Goal: Task Accomplishment & Management: Use online tool/utility

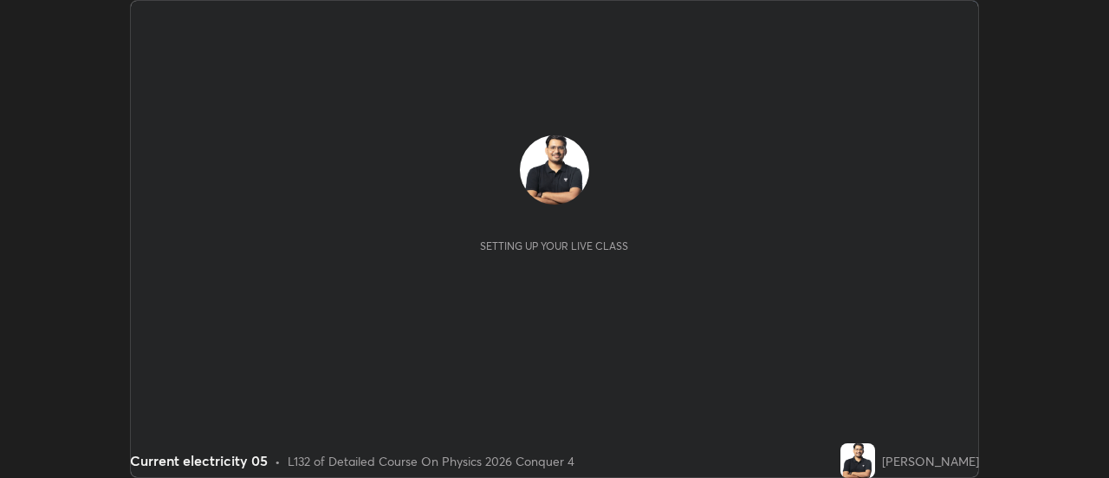
scroll to position [478, 1109]
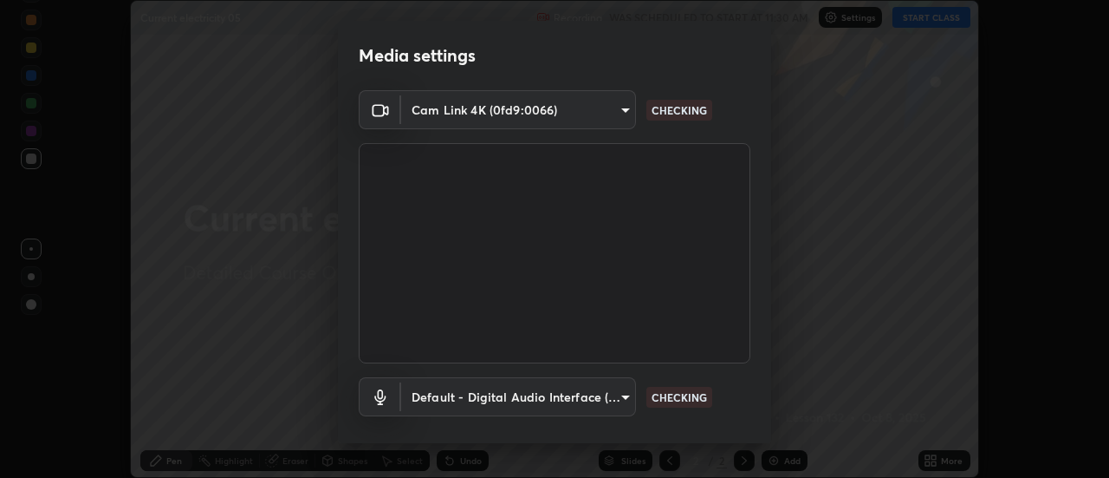
click at [520, 115] on body "Erase all Current electricity 05 Recording WAS SCHEDULED TO START AT 11:30 AM S…" at bounding box center [554, 239] width 1109 height 478
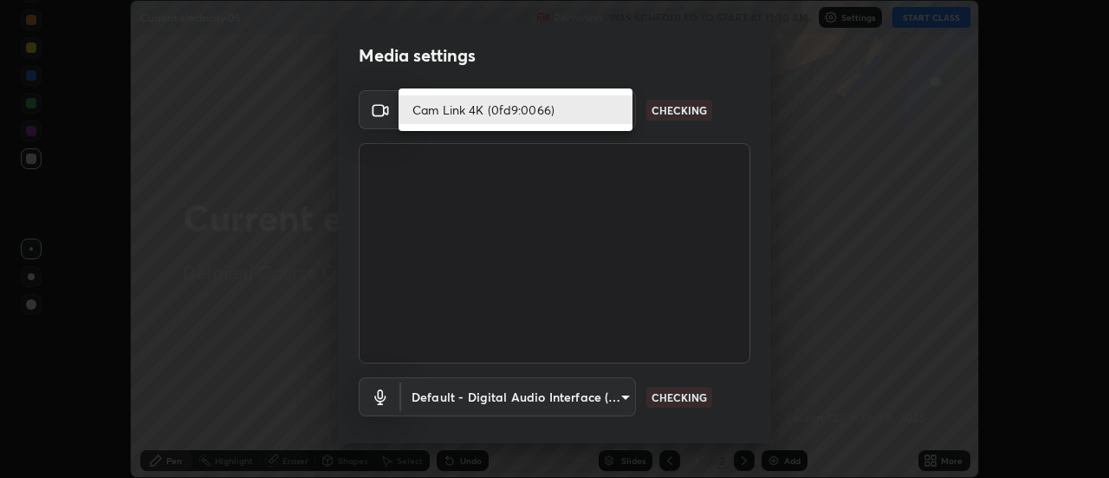
click at [510, 108] on li "Cam Link 4K (0fd9:0066)" at bounding box center [516, 109] width 234 height 29
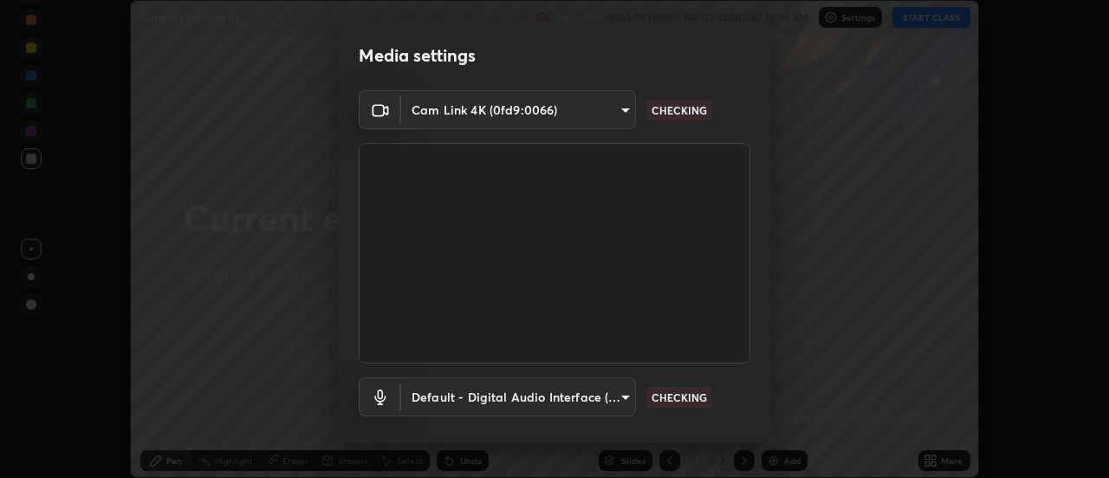
click at [543, 399] on body "Erase all Current electricity 05 Recording WAS SCHEDULED TO START AT 11:30 AM S…" at bounding box center [554, 239] width 1109 height 478
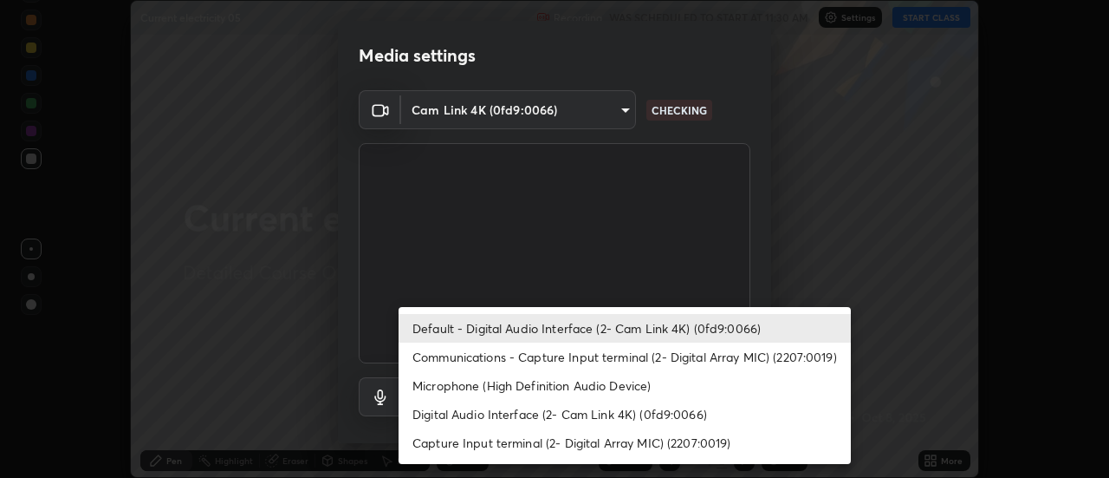
click at [591, 329] on li "Default - Digital Audio Interface (2- Cam Link 4K) (0fd9:0066)" at bounding box center [625, 328] width 452 height 29
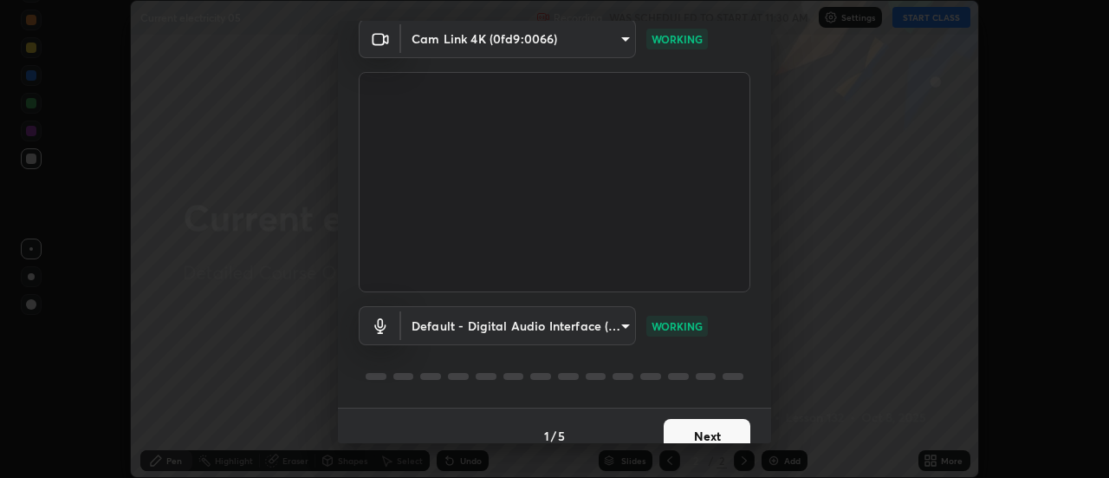
scroll to position [91, 0]
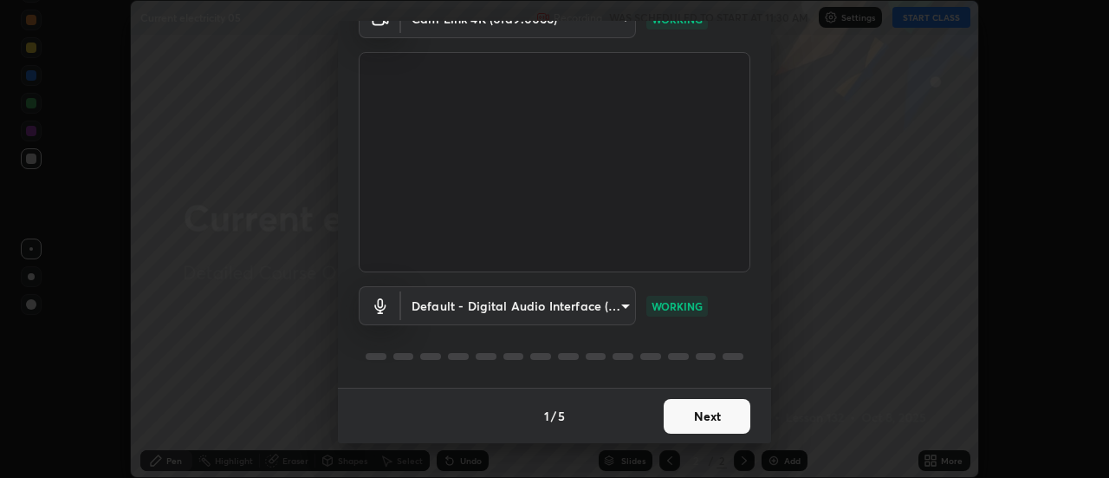
click at [699, 420] on button "Next" at bounding box center [707, 416] width 87 height 35
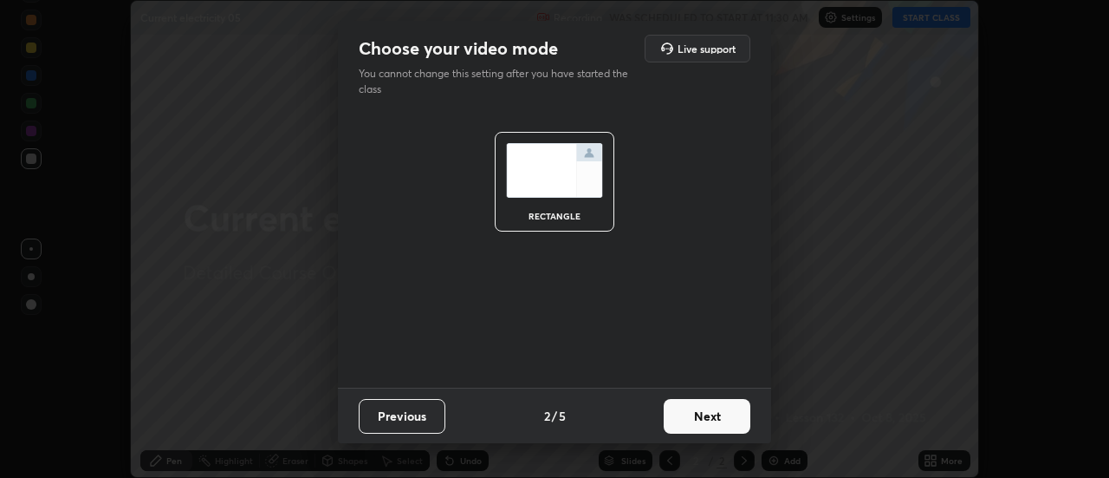
click at [715, 422] on button "Next" at bounding box center [707, 416] width 87 height 35
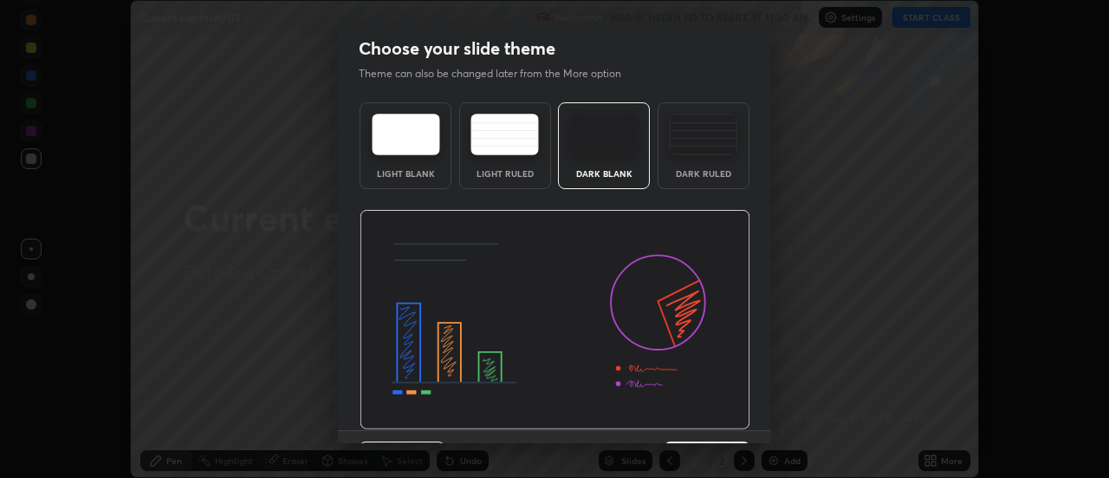
scroll to position [42, 0]
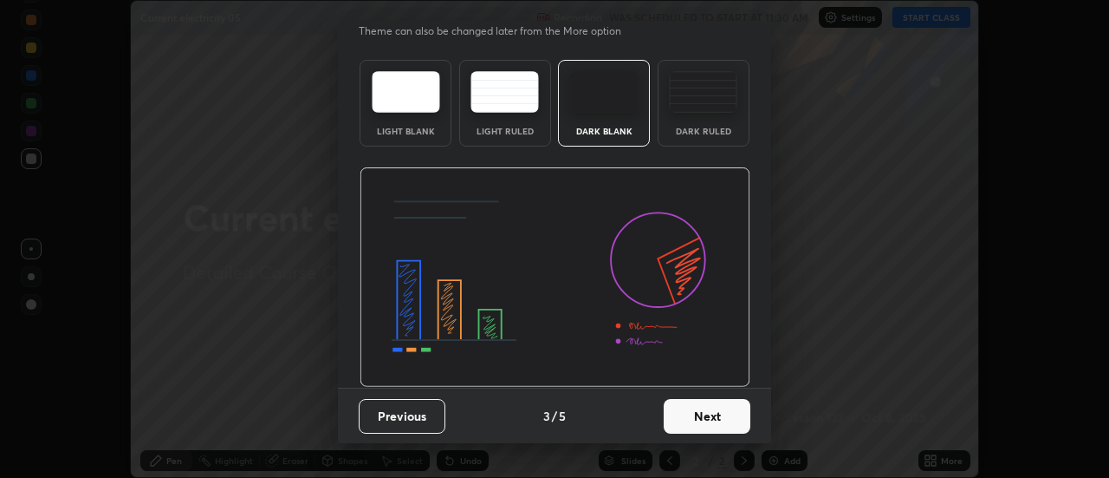
click at [718, 412] on button "Next" at bounding box center [707, 416] width 87 height 35
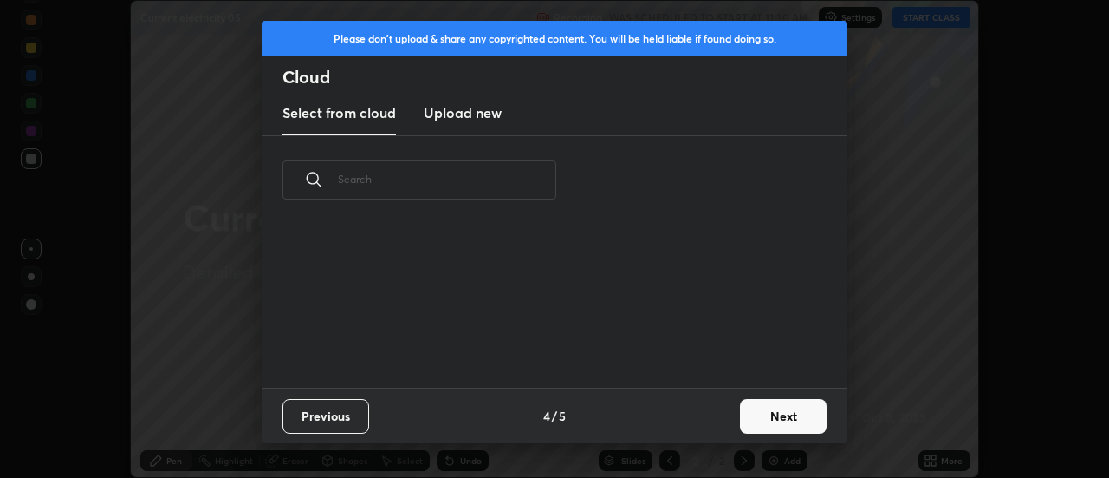
click at [799, 418] on button "Next" at bounding box center [783, 416] width 87 height 35
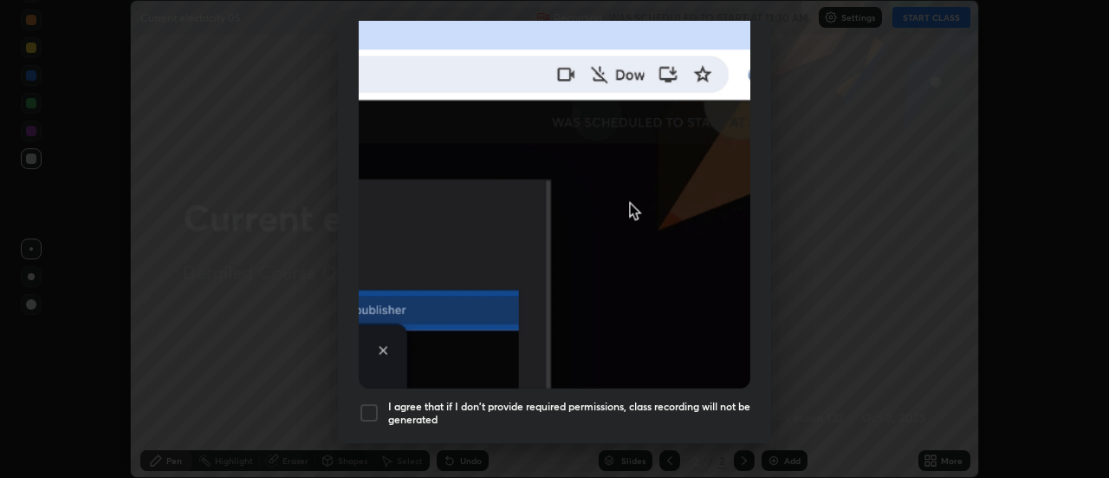
click at [368, 408] on div at bounding box center [369, 412] width 21 height 21
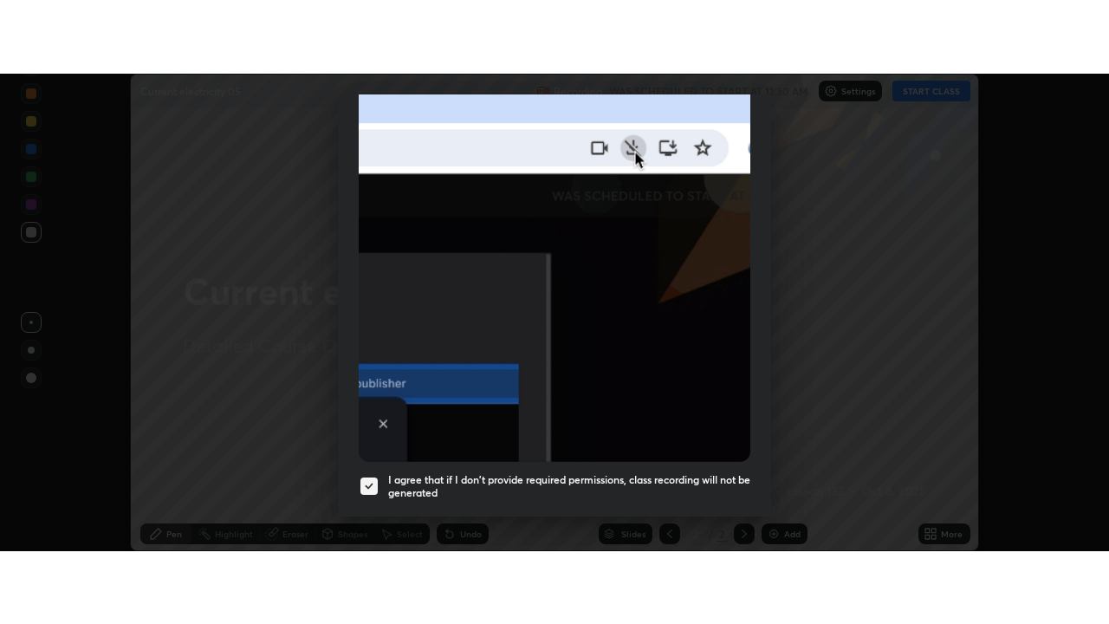
scroll to position [445, 0]
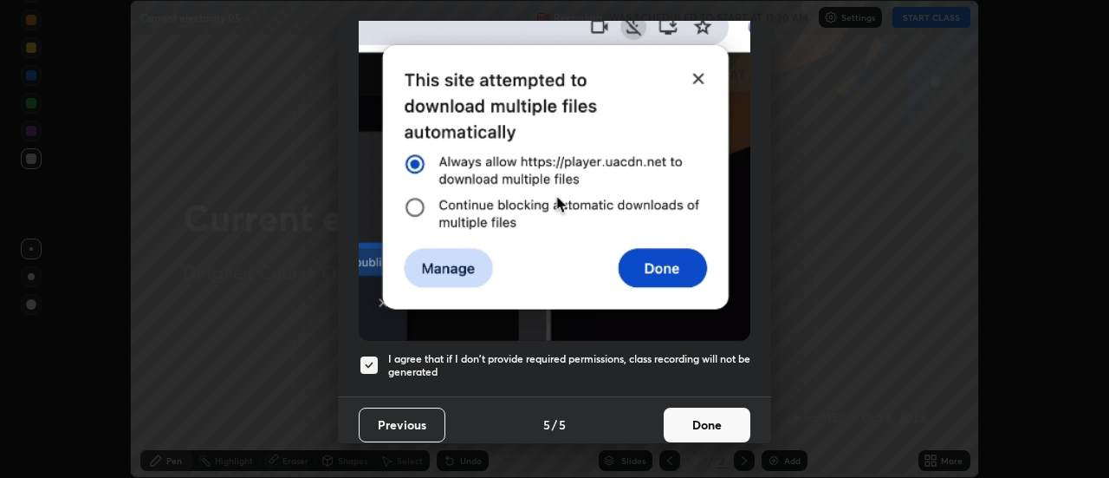
click at [713, 418] on button "Done" at bounding box center [707, 424] width 87 height 35
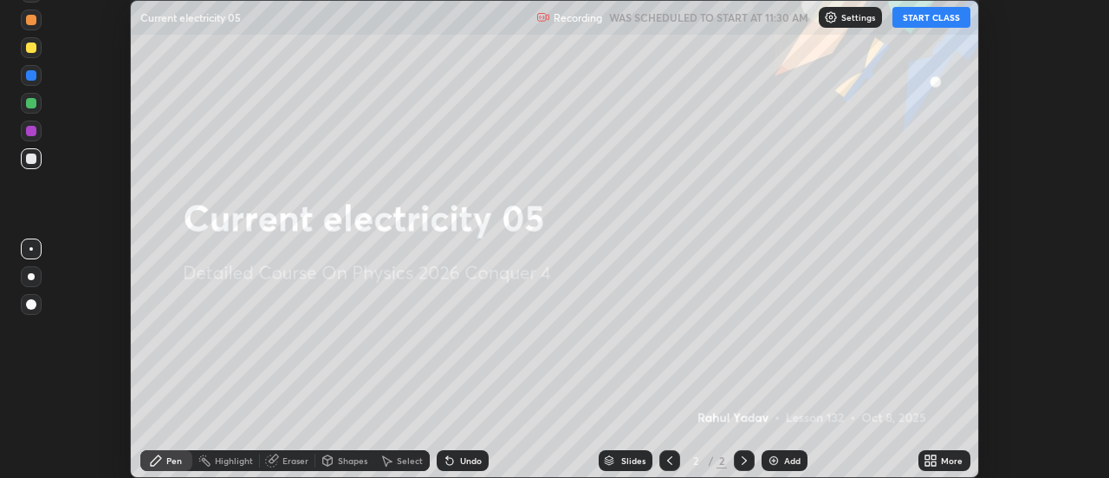
click at [934, 463] on icon at bounding box center [935, 463] width 4 height 4
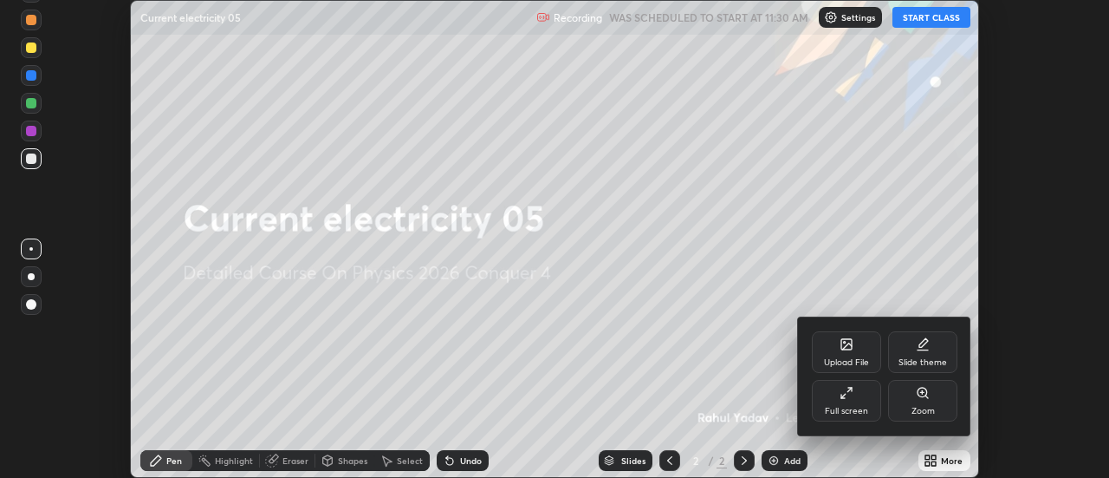
click at [848, 400] on div "Full screen" at bounding box center [846, 401] width 69 height 42
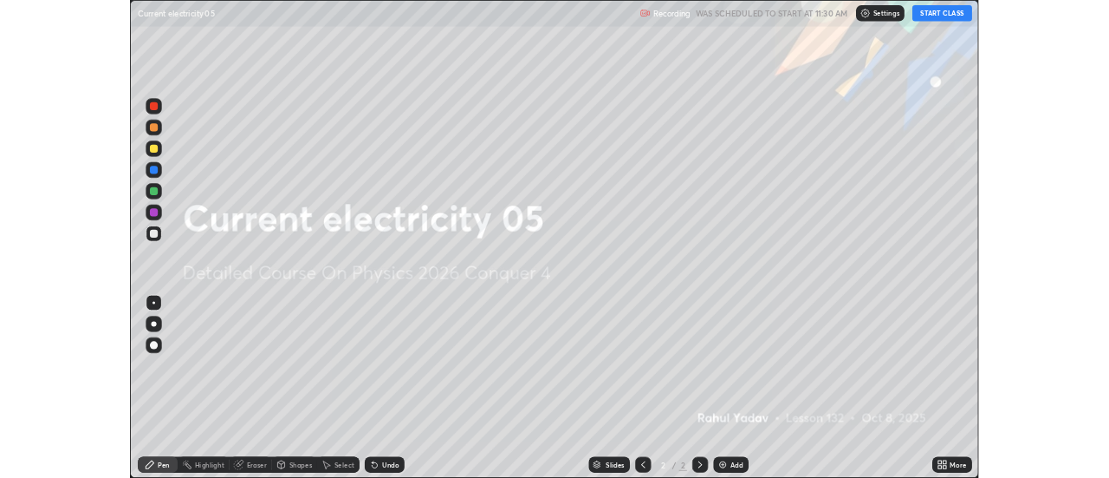
scroll to position [624, 1109]
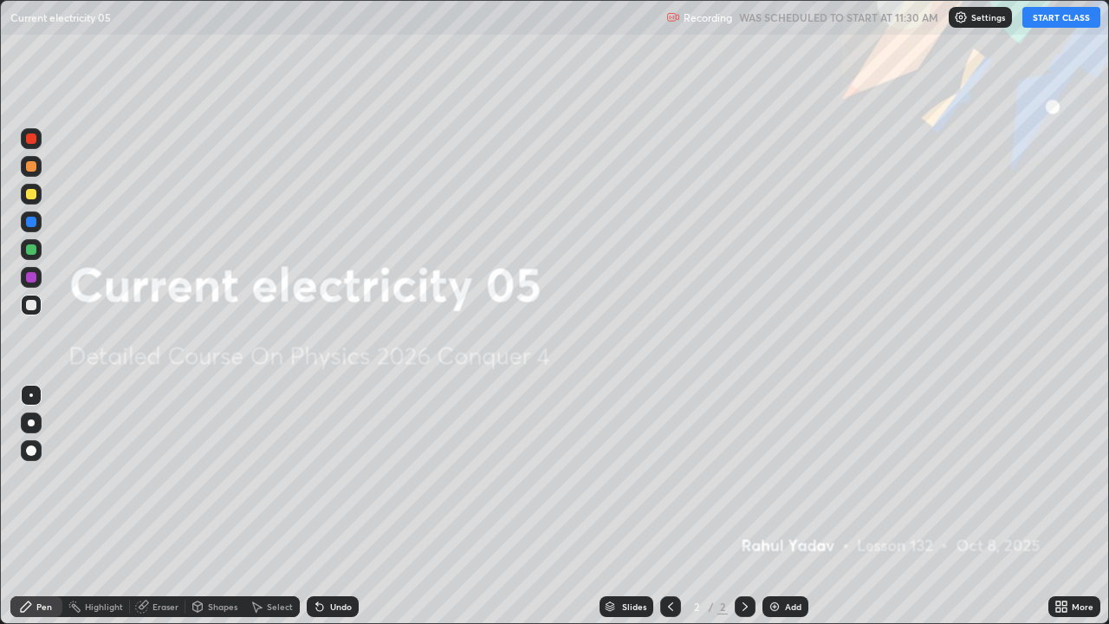
click at [1044, 19] on button "START CLASS" at bounding box center [1062, 17] width 78 height 21
click at [31, 423] on div at bounding box center [31, 423] width 7 height 7
click at [32, 308] on div at bounding box center [31, 305] width 10 height 10
click at [31, 196] on div at bounding box center [31, 194] width 10 height 10
click at [785, 477] on div "Add" at bounding box center [793, 606] width 16 height 9
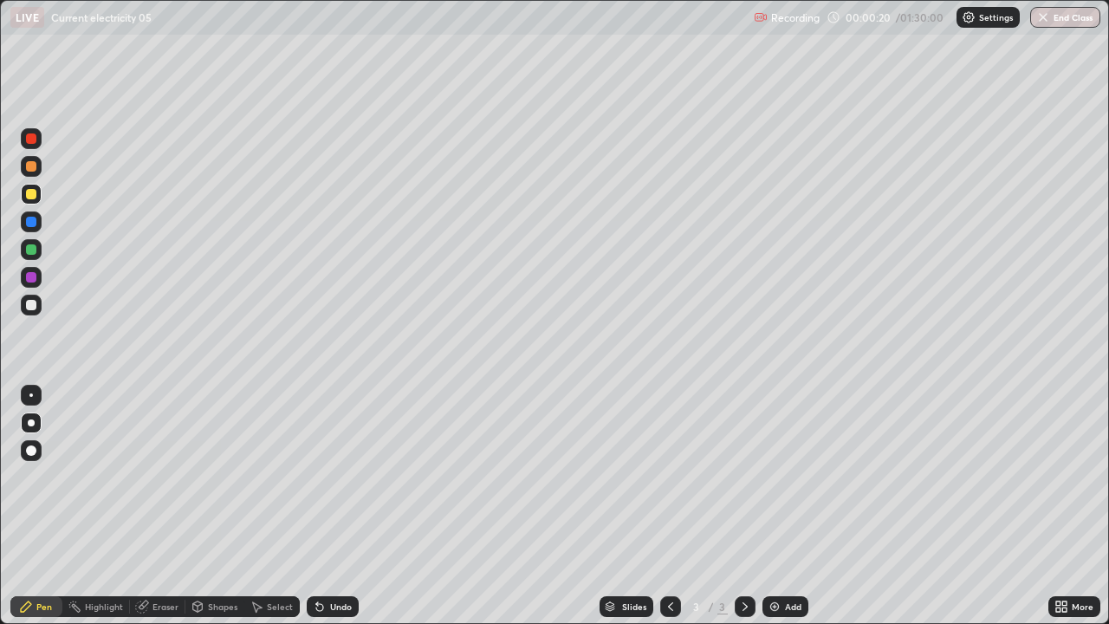
click at [32, 195] on div at bounding box center [31, 194] width 10 height 10
click at [23, 303] on div at bounding box center [31, 305] width 21 height 21
click at [33, 194] on div at bounding box center [31, 194] width 10 height 10
click at [29, 224] on div at bounding box center [31, 222] width 10 height 10
click at [33, 307] on div at bounding box center [31, 305] width 10 height 10
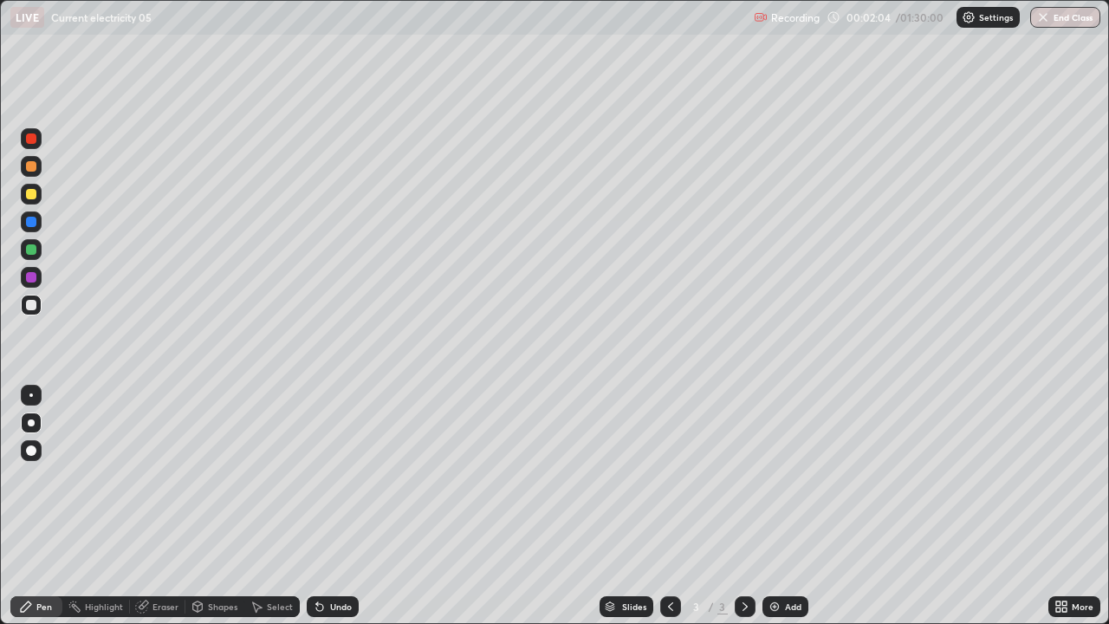
click at [34, 197] on div at bounding box center [31, 194] width 10 height 10
click at [212, 477] on div "Shapes" at bounding box center [222, 606] width 29 height 9
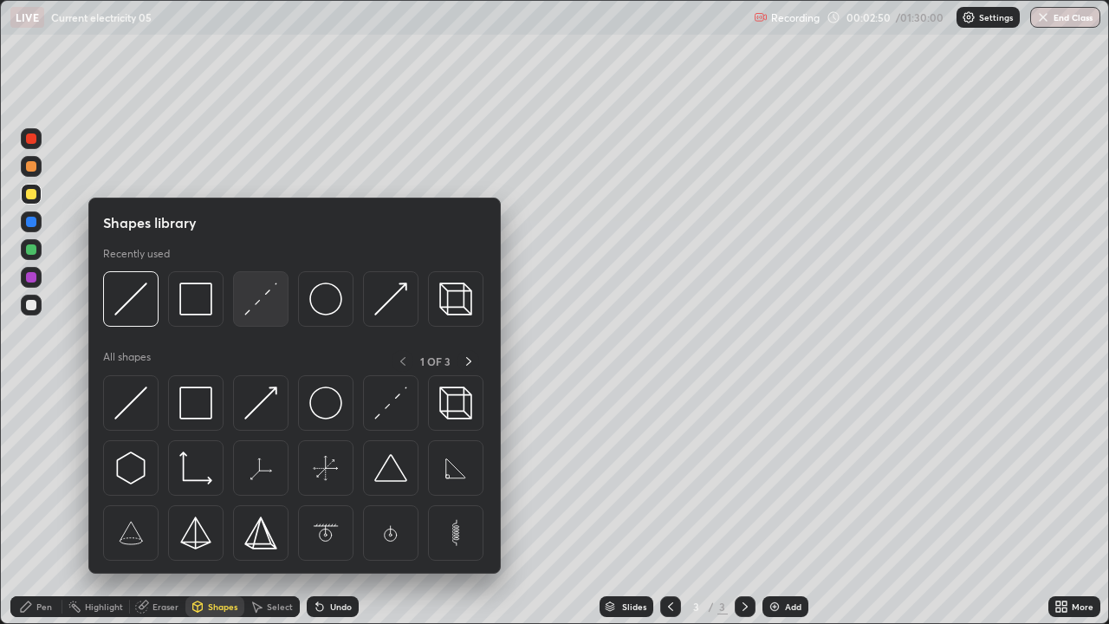
click at [262, 298] on img at bounding box center [260, 299] width 33 height 33
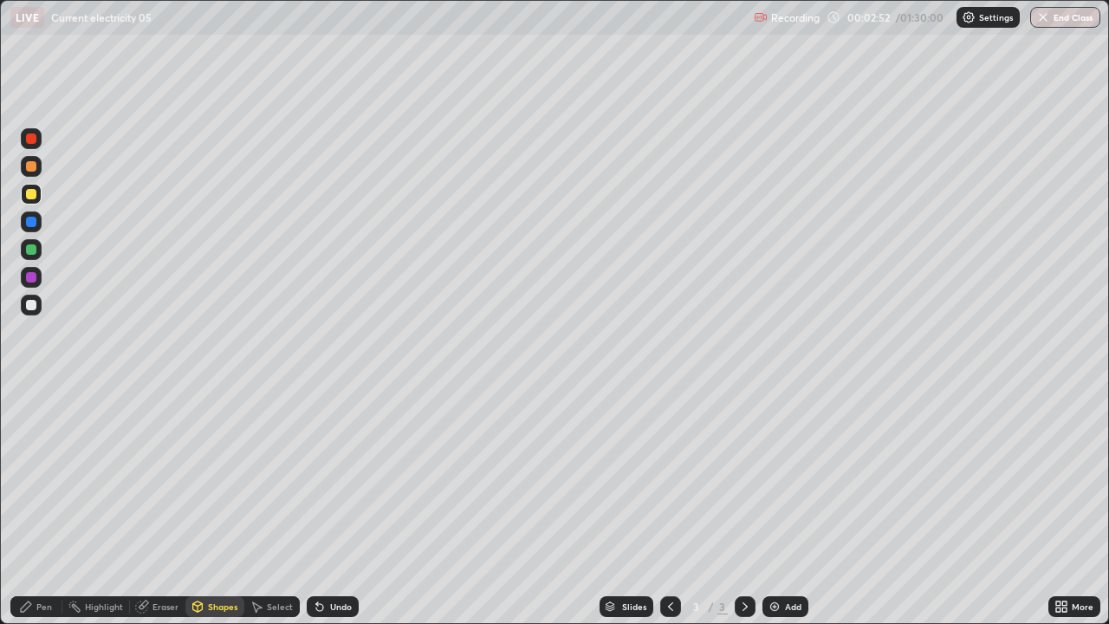
click at [48, 477] on div "Pen" at bounding box center [36, 606] width 52 height 21
click at [31, 307] on div at bounding box center [31, 305] width 10 height 10
click at [34, 198] on div at bounding box center [31, 194] width 10 height 10
click at [213, 477] on div "Shapes" at bounding box center [222, 606] width 29 height 9
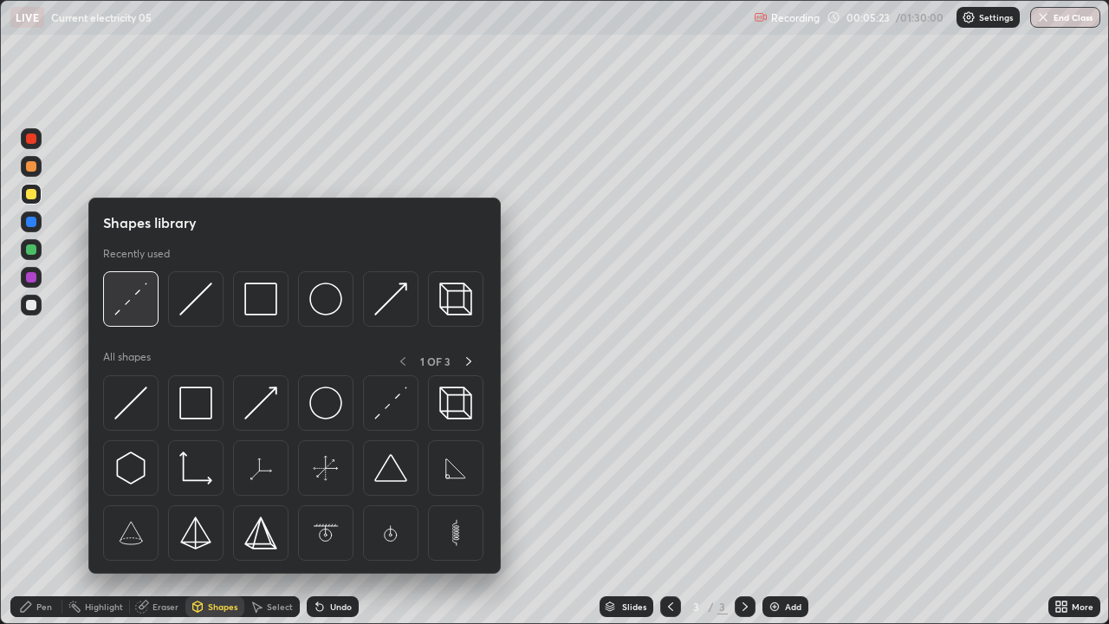
click at [137, 308] on img at bounding box center [130, 299] width 33 height 33
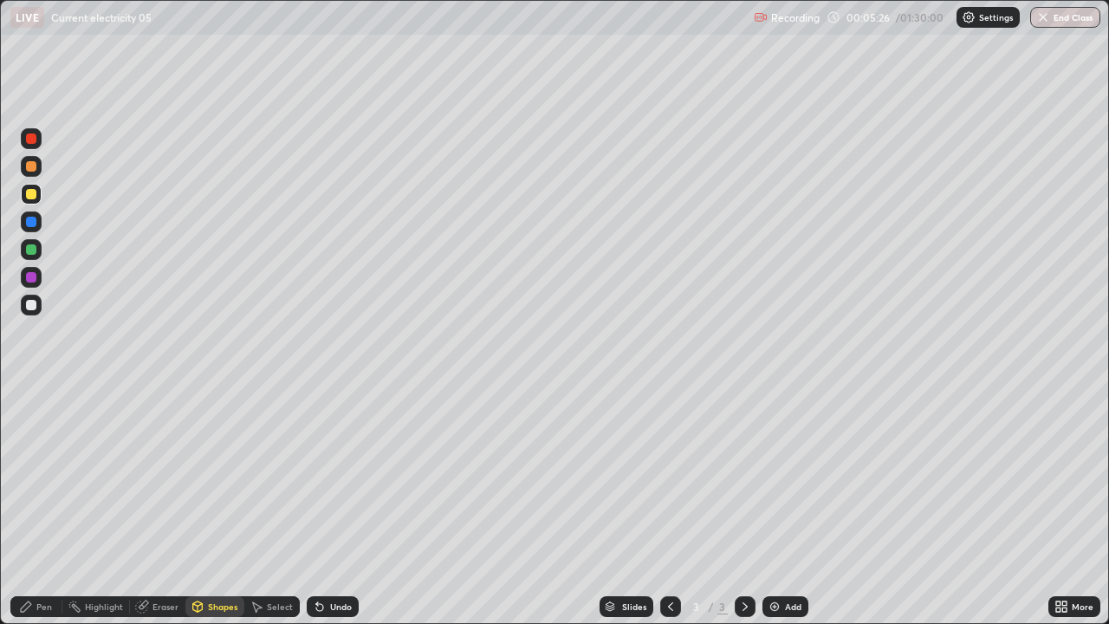
click at [54, 477] on div "Pen" at bounding box center [36, 606] width 52 height 21
click at [32, 309] on div at bounding box center [31, 305] width 10 height 10
click at [220, 477] on div "Shapes" at bounding box center [214, 606] width 59 height 21
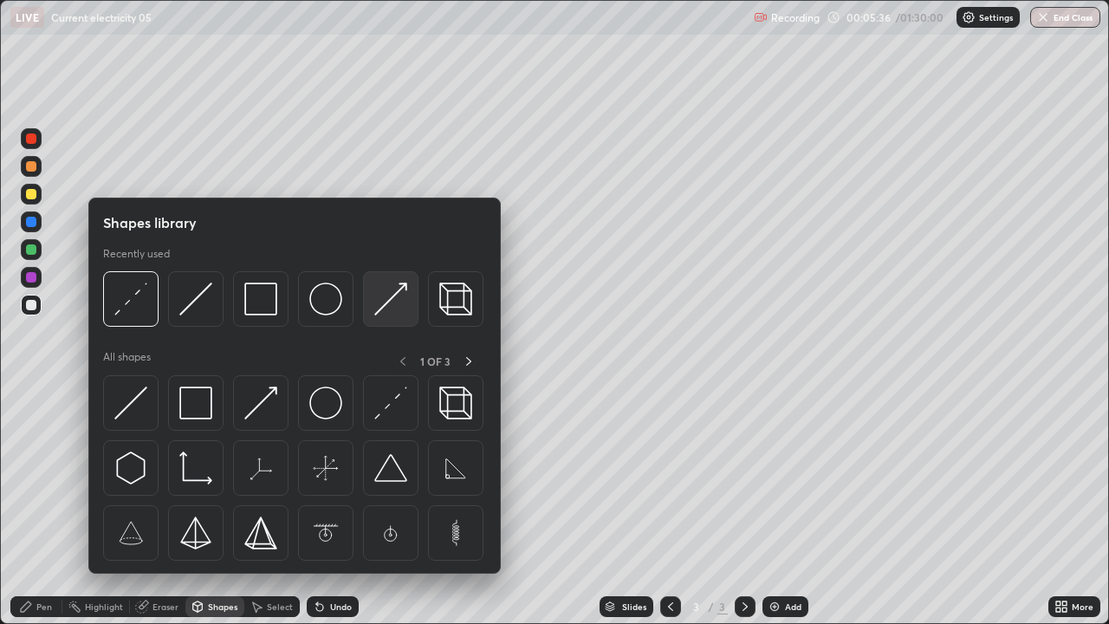
click at [392, 303] on img at bounding box center [390, 299] width 33 height 33
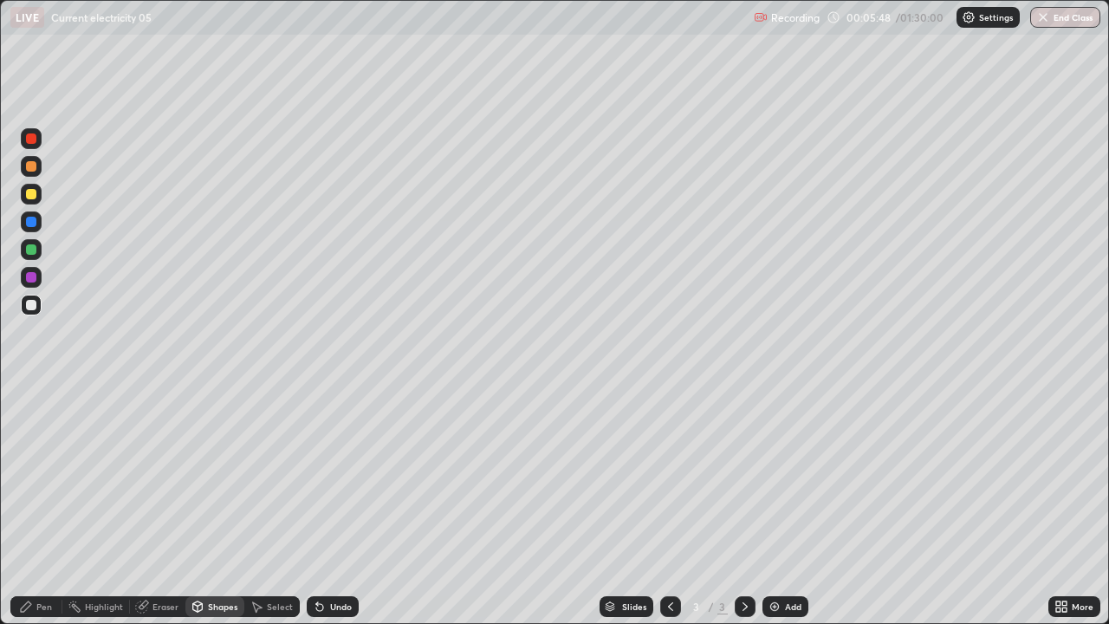
click at [220, 477] on div "Shapes" at bounding box center [222, 606] width 29 height 9
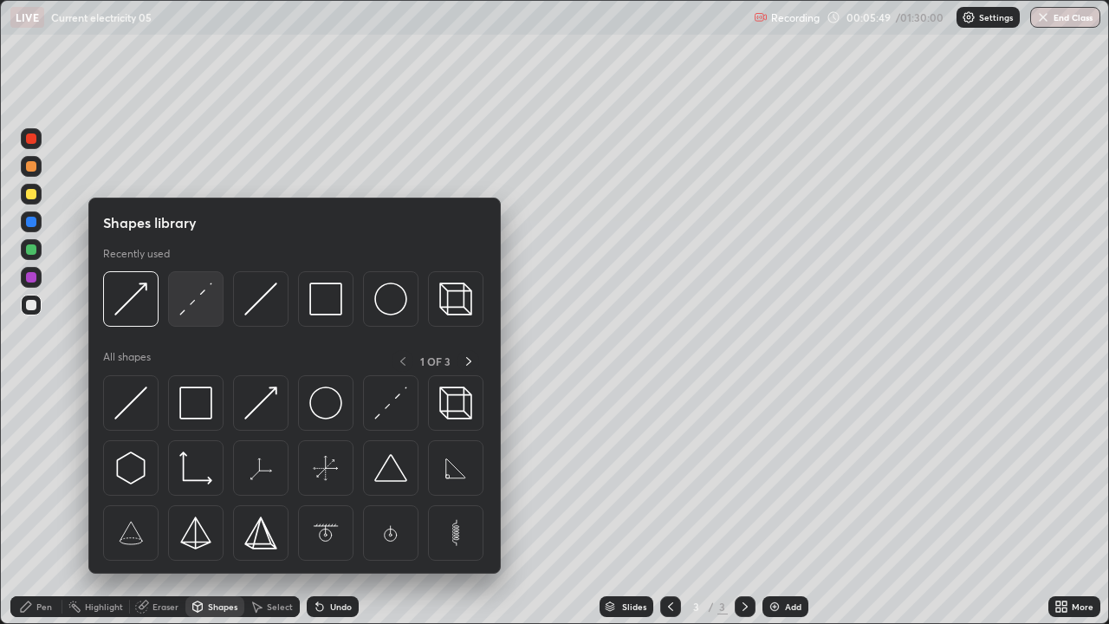
click at [196, 308] on img at bounding box center [195, 299] width 33 height 33
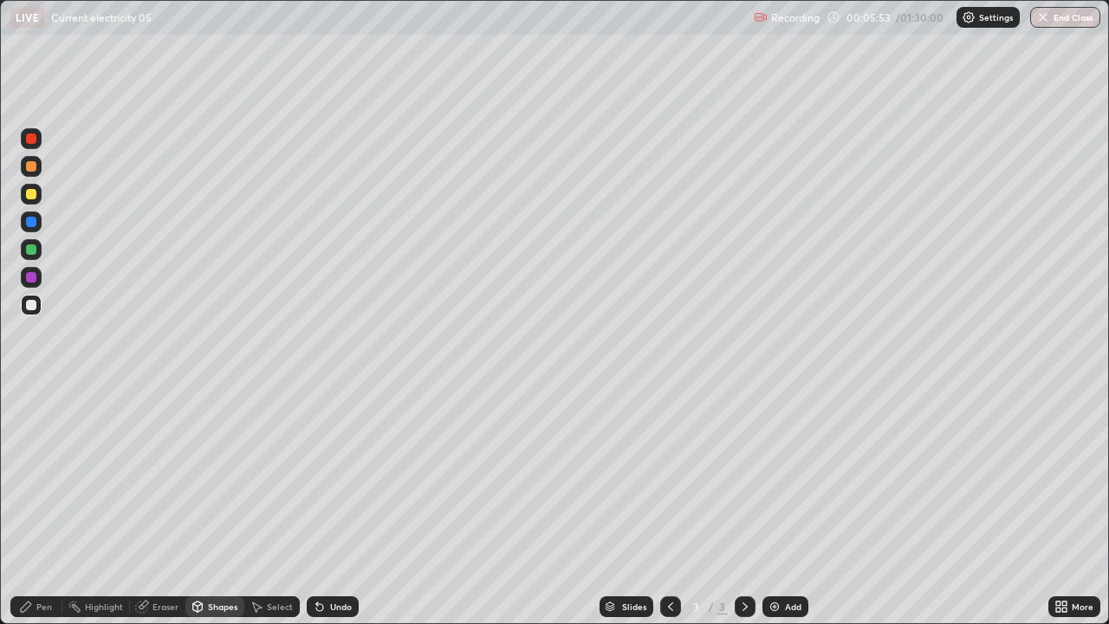
click at [51, 477] on div "Pen" at bounding box center [44, 606] width 16 height 9
click at [34, 307] on div at bounding box center [31, 305] width 10 height 10
click at [744, 477] on icon at bounding box center [745, 607] width 14 height 14
click at [785, 477] on div "Add" at bounding box center [793, 606] width 16 height 9
click at [224, 477] on div "Shapes" at bounding box center [222, 606] width 29 height 9
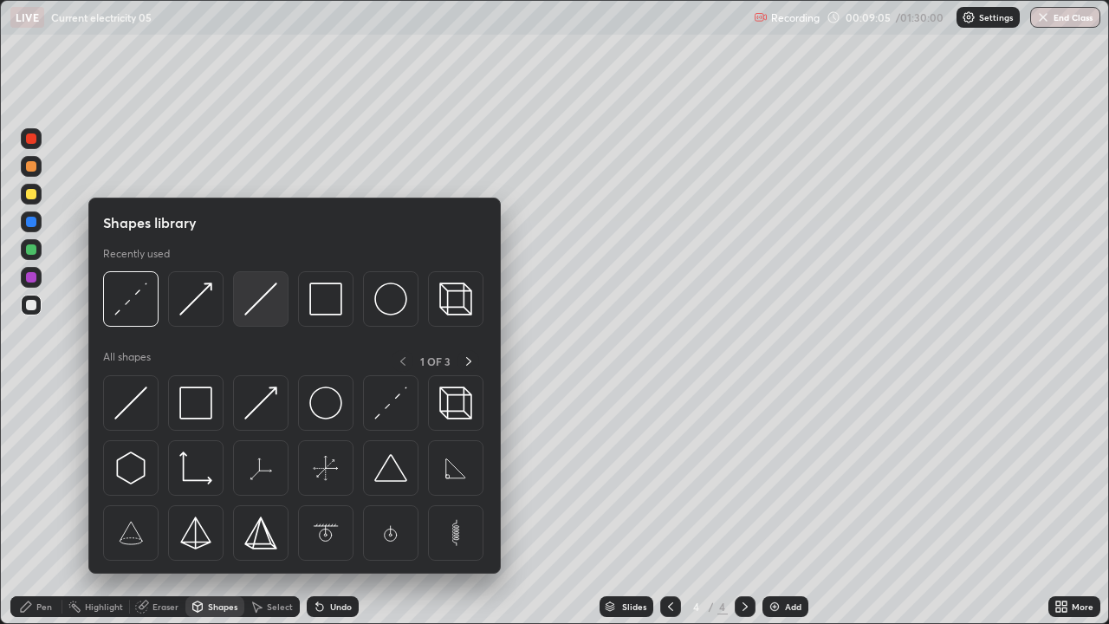
click at [265, 301] on img at bounding box center [260, 299] width 33 height 33
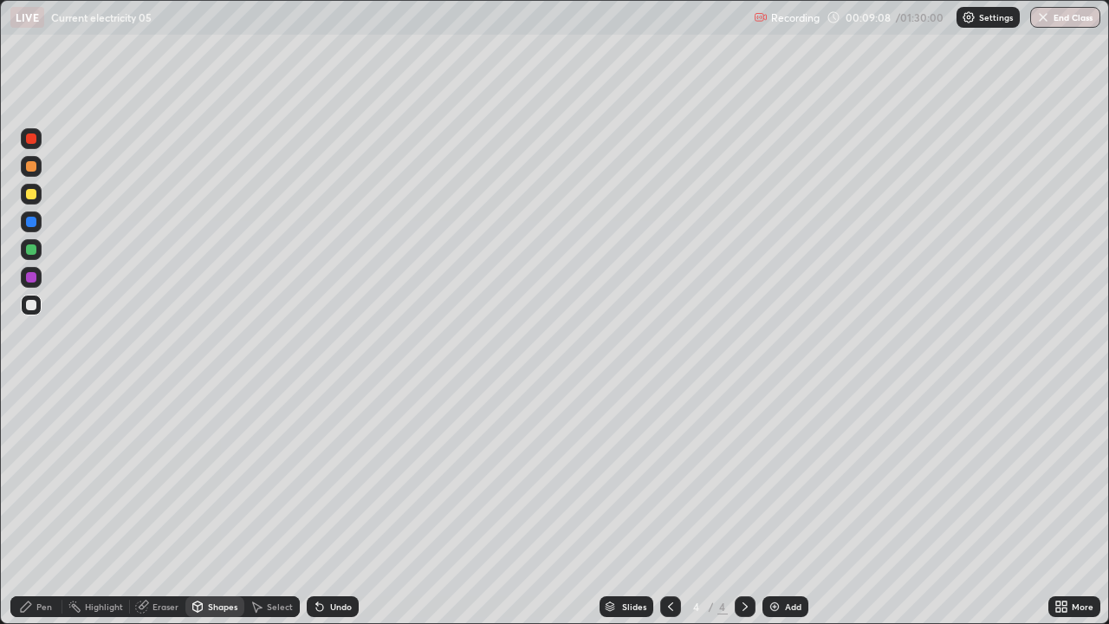
click at [48, 477] on div "Pen" at bounding box center [44, 606] width 16 height 9
click at [28, 307] on div at bounding box center [31, 305] width 10 height 10
click at [29, 195] on div at bounding box center [31, 194] width 10 height 10
click at [211, 477] on div "Shapes" at bounding box center [222, 606] width 29 height 9
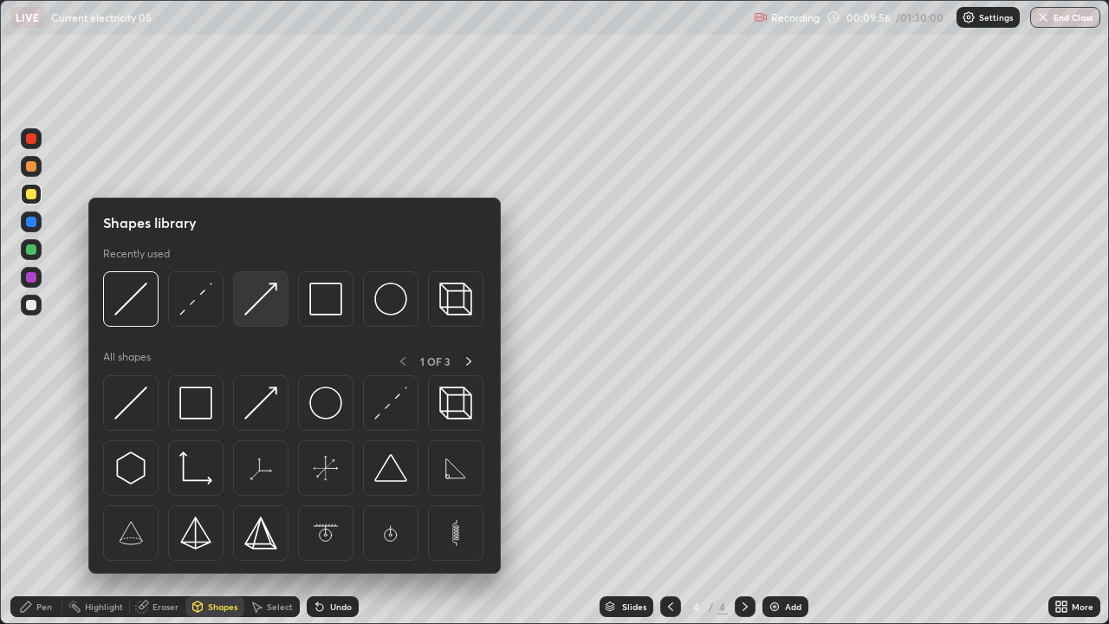
click at [257, 302] on img at bounding box center [260, 299] width 33 height 33
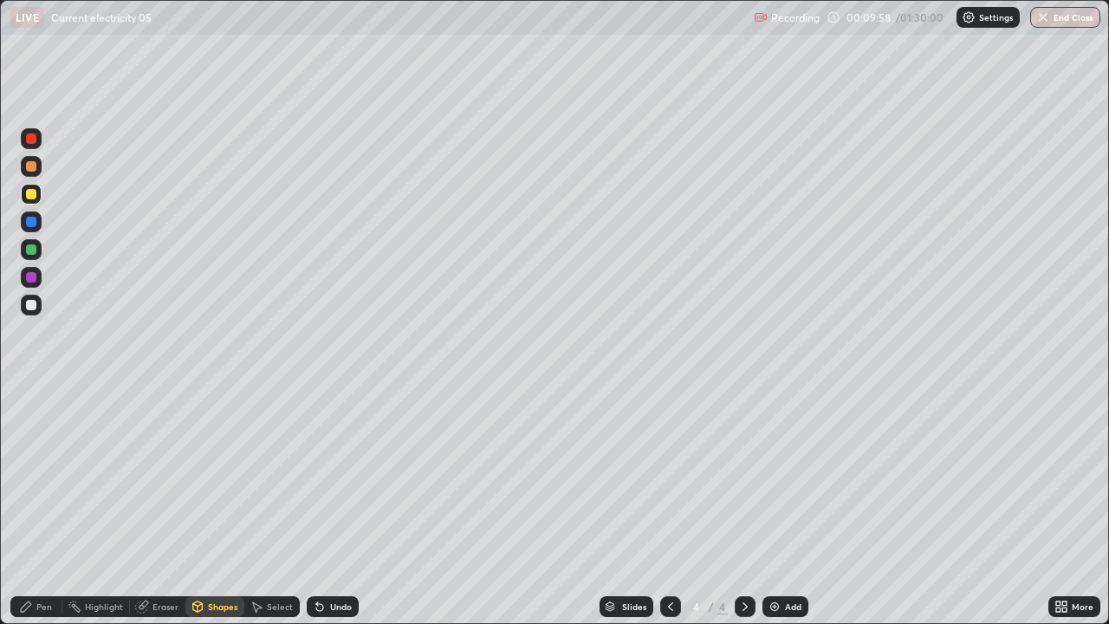
click at [51, 477] on div "Pen" at bounding box center [44, 606] width 16 height 9
click at [29, 312] on div at bounding box center [31, 305] width 21 height 21
click at [32, 195] on div at bounding box center [31, 194] width 10 height 10
click at [33, 250] on div at bounding box center [31, 249] width 10 height 10
click at [32, 305] on div at bounding box center [31, 305] width 10 height 10
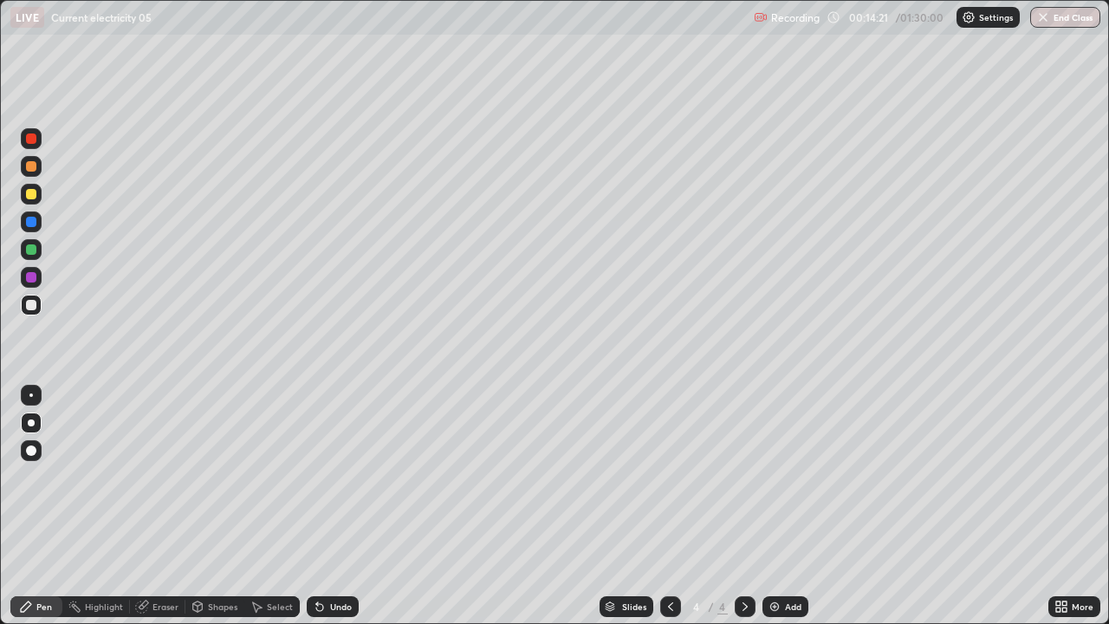
click at [27, 194] on div at bounding box center [31, 194] width 10 height 10
click at [322, 477] on icon at bounding box center [320, 607] width 14 height 14
click at [324, 477] on icon at bounding box center [320, 607] width 14 height 14
click at [218, 477] on div "Shapes" at bounding box center [222, 606] width 29 height 9
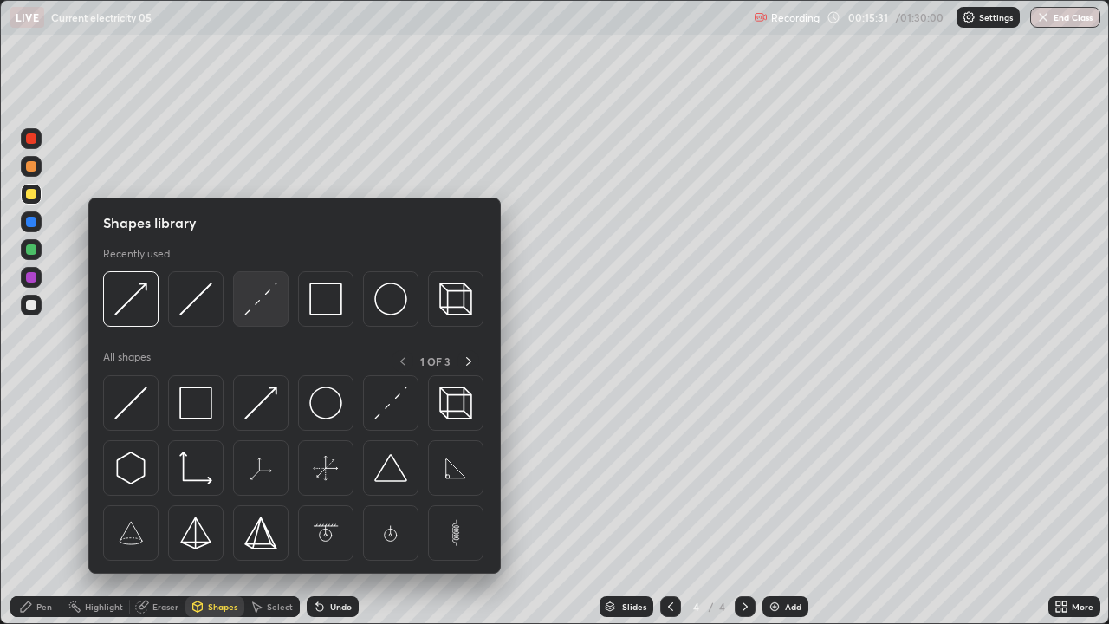
click at [259, 301] on img at bounding box center [260, 299] width 33 height 33
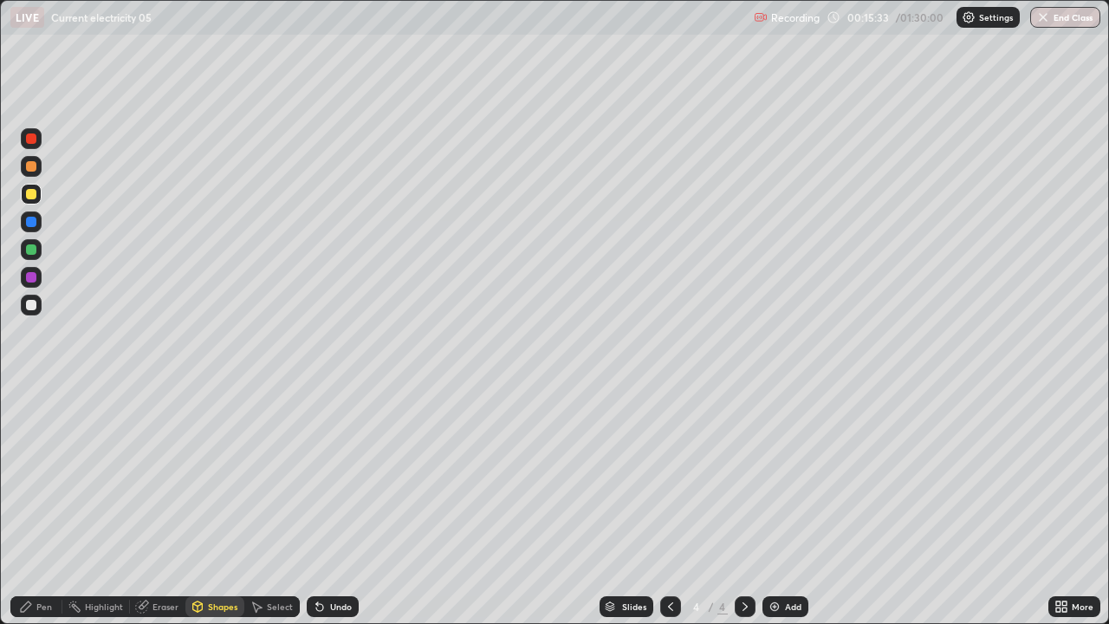
click at [50, 477] on div "Pen" at bounding box center [36, 606] width 52 height 21
click at [33, 302] on div at bounding box center [31, 305] width 10 height 10
click at [330, 477] on div "Undo" at bounding box center [341, 606] width 22 height 9
click at [336, 477] on div "Undo" at bounding box center [341, 606] width 22 height 9
click at [221, 477] on div "Shapes" at bounding box center [222, 606] width 29 height 9
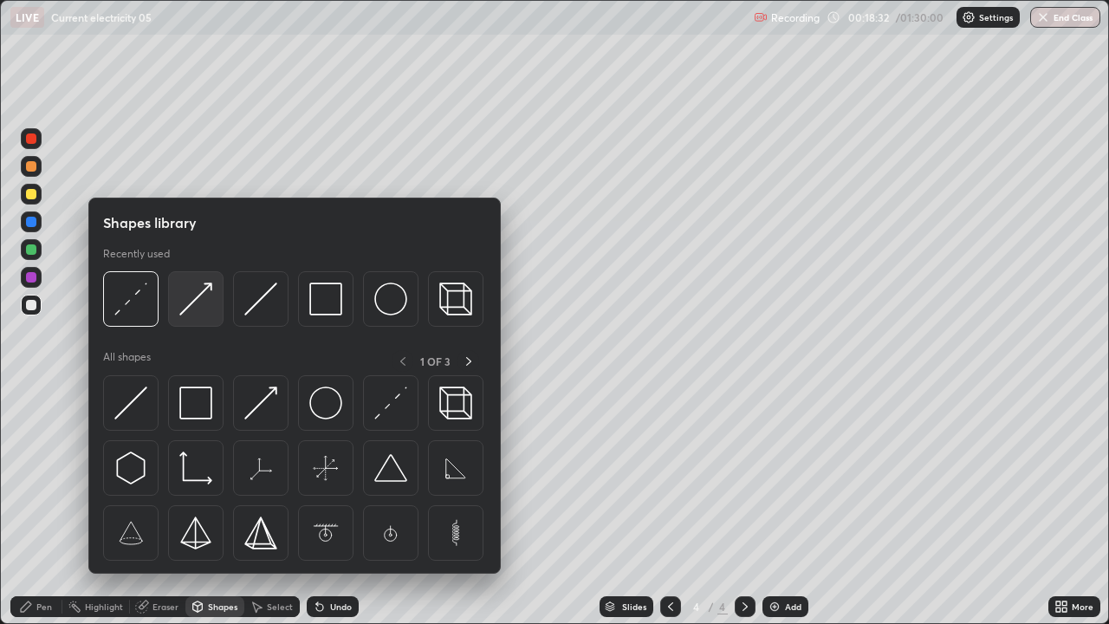
click at [194, 301] on img at bounding box center [195, 299] width 33 height 33
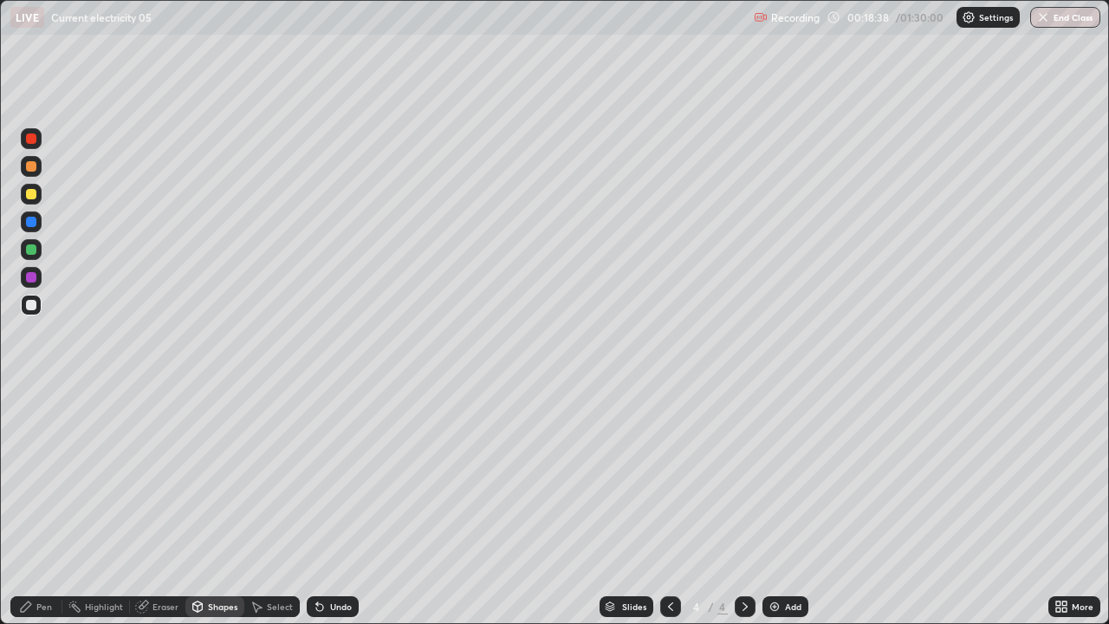
click at [58, 477] on div "Pen" at bounding box center [36, 606] width 52 height 21
click at [30, 304] on div at bounding box center [31, 305] width 10 height 10
click at [316, 477] on icon at bounding box center [317, 603] width 2 height 2
click at [735, 477] on div at bounding box center [745, 606] width 21 height 35
click at [768, 477] on img at bounding box center [775, 607] width 14 height 14
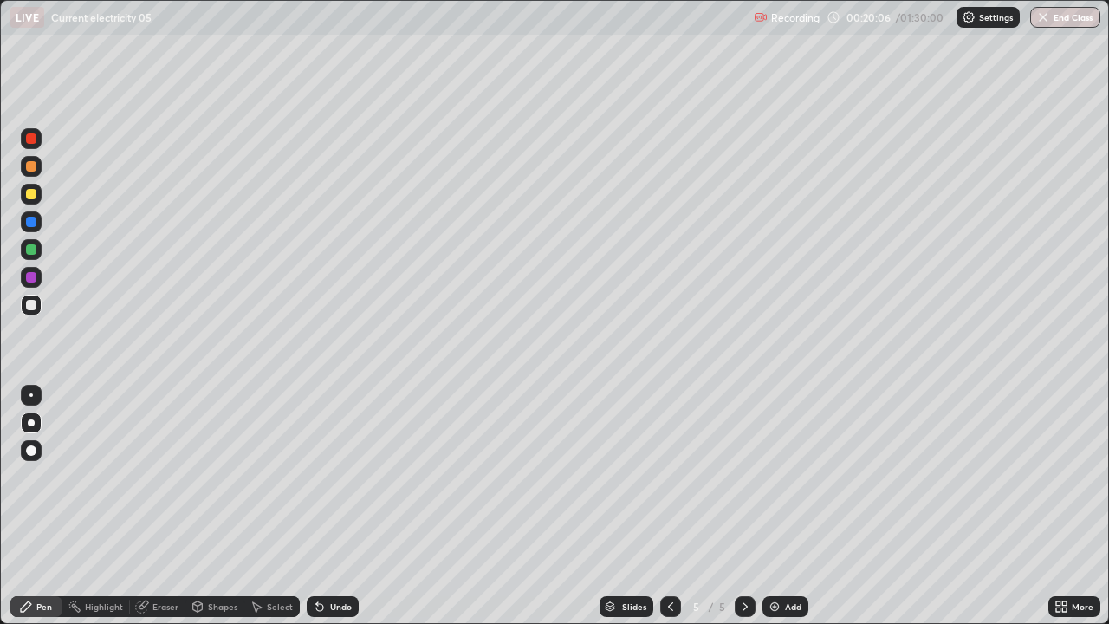
click at [221, 477] on div "Shapes" at bounding box center [222, 606] width 29 height 9
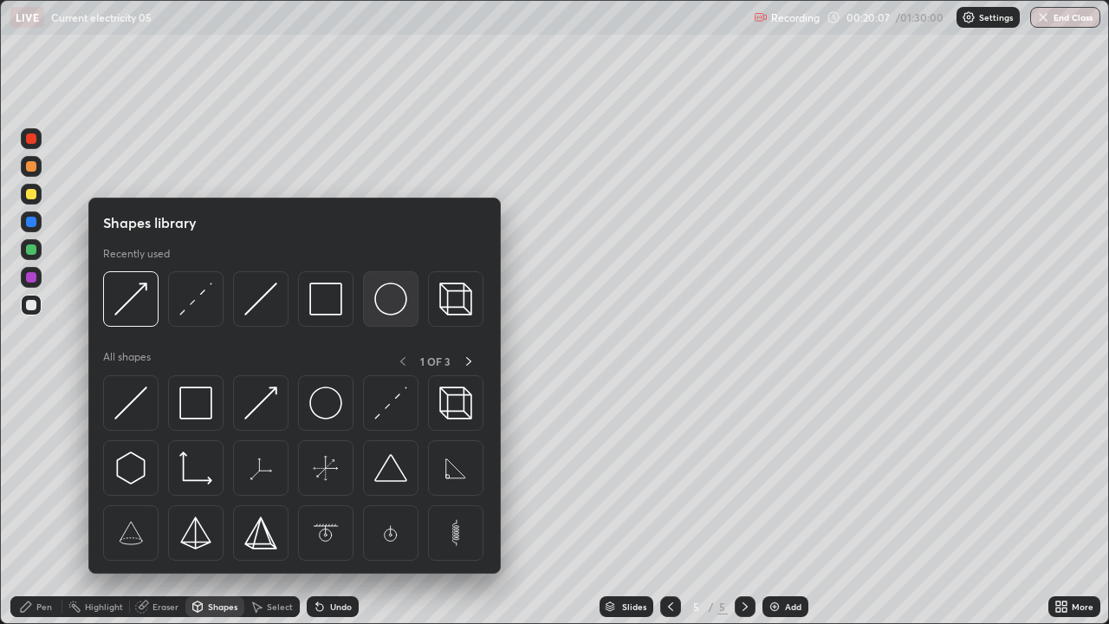
click at [389, 302] on img at bounding box center [390, 299] width 33 height 33
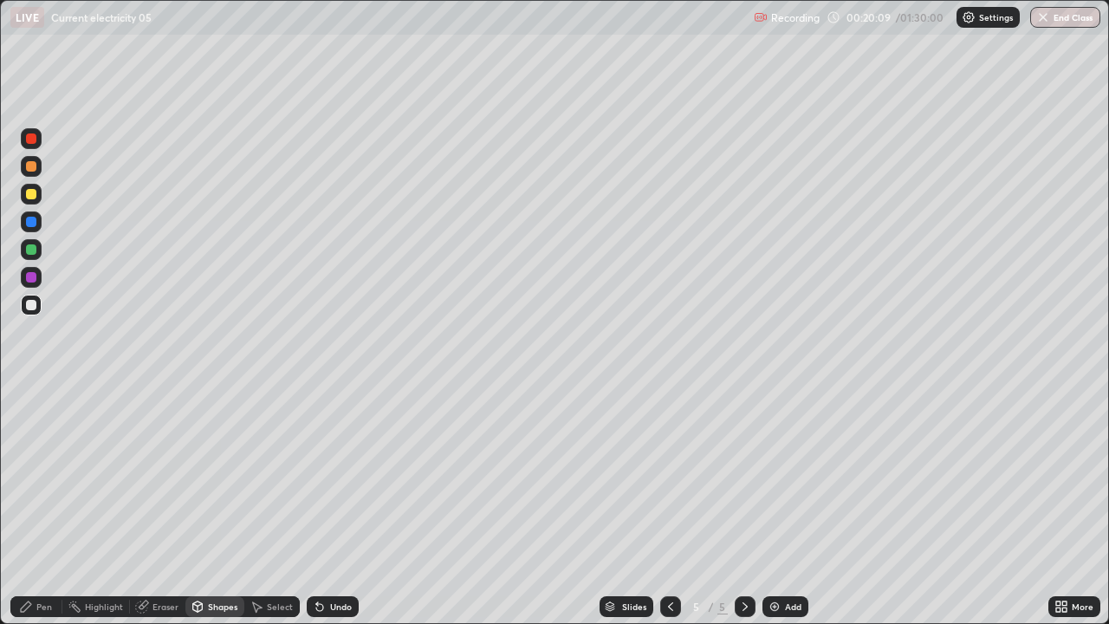
click at [212, 477] on div "Shapes" at bounding box center [214, 606] width 59 height 21
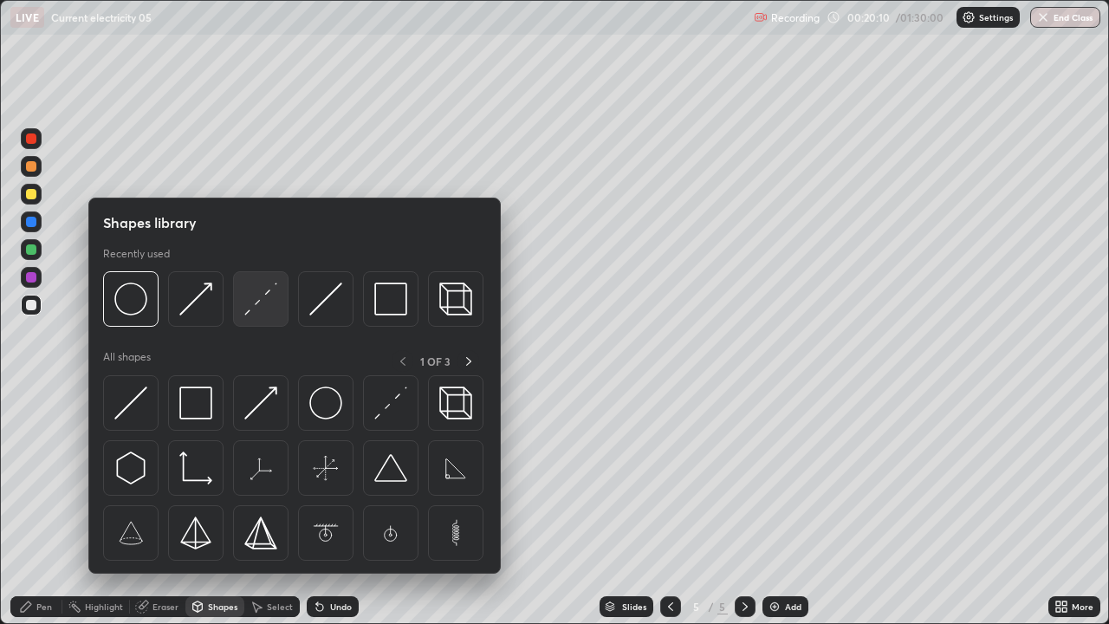
click at [258, 303] on img at bounding box center [260, 299] width 33 height 33
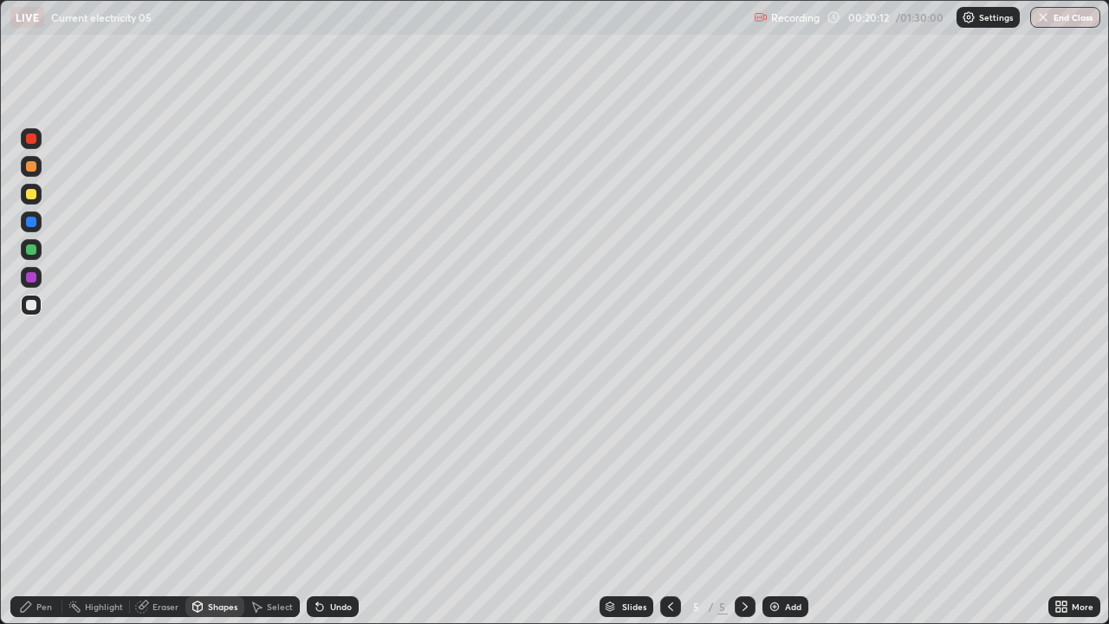
click at [229, 477] on div "Shapes" at bounding box center [222, 606] width 29 height 9
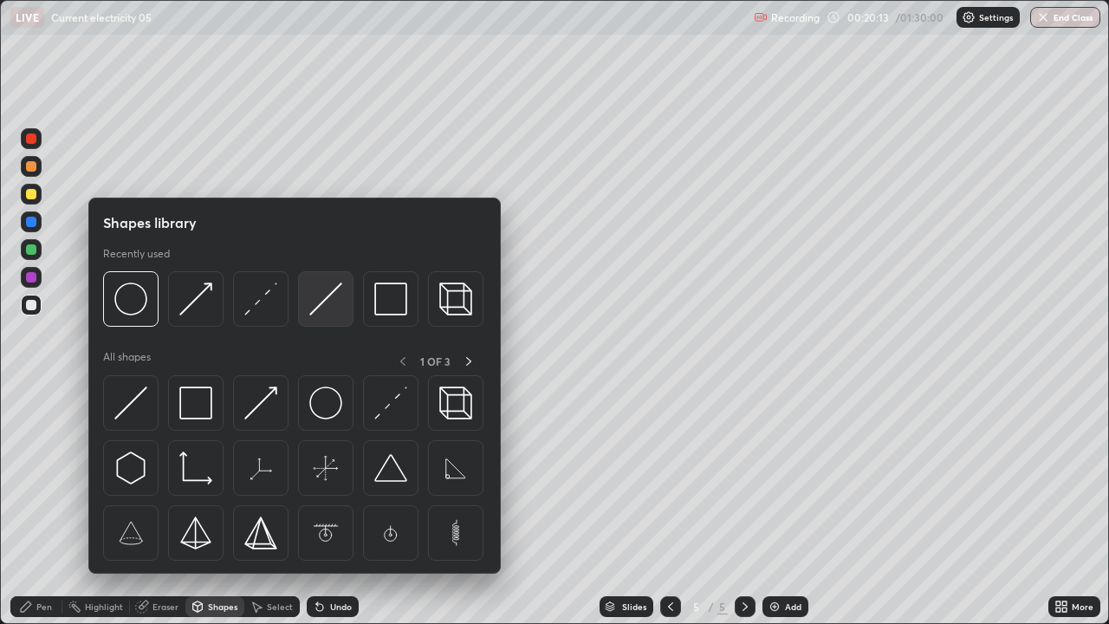
click at [320, 302] on img at bounding box center [325, 299] width 33 height 33
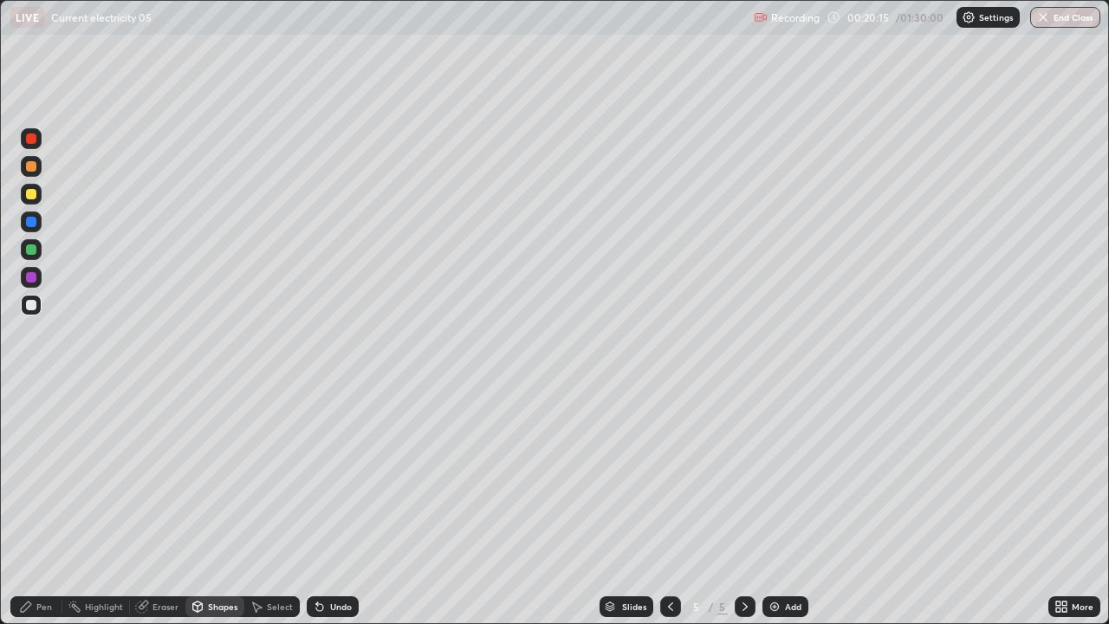
click at [44, 477] on div "Pen" at bounding box center [36, 606] width 52 height 21
click at [33, 191] on div at bounding box center [31, 194] width 10 height 10
click at [214, 477] on div "Shapes" at bounding box center [222, 606] width 29 height 9
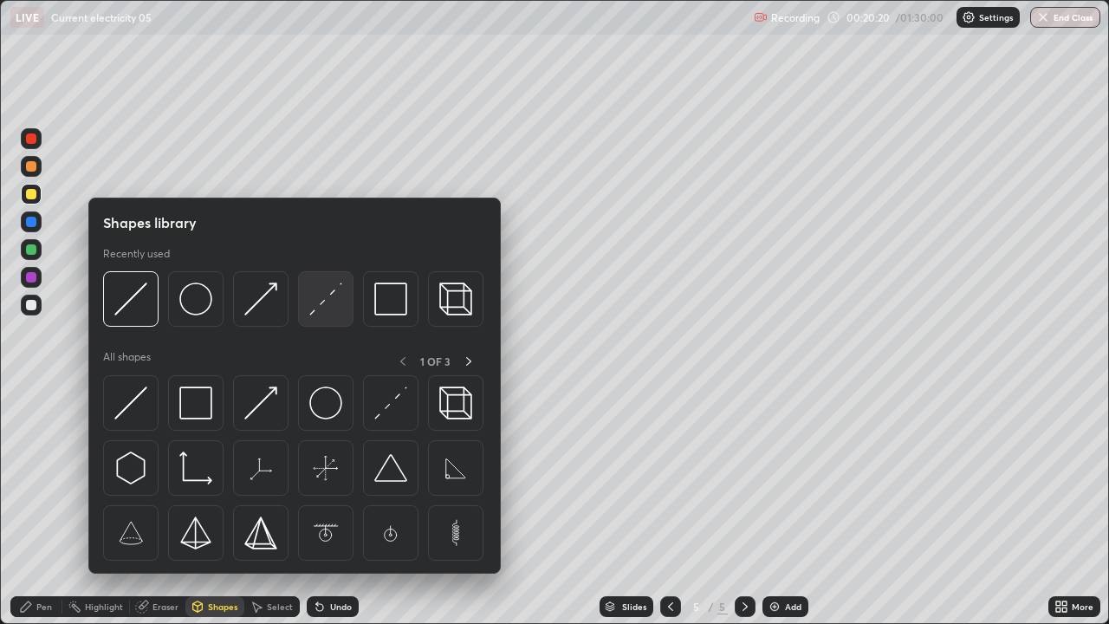
click at [317, 305] on img at bounding box center [325, 299] width 33 height 33
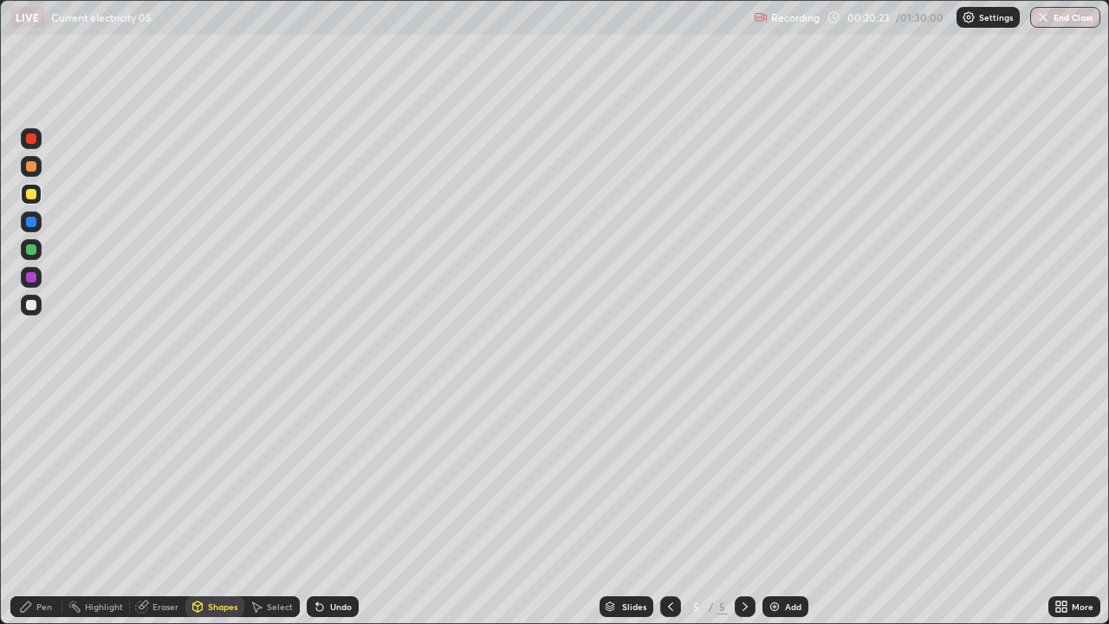
click at [50, 477] on div "Pen" at bounding box center [44, 606] width 16 height 9
click at [35, 305] on div at bounding box center [31, 305] width 10 height 10
click at [32, 195] on div at bounding box center [31, 194] width 10 height 10
click at [37, 222] on div at bounding box center [31, 221] width 21 height 21
click at [205, 477] on div "Shapes" at bounding box center [214, 606] width 59 height 21
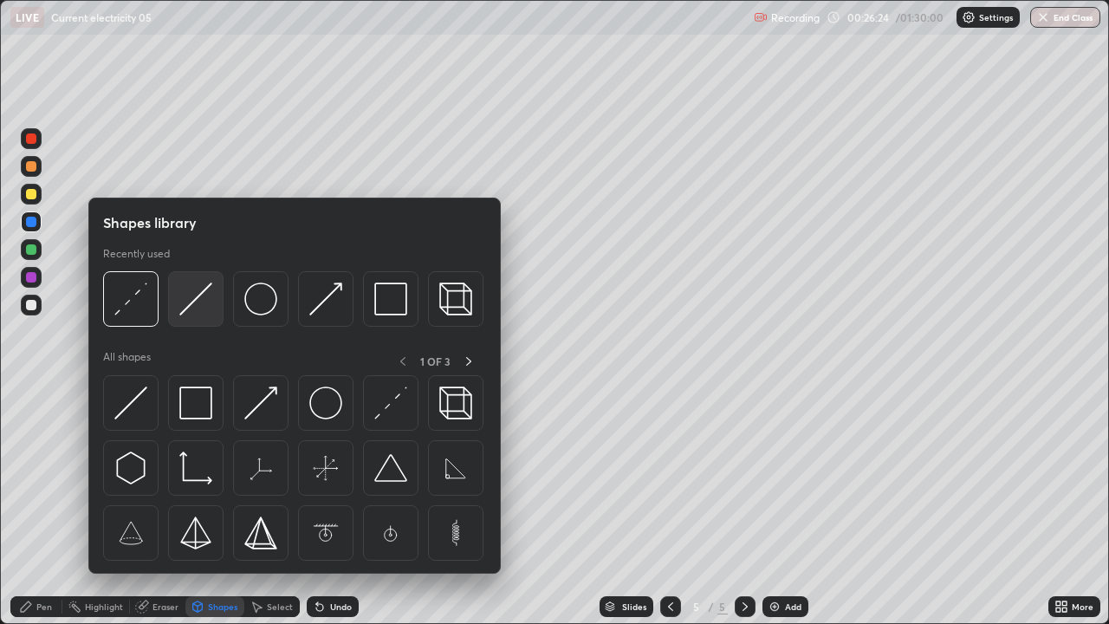
click at [186, 308] on img at bounding box center [195, 299] width 33 height 33
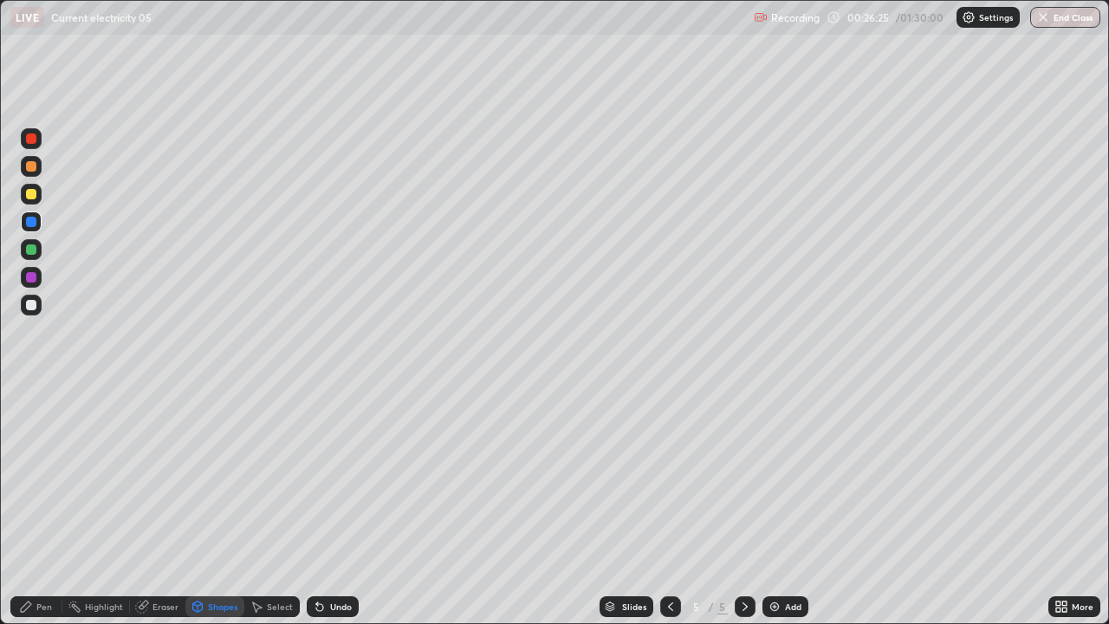
click at [218, 477] on div "Shapes" at bounding box center [222, 606] width 29 height 9
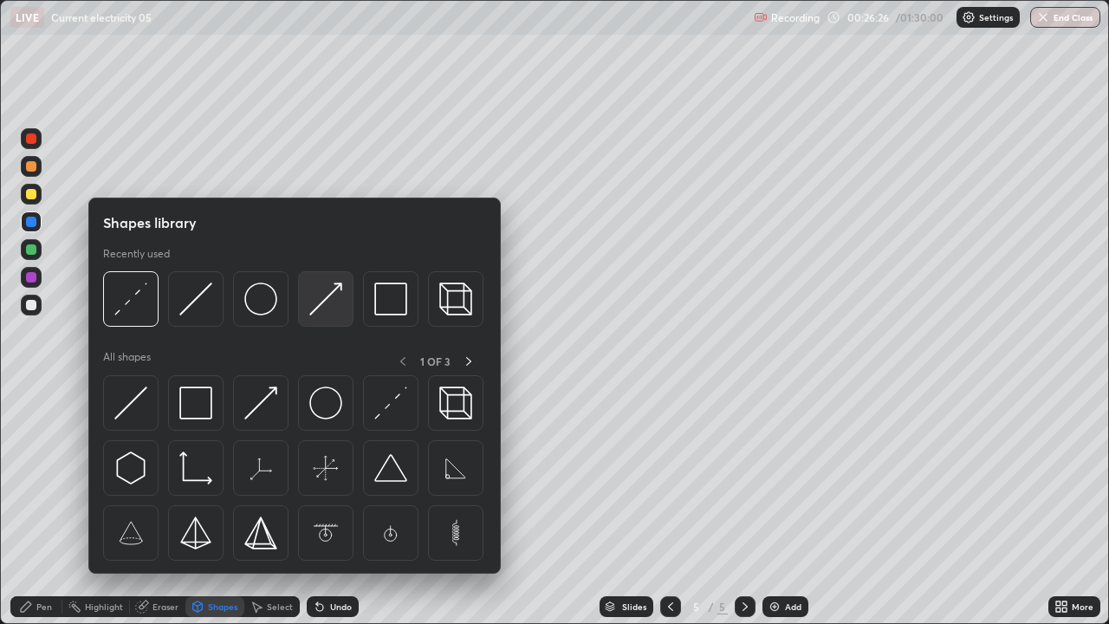
click at [334, 296] on img at bounding box center [325, 299] width 33 height 33
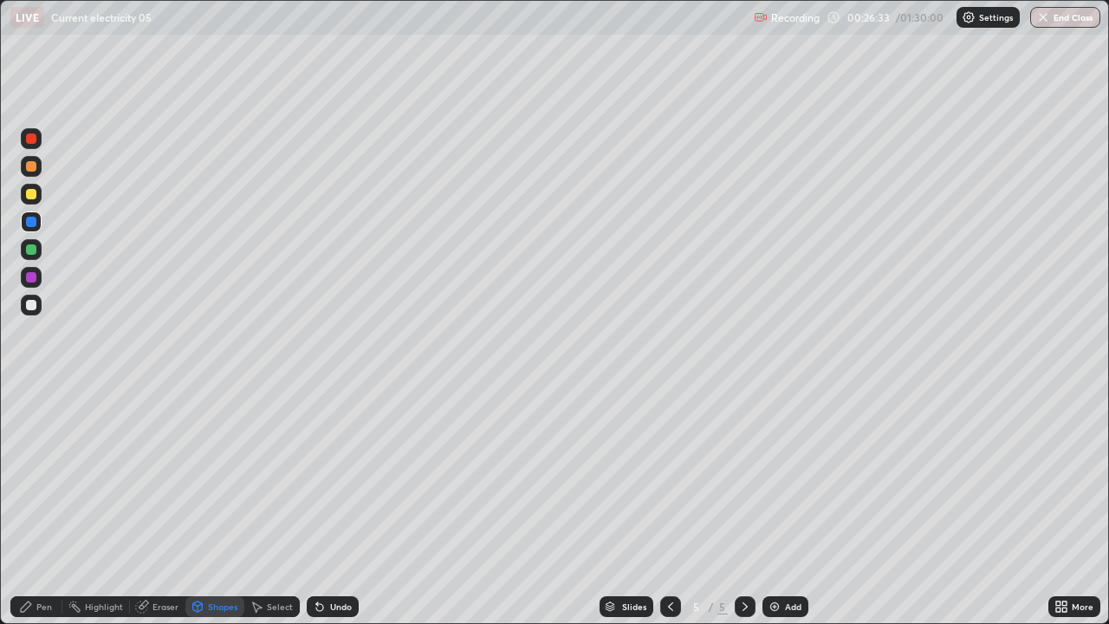
click at [44, 477] on div "Pen" at bounding box center [44, 606] width 16 height 9
click at [29, 309] on div at bounding box center [31, 305] width 10 height 10
click at [219, 477] on div "Shapes" at bounding box center [214, 606] width 59 height 21
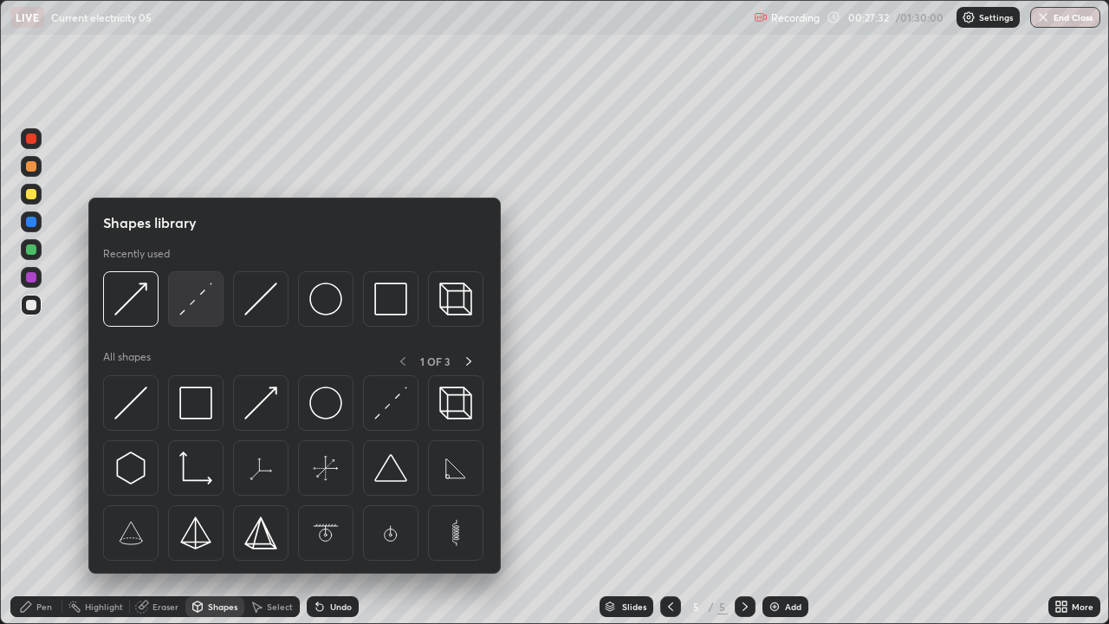
click at [198, 295] on img at bounding box center [195, 299] width 33 height 33
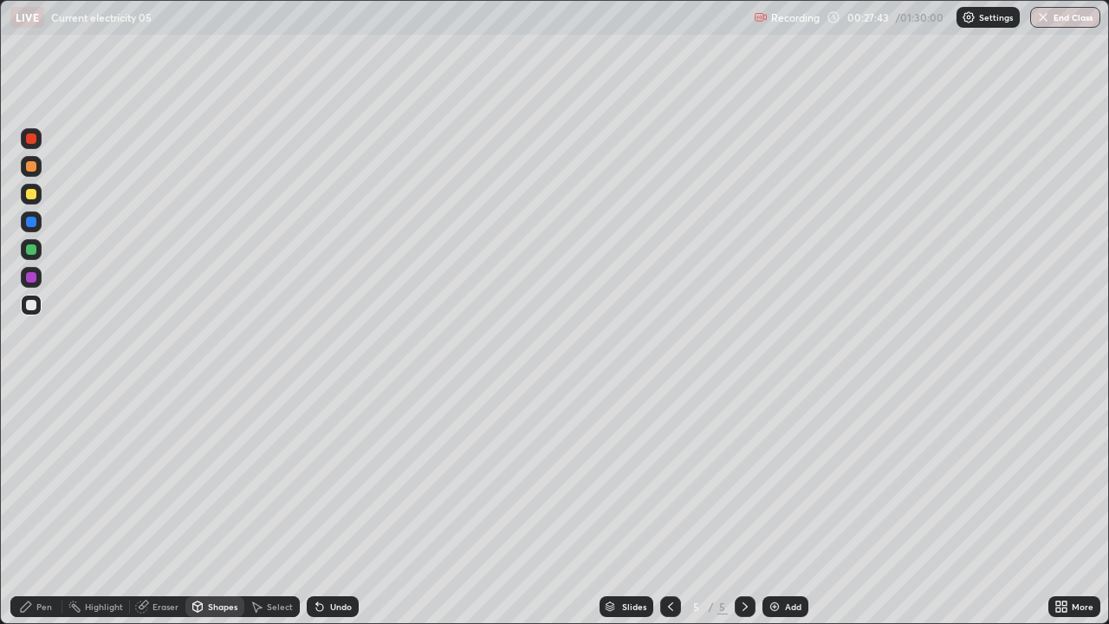
click at [21, 307] on div at bounding box center [31, 305] width 21 height 21
click at [26, 275] on div at bounding box center [31, 277] width 10 height 10
click at [50, 477] on div "Pen" at bounding box center [44, 606] width 16 height 9
click at [31, 313] on div at bounding box center [31, 305] width 21 height 21
click at [174, 477] on div "Eraser" at bounding box center [157, 606] width 55 height 21
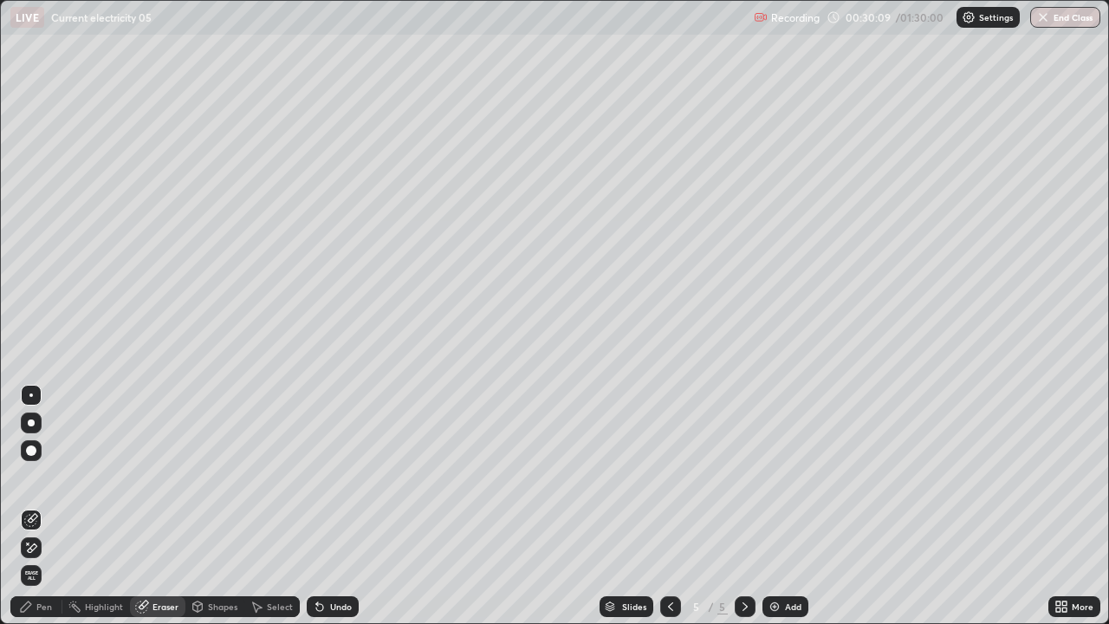
click at [54, 477] on div "Pen" at bounding box center [36, 606] width 52 height 21
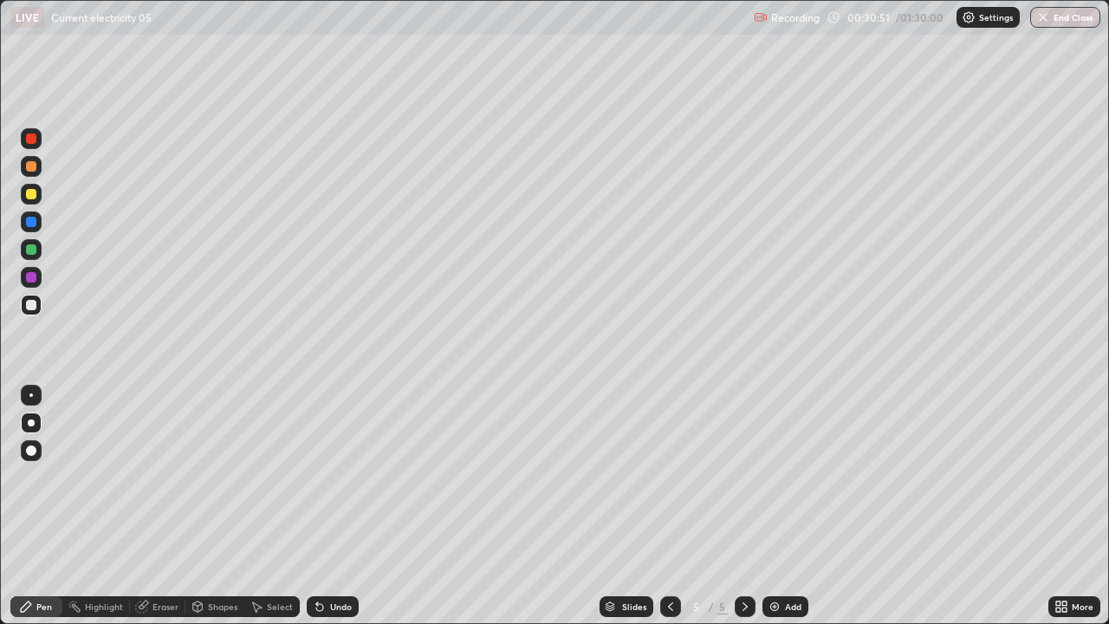
click at [281, 477] on div "Select" at bounding box center [280, 606] width 26 height 9
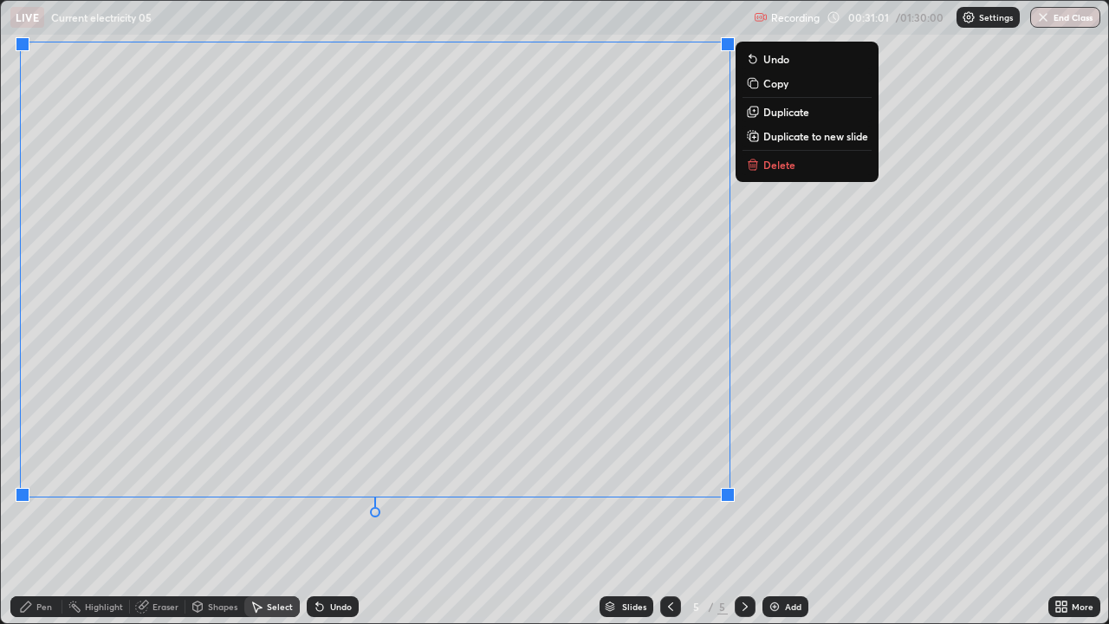
click at [792, 391] on div "0 ° Undo Copy Duplicate Duplicate to new slide Delete" at bounding box center [555, 312] width 1108 height 622
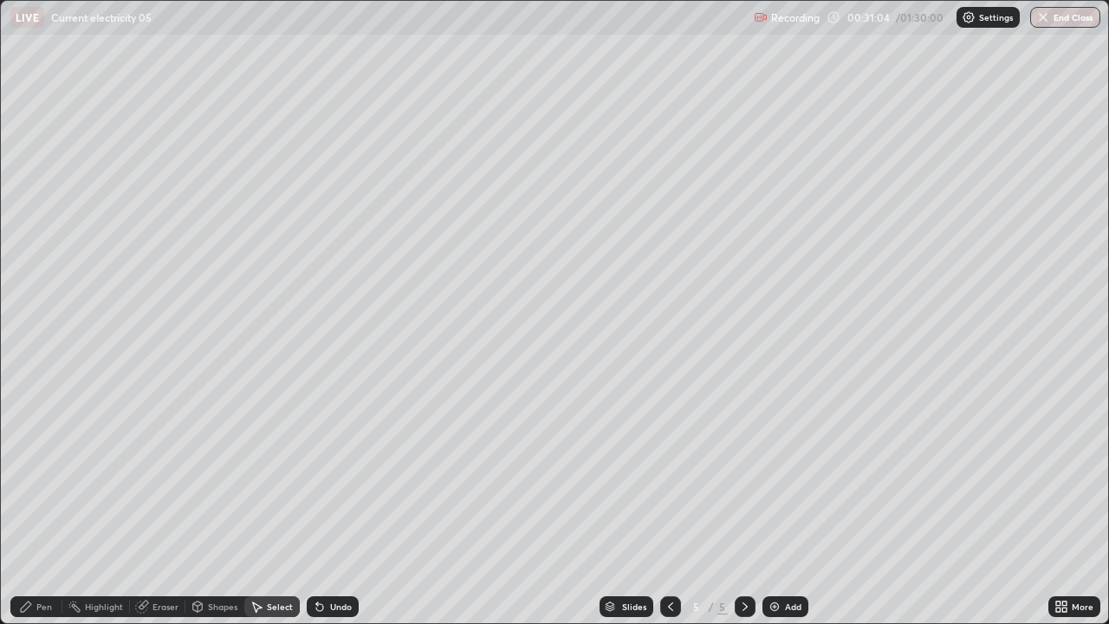
click at [58, 477] on div "Pen" at bounding box center [36, 606] width 52 height 21
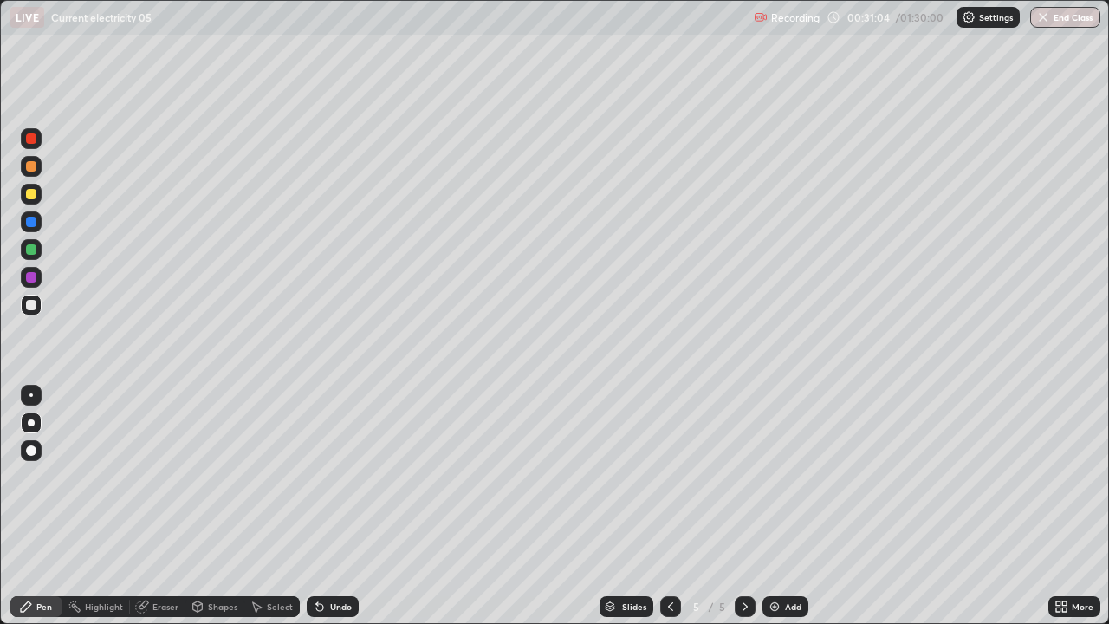
click at [30, 307] on div at bounding box center [31, 305] width 10 height 10
click at [218, 477] on div "Shapes" at bounding box center [222, 606] width 29 height 9
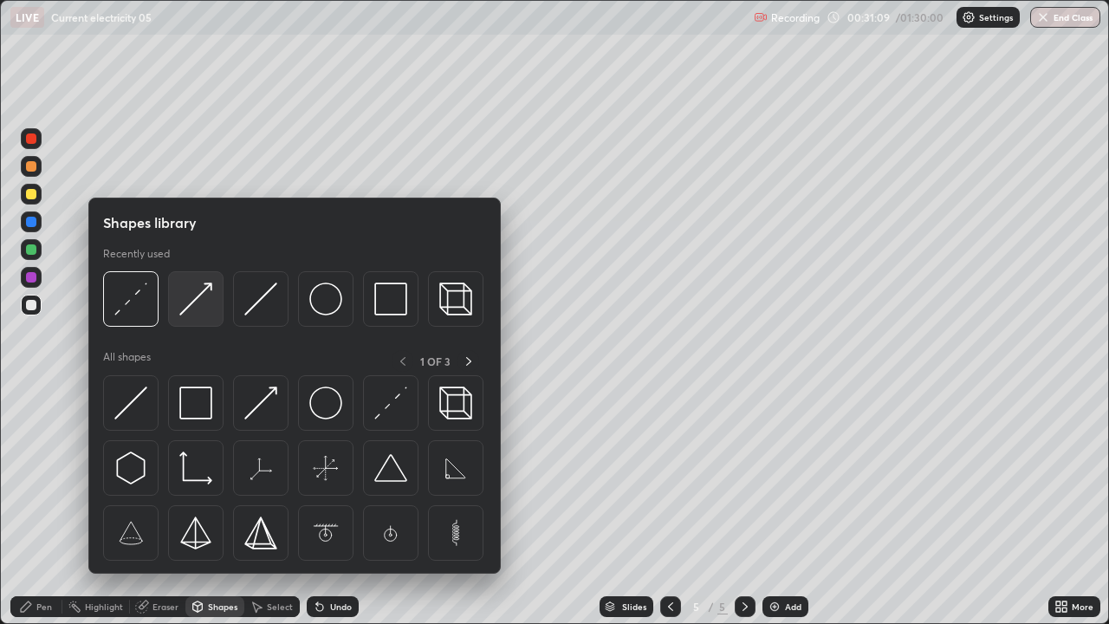
click at [192, 307] on img at bounding box center [195, 299] width 33 height 33
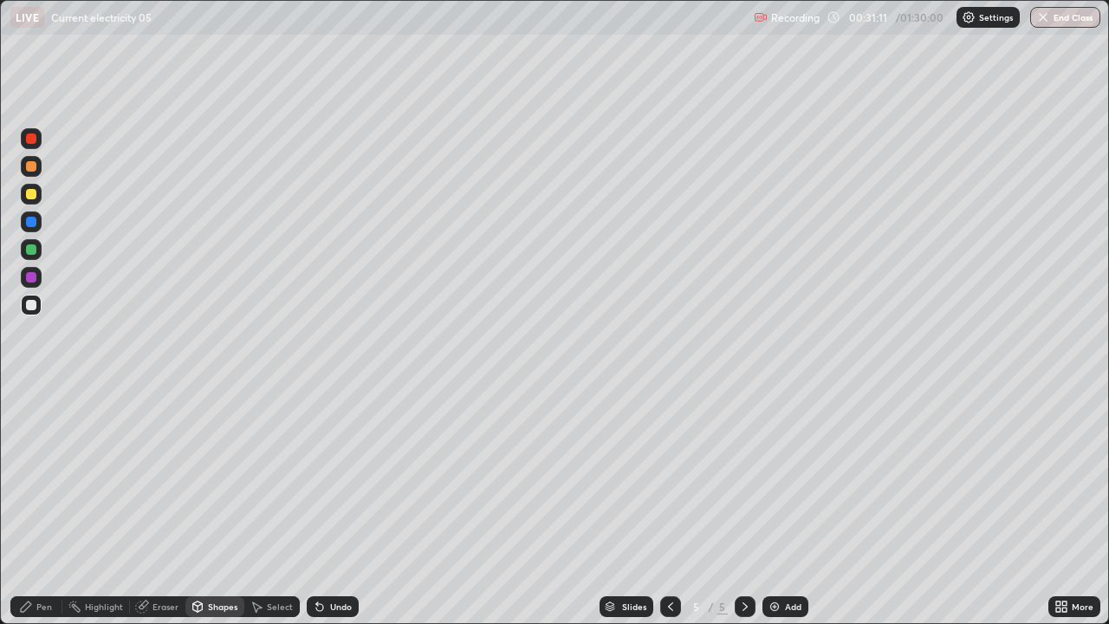
click at [224, 477] on div "Shapes" at bounding box center [222, 606] width 29 height 9
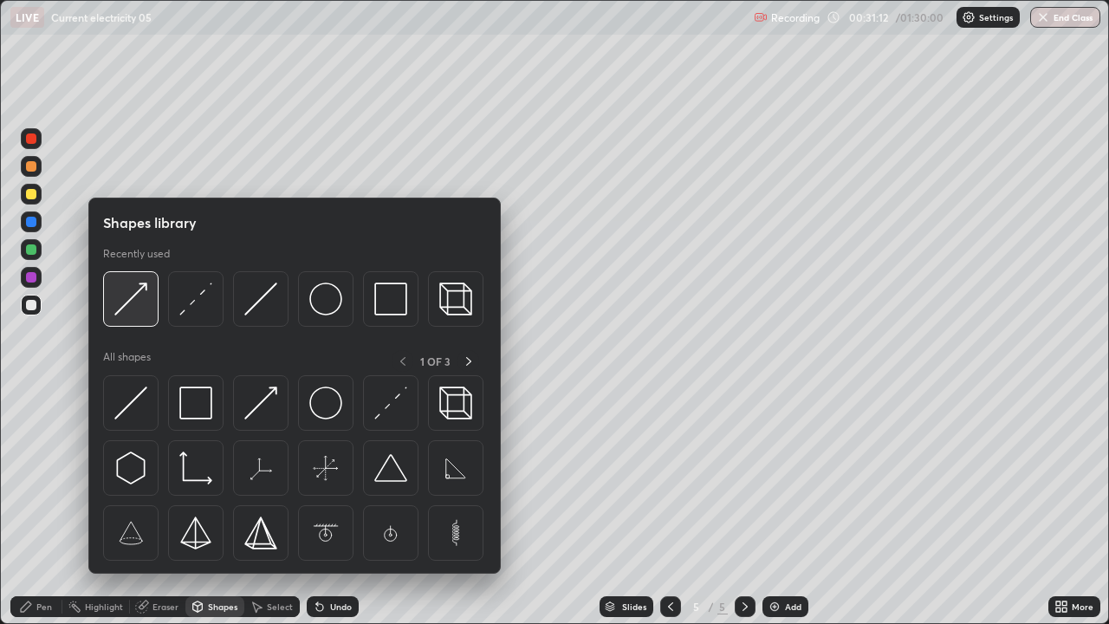
click at [135, 302] on img at bounding box center [130, 299] width 33 height 33
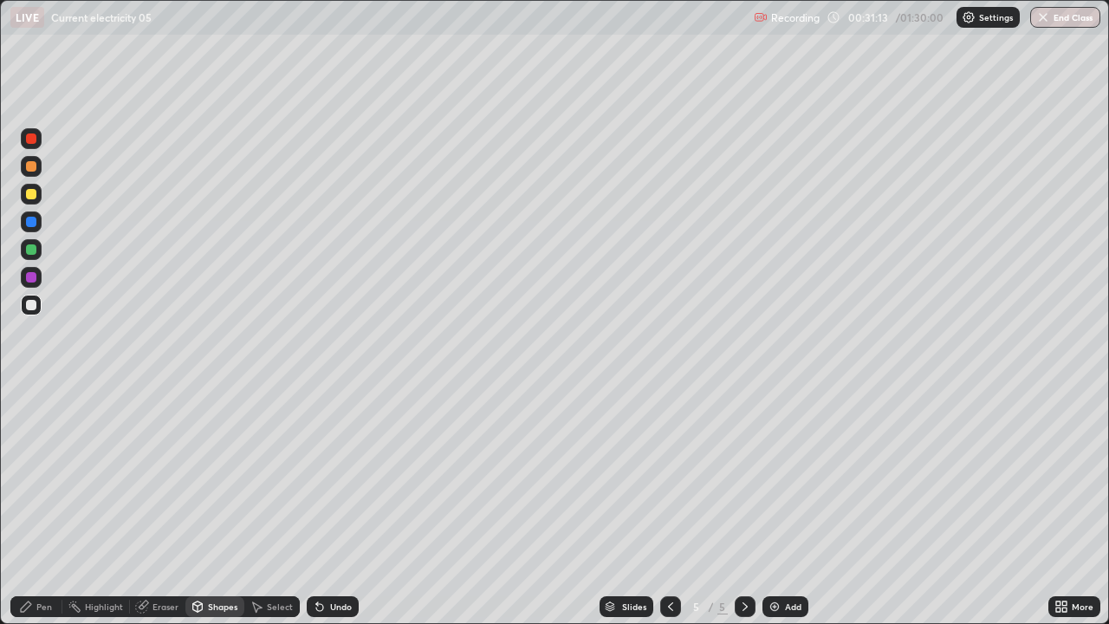
click at [29, 195] on div at bounding box center [31, 194] width 10 height 10
click at [55, 477] on div "Pen" at bounding box center [36, 606] width 52 height 21
click at [30, 308] on div at bounding box center [31, 305] width 10 height 10
click at [29, 194] on div at bounding box center [31, 194] width 10 height 10
click at [750, 477] on icon at bounding box center [745, 607] width 14 height 14
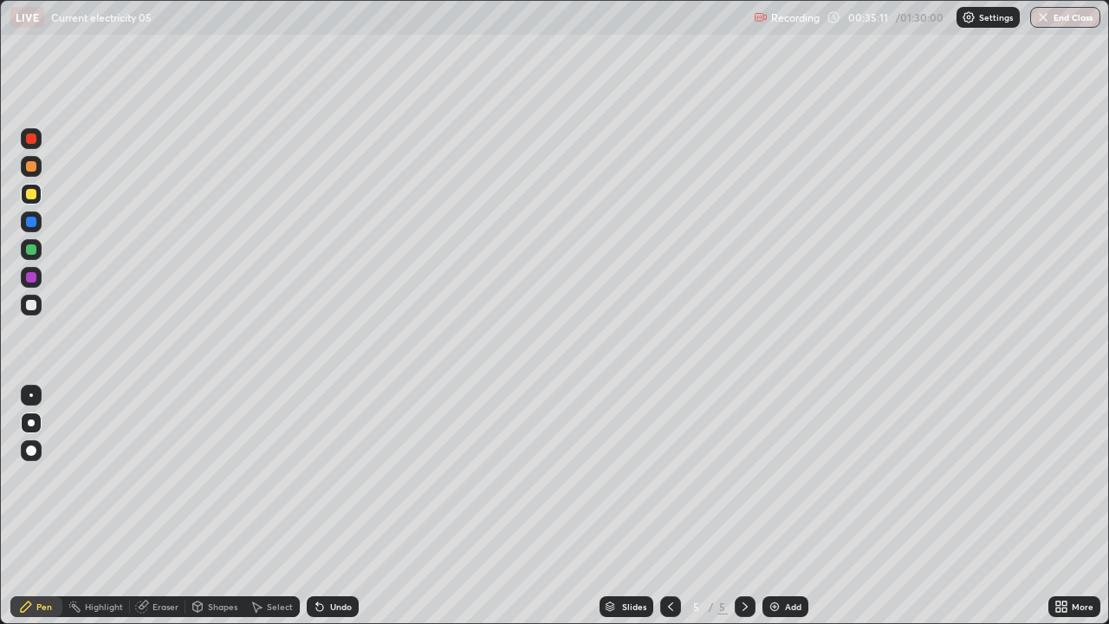
click at [777, 477] on img at bounding box center [775, 607] width 14 height 14
click at [668, 477] on icon at bounding box center [670, 606] width 5 height 9
click at [671, 477] on icon at bounding box center [671, 607] width 14 height 14
click at [744, 477] on icon at bounding box center [745, 607] width 14 height 14
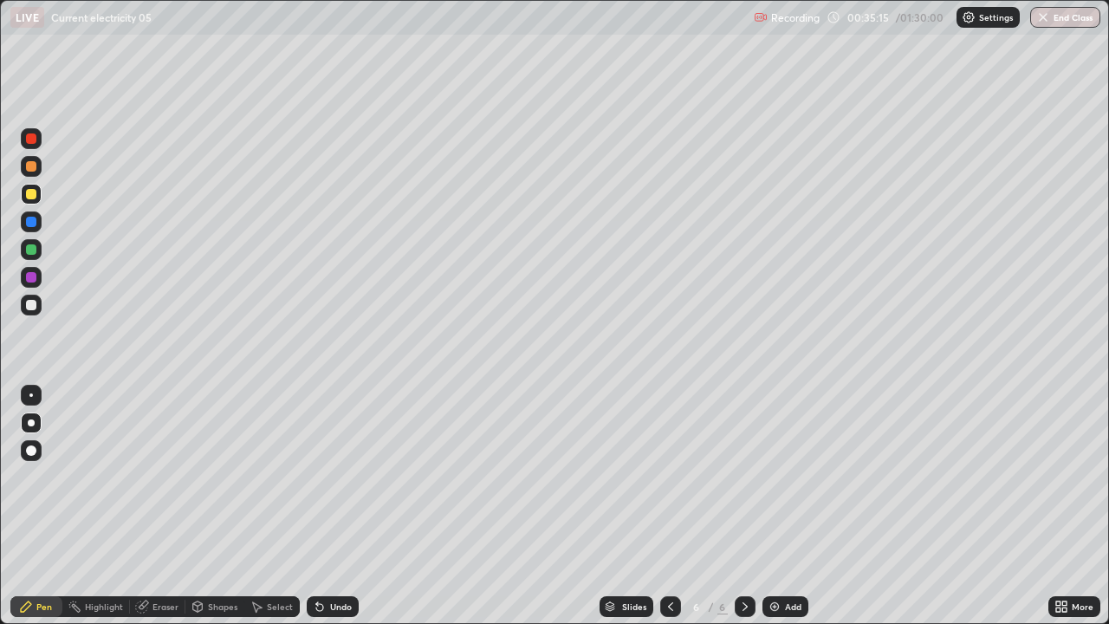
click at [667, 477] on div at bounding box center [670, 606] width 21 height 21
click at [744, 477] on icon at bounding box center [745, 607] width 14 height 14
click at [29, 193] on div at bounding box center [31, 194] width 10 height 10
click at [29, 308] on div at bounding box center [31, 305] width 10 height 10
click at [34, 197] on div at bounding box center [31, 194] width 10 height 10
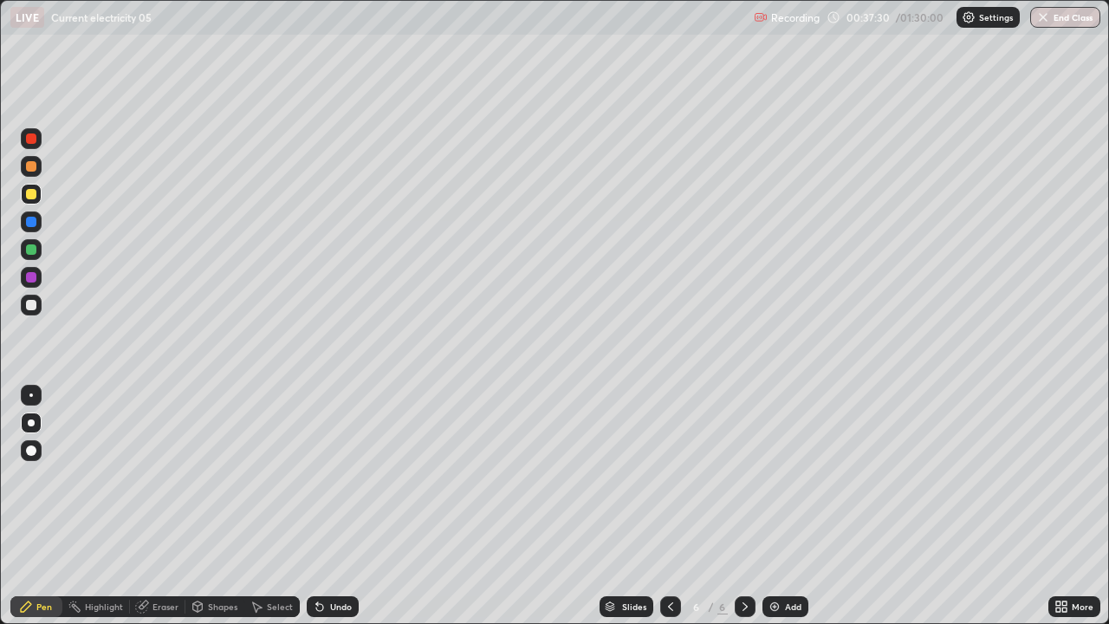
click at [215, 477] on div "Shapes" at bounding box center [222, 606] width 29 height 9
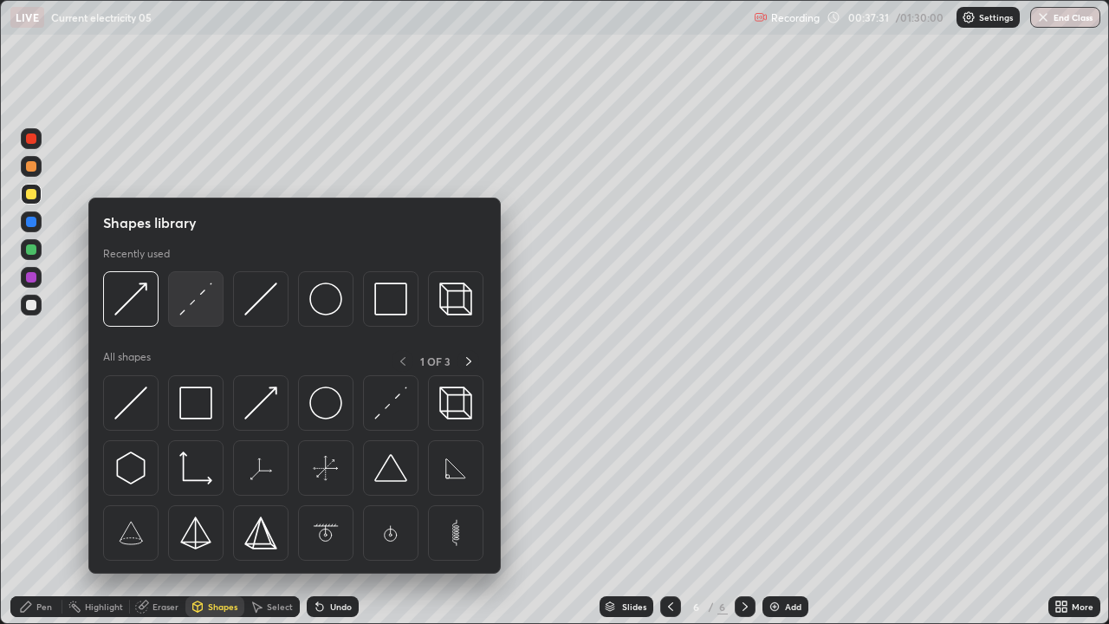
click at [192, 309] on img at bounding box center [195, 299] width 33 height 33
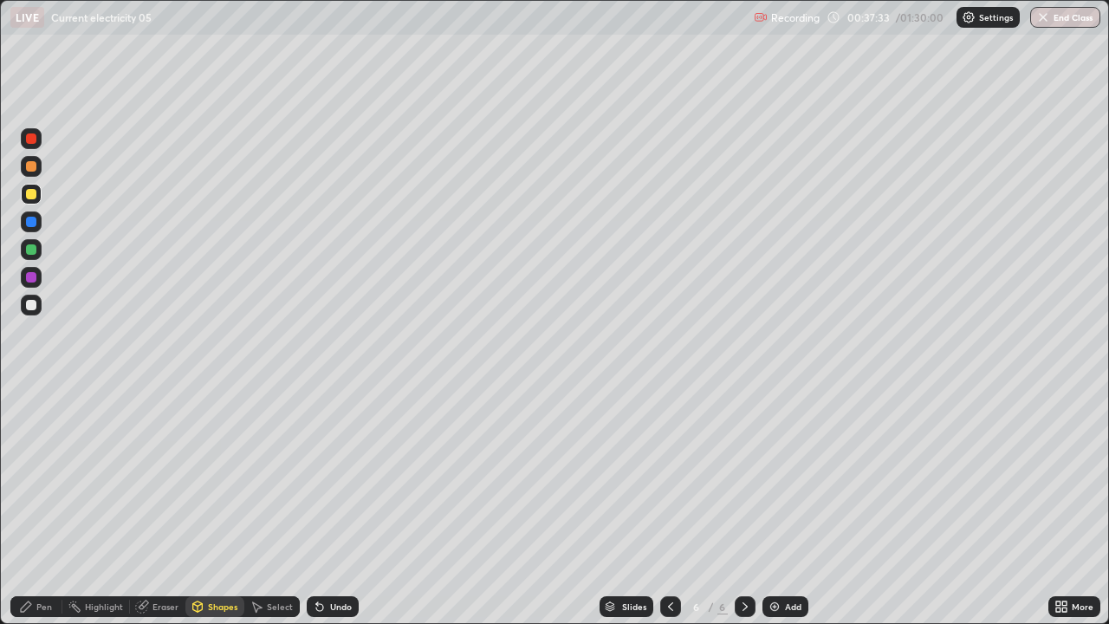
click at [48, 477] on div "Pen" at bounding box center [44, 606] width 16 height 9
click at [31, 304] on div at bounding box center [31, 305] width 10 height 10
click at [169, 477] on div "Eraser" at bounding box center [166, 606] width 26 height 9
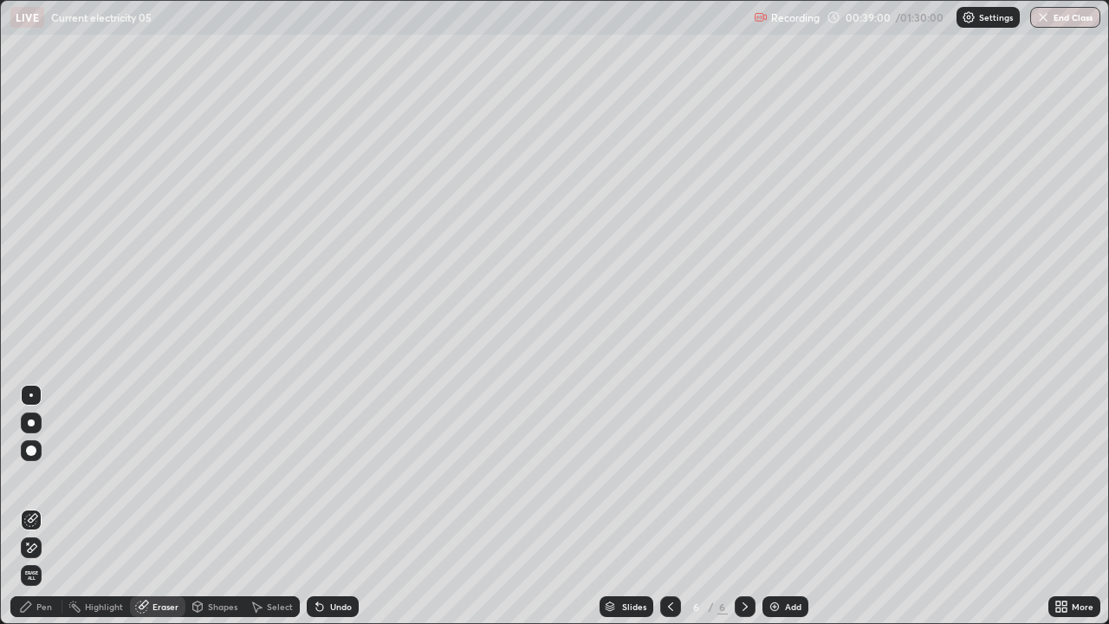
click at [44, 477] on div "Pen" at bounding box center [36, 606] width 52 height 21
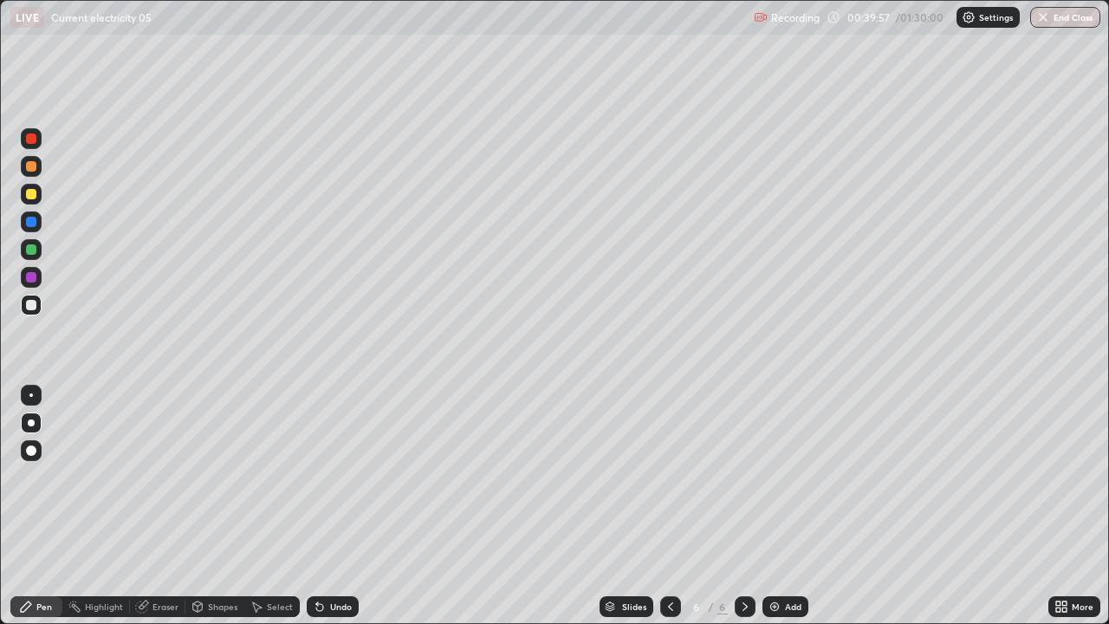
click at [293, 477] on div "Select" at bounding box center [271, 606] width 55 height 21
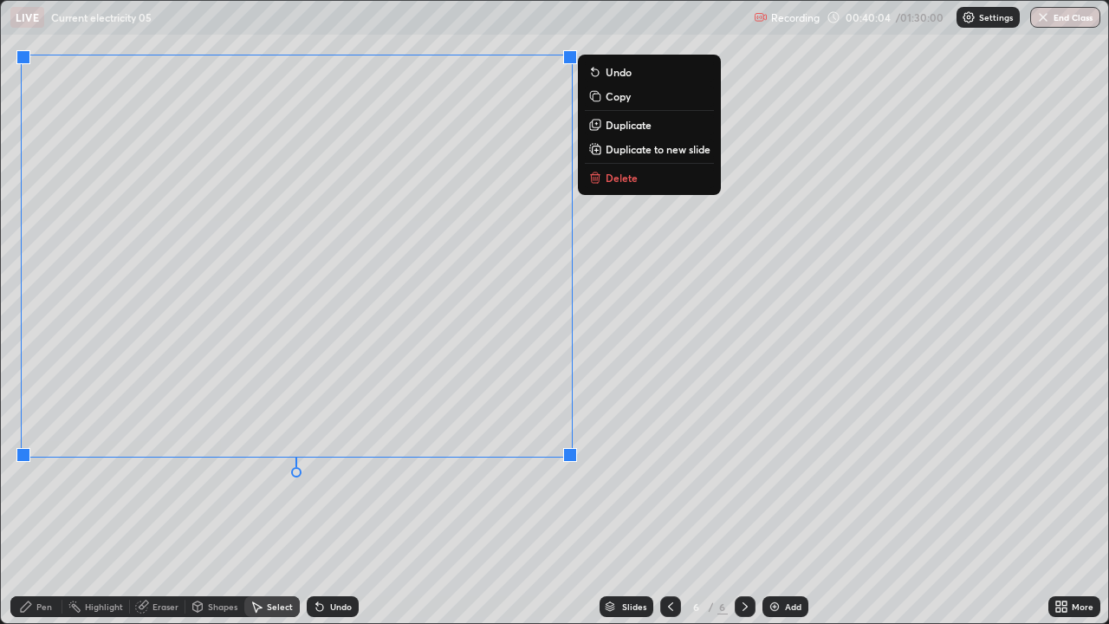
click at [635, 361] on div "0 ° Undo Copy Duplicate Duplicate to new slide Delete" at bounding box center [555, 312] width 1108 height 622
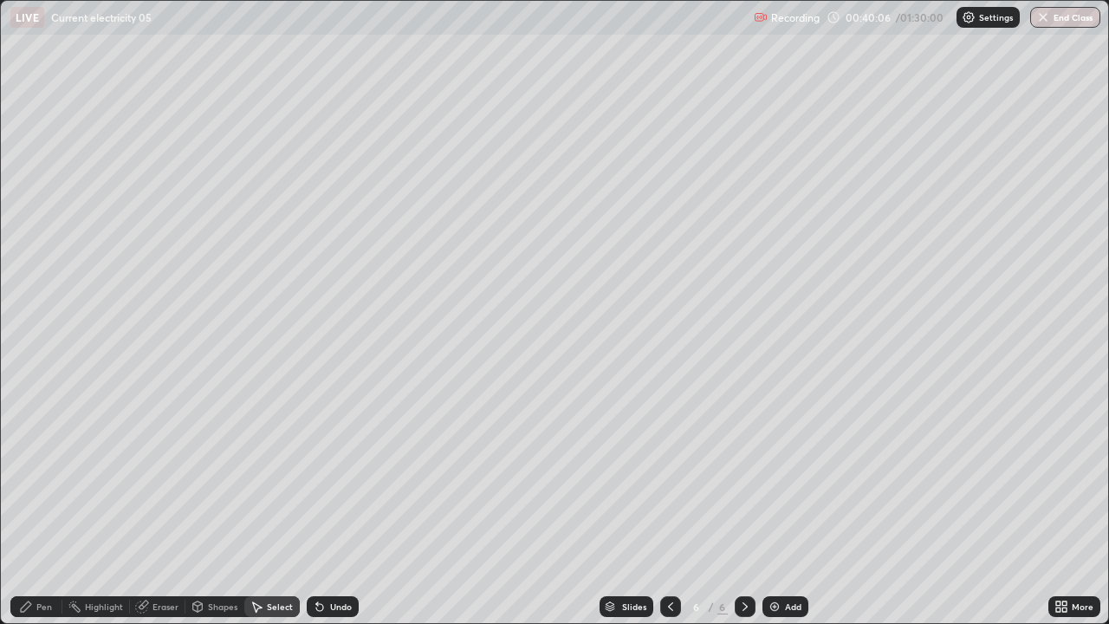
click at [227, 477] on div "Shapes" at bounding box center [214, 606] width 59 height 21
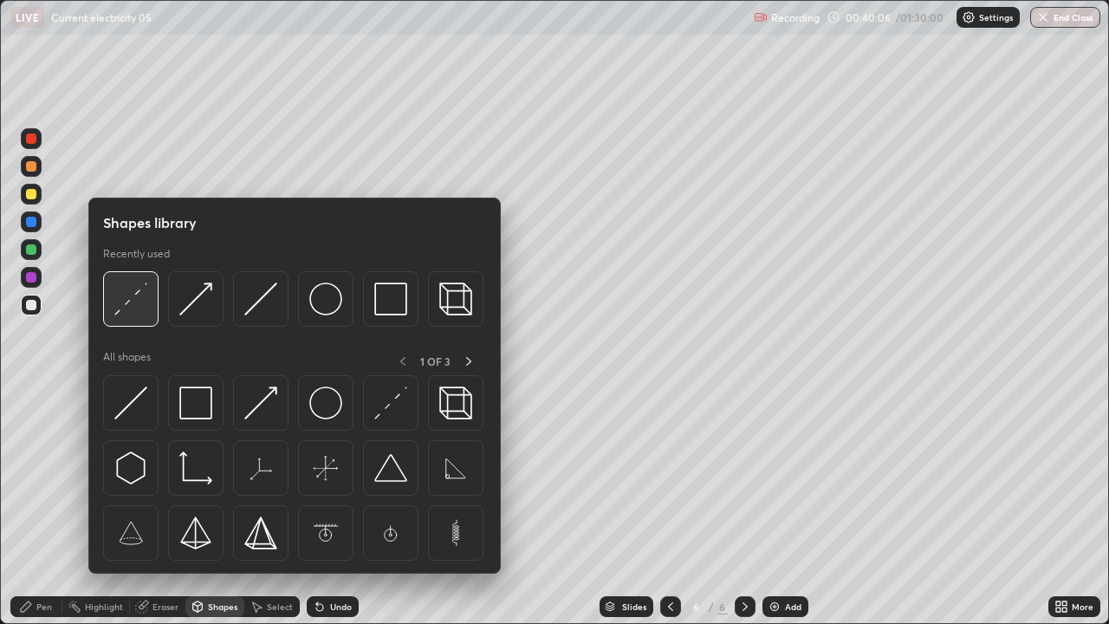
click at [120, 307] on img at bounding box center [130, 299] width 33 height 33
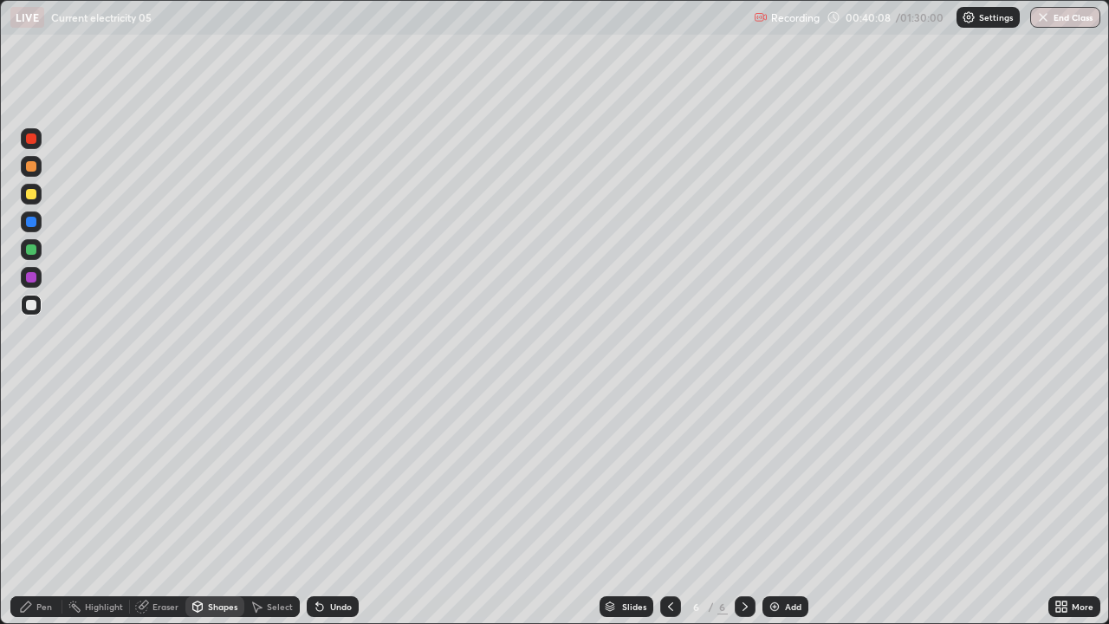
click at [45, 477] on div "Pen" at bounding box center [36, 606] width 52 height 21
click at [29, 300] on div at bounding box center [31, 305] width 10 height 10
click at [159, 477] on div "Eraser" at bounding box center [157, 606] width 55 height 21
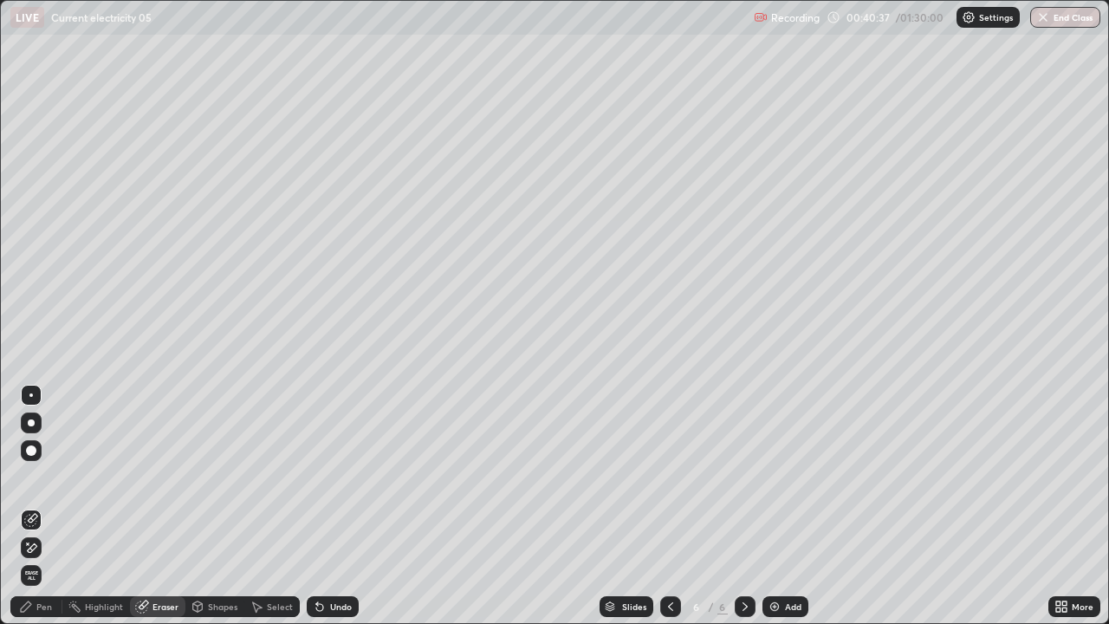
click at [50, 477] on div "Pen" at bounding box center [44, 606] width 16 height 9
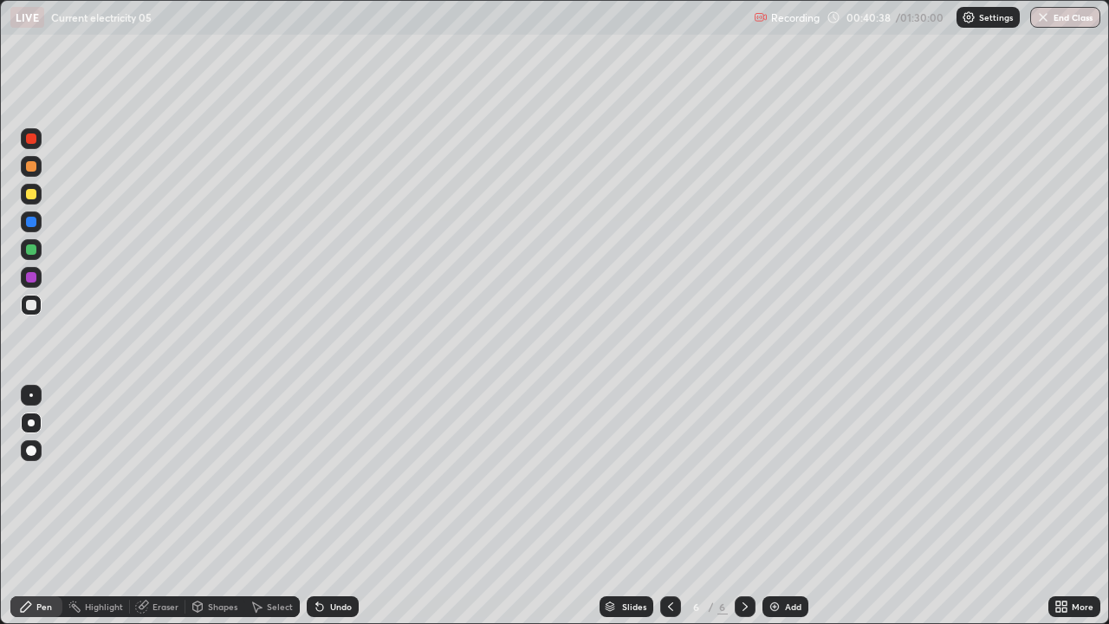
click at [38, 308] on div at bounding box center [31, 305] width 21 height 21
click at [33, 196] on div at bounding box center [31, 194] width 10 height 10
click at [1057, 477] on icon at bounding box center [1059, 610] width 4 height 4
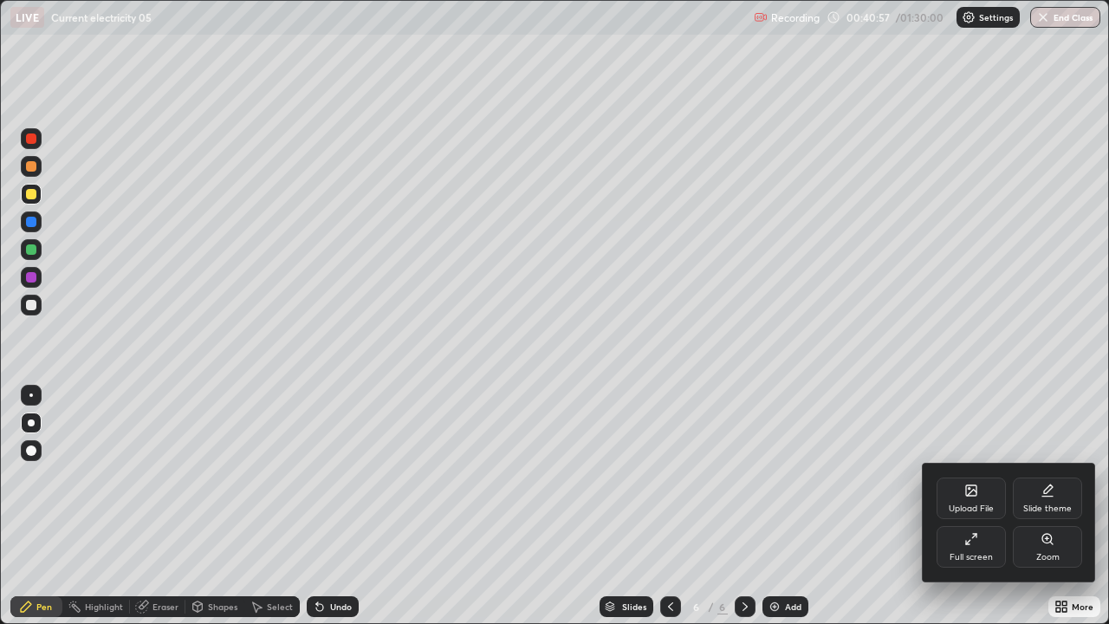
click at [959, 477] on div "Full screen" at bounding box center [971, 547] width 69 height 42
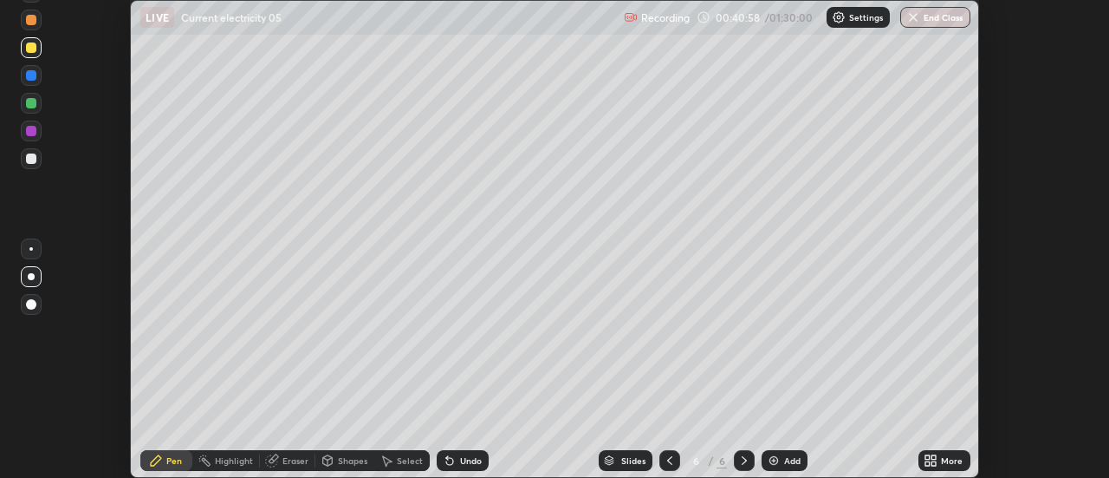
scroll to position [86198, 85566]
click at [934, 463] on icon at bounding box center [935, 463] width 4 height 4
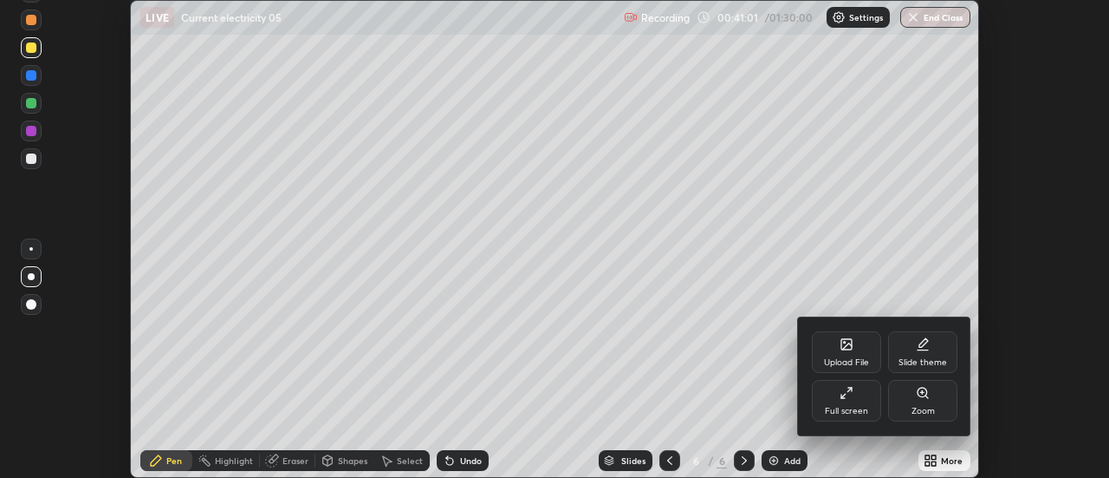
click at [926, 280] on div at bounding box center [554, 239] width 1109 height 478
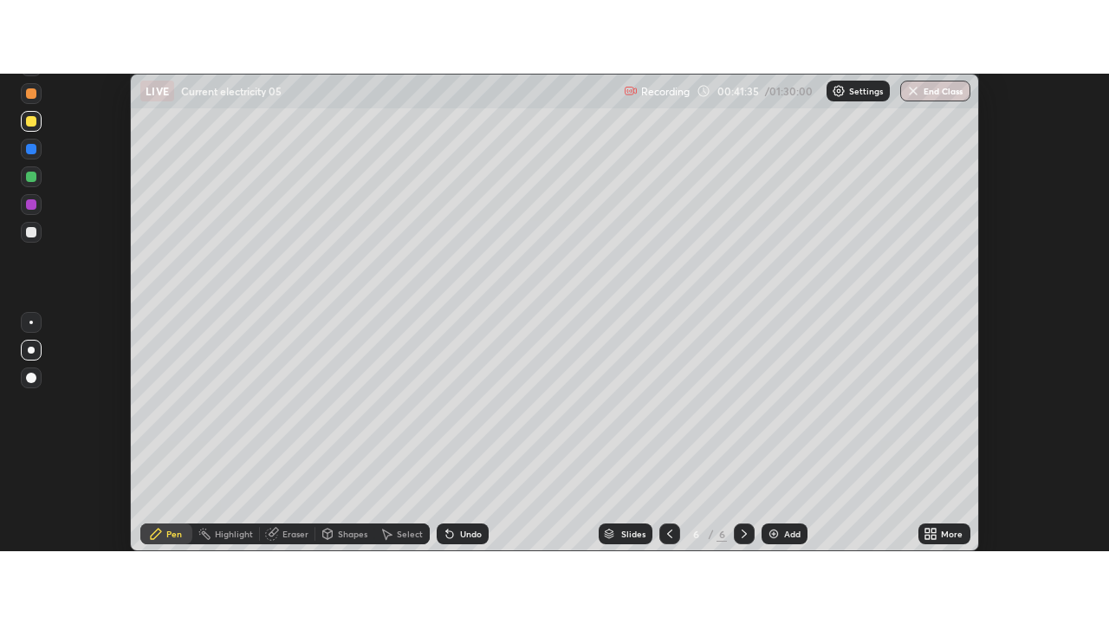
scroll to position [478, 1109]
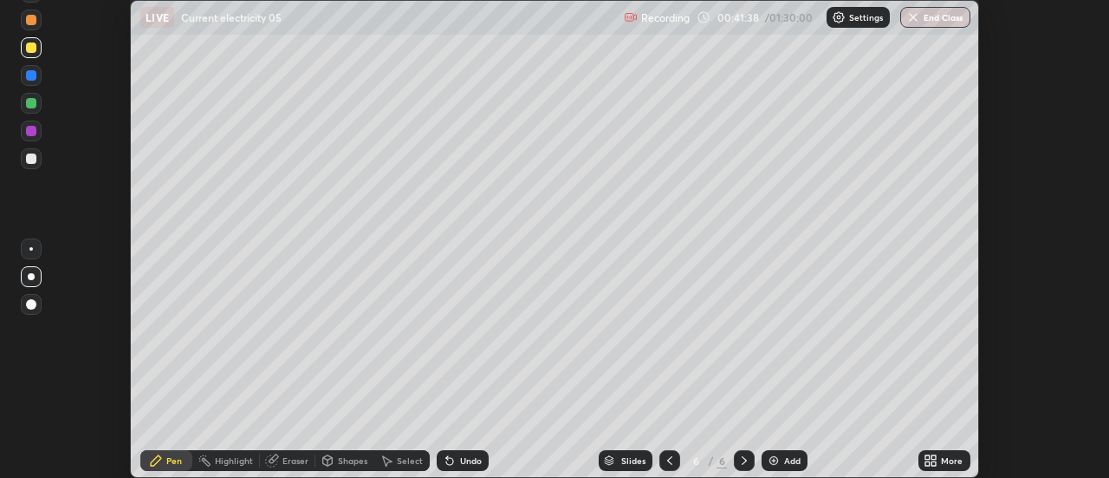
click at [926, 456] on icon at bounding box center [928, 457] width 4 height 4
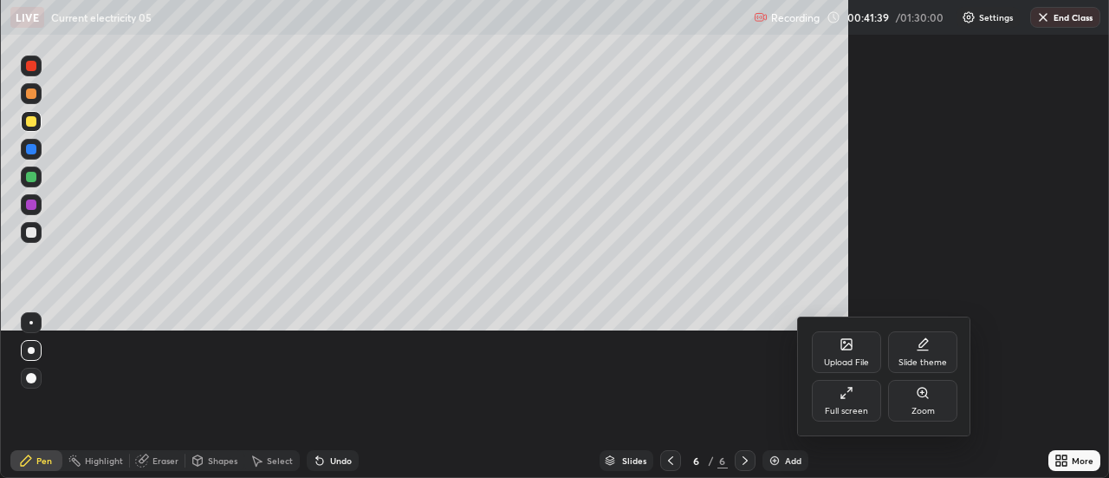
scroll to position [624, 1109]
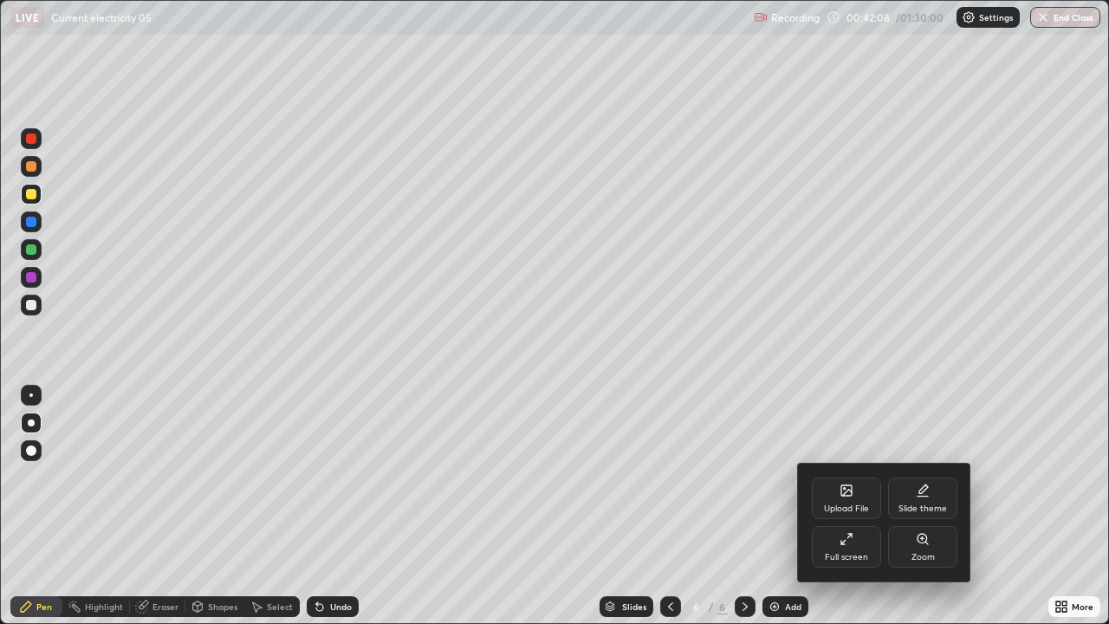
click at [834, 398] on div at bounding box center [554, 312] width 1109 height 624
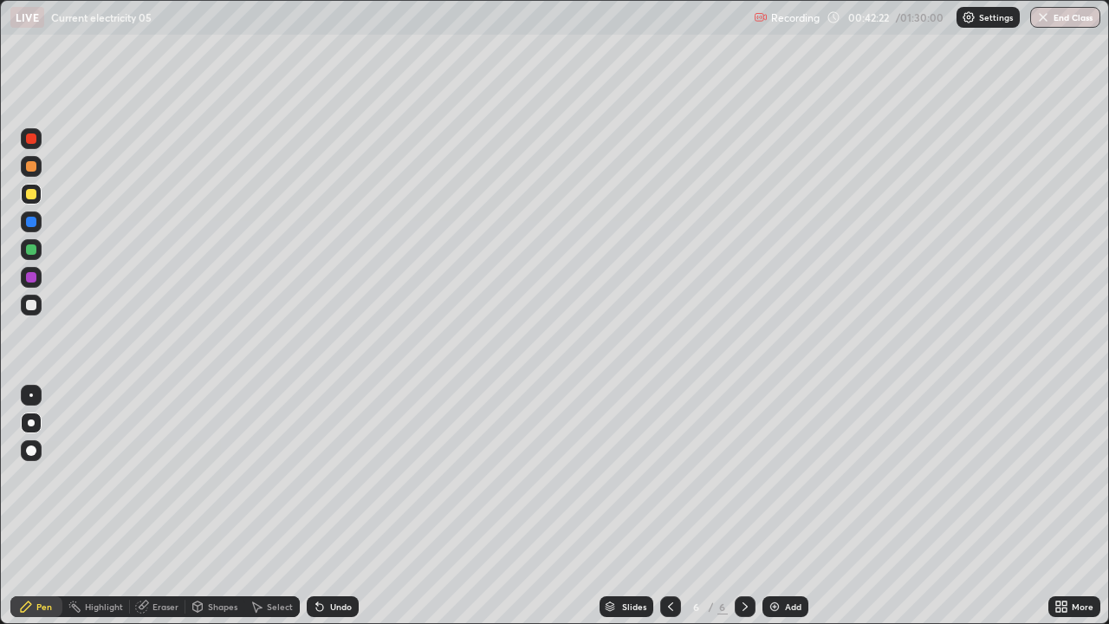
click at [33, 306] on div at bounding box center [31, 305] width 10 height 10
click at [330, 477] on div "Undo" at bounding box center [341, 606] width 22 height 9
click at [338, 477] on div "Undo" at bounding box center [333, 606] width 52 height 21
click at [166, 477] on div "Eraser" at bounding box center [166, 606] width 26 height 9
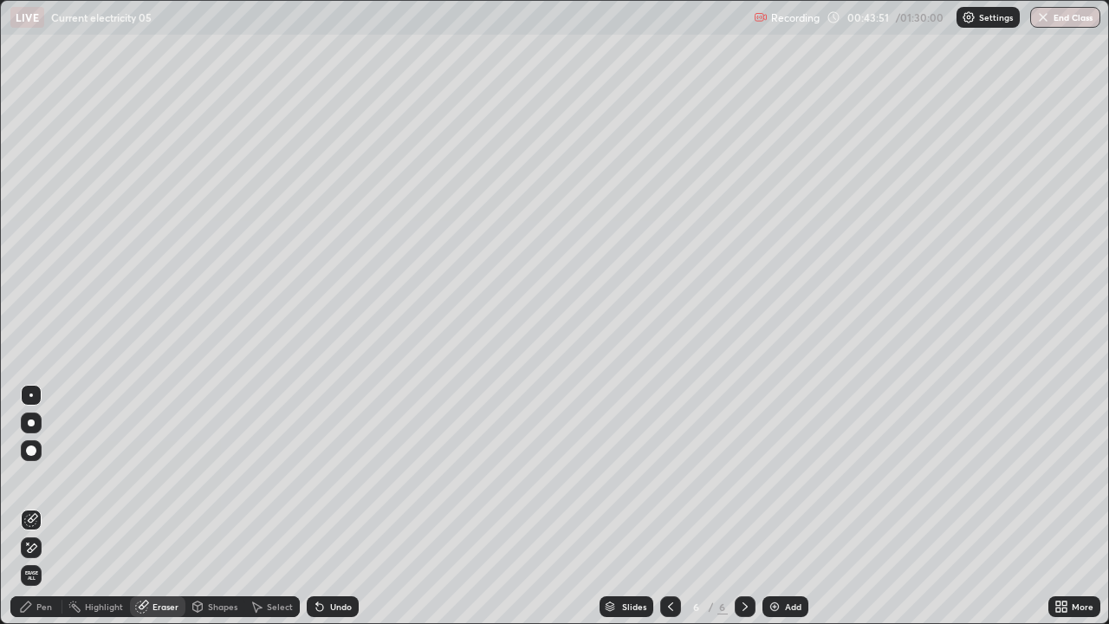
click at [159, 477] on div "Eraser" at bounding box center [157, 606] width 55 height 21
click at [49, 477] on div "Pen" at bounding box center [44, 606] width 16 height 9
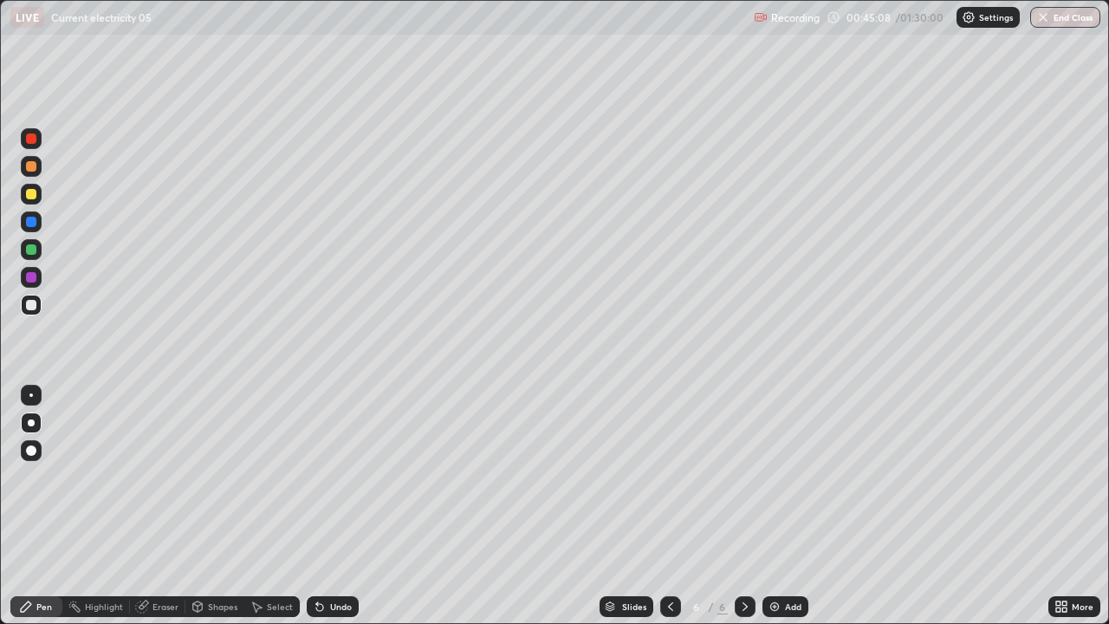
click at [746, 477] on div at bounding box center [745, 606] width 21 height 21
click at [776, 477] on img at bounding box center [775, 607] width 14 height 14
click at [164, 477] on div "Eraser" at bounding box center [166, 606] width 26 height 9
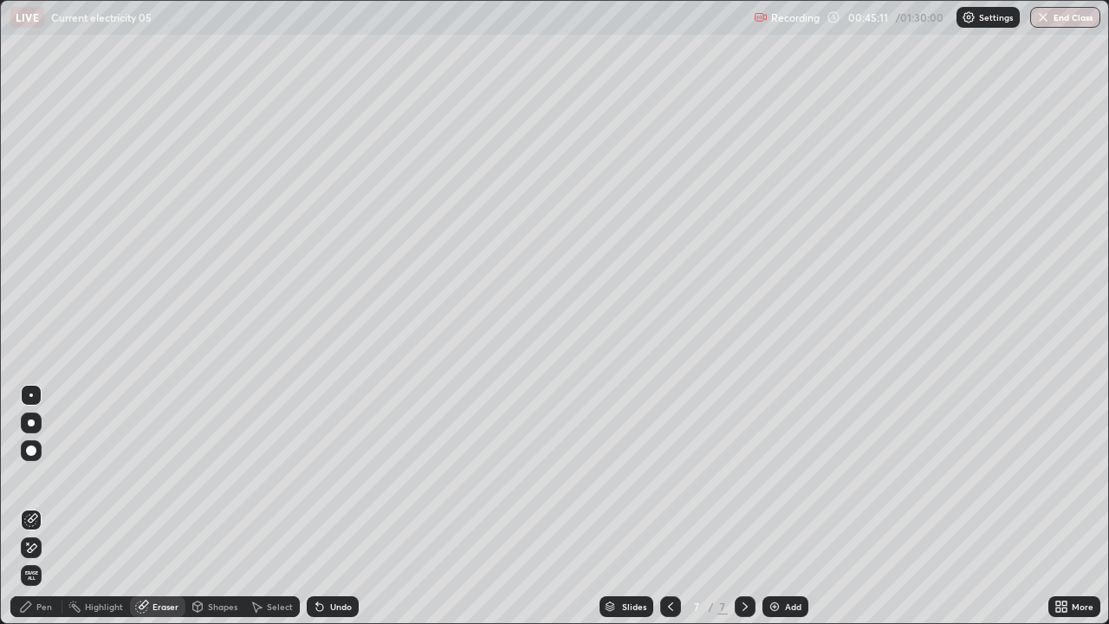
click at [218, 477] on div "Shapes" at bounding box center [222, 606] width 29 height 9
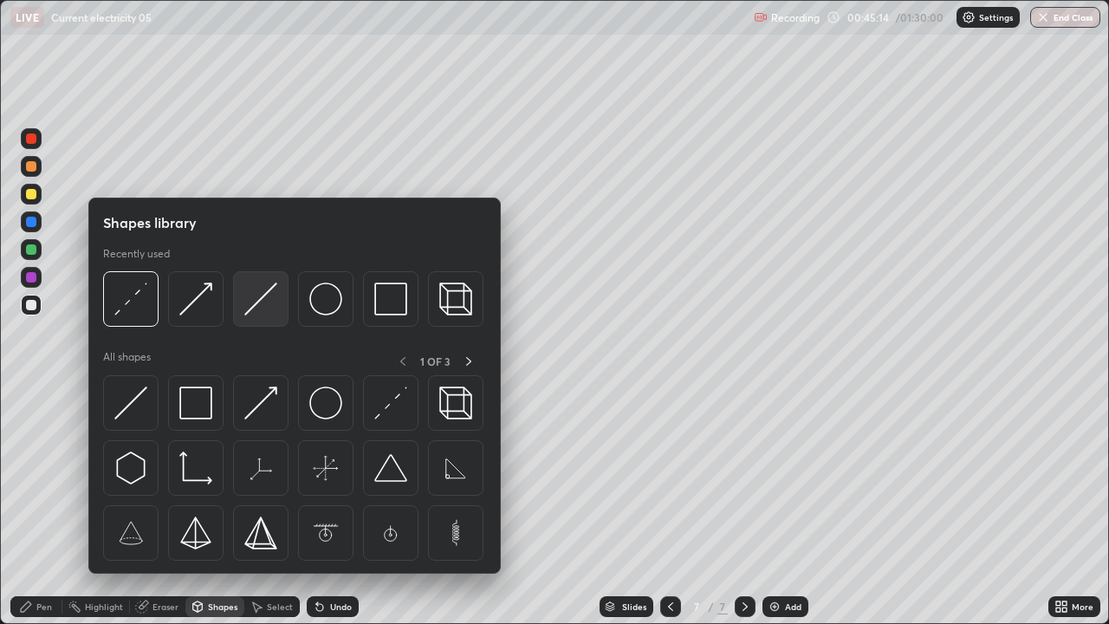
click at [259, 297] on img at bounding box center [260, 299] width 33 height 33
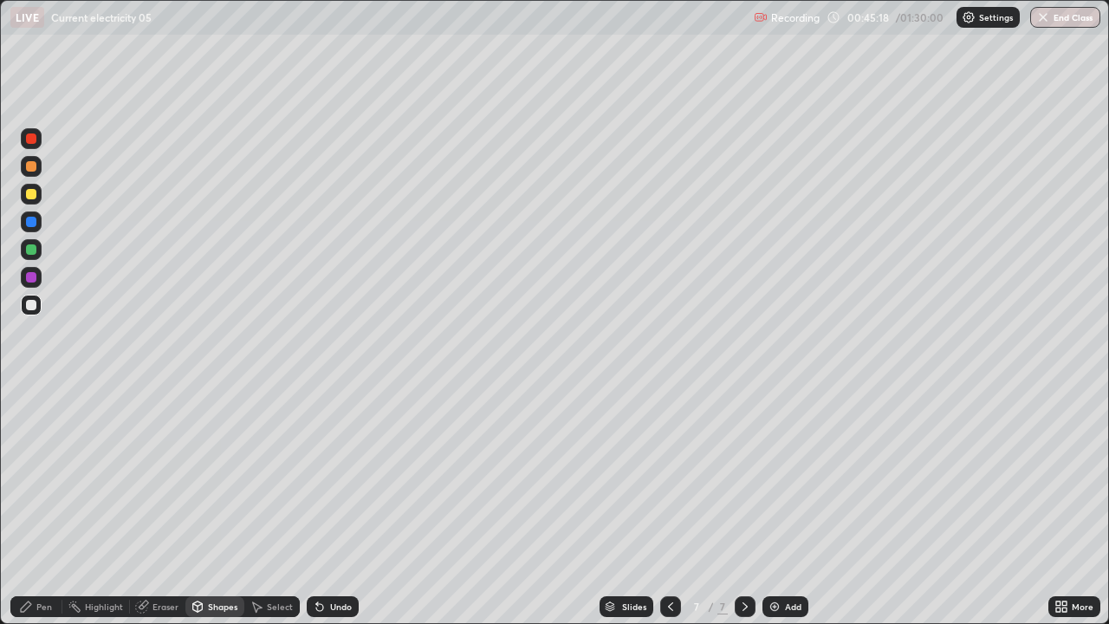
click at [216, 477] on div "Shapes" at bounding box center [222, 606] width 29 height 9
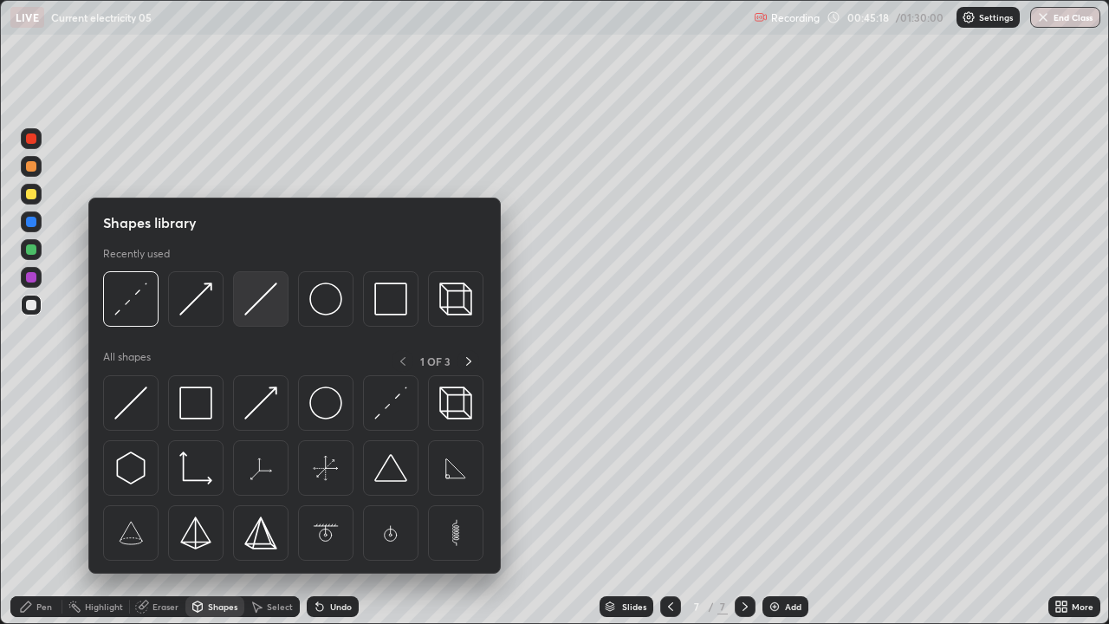
click at [256, 305] on img at bounding box center [260, 299] width 33 height 33
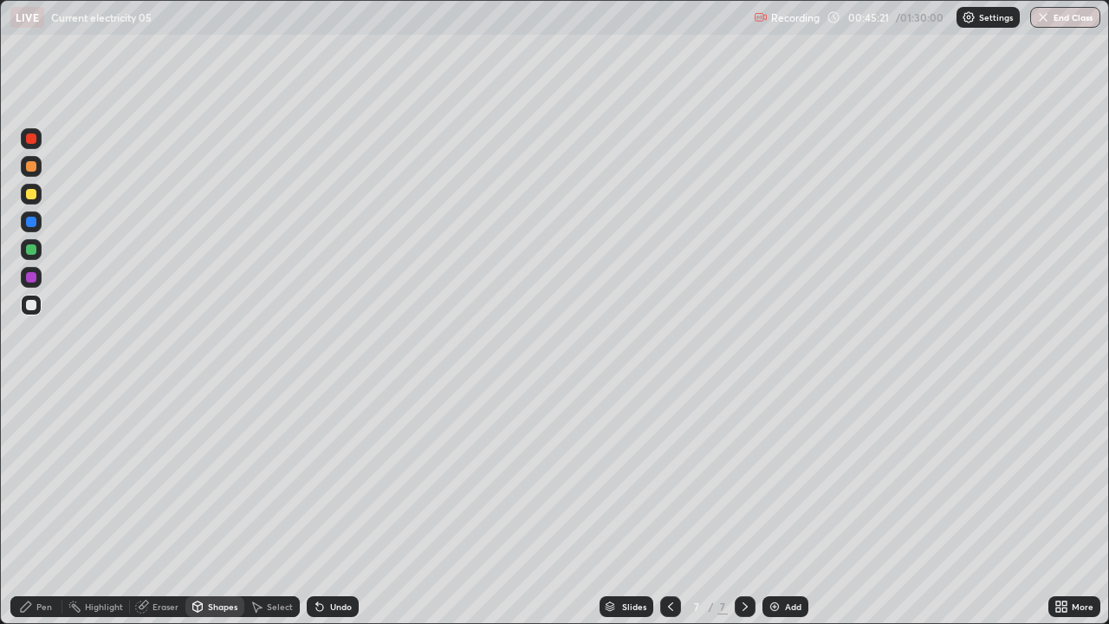
click at [42, 477] on div "Pen" at bounding box center [44, 606] width 16 height 9
click at [29, 198] on div at bounding box center [31, 194] width 10 height 10
click at [218, 477] on div "Shapes" at bounding box center [222, 606] width 29 height 9
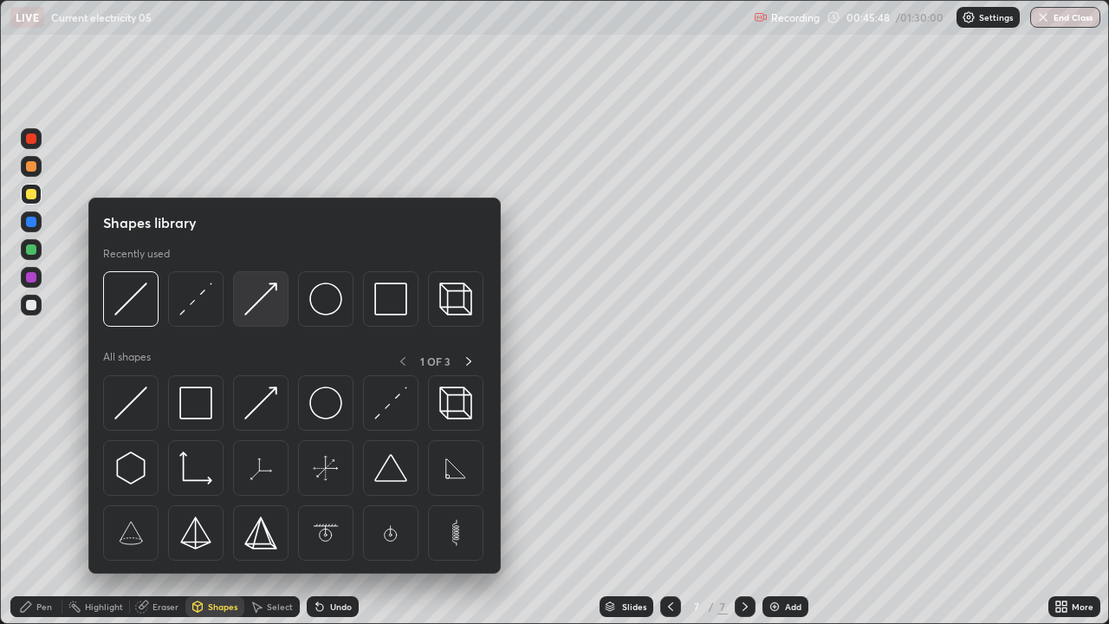
click at [265, 302] on img at bounding box center [260, 299] width 33 height 33
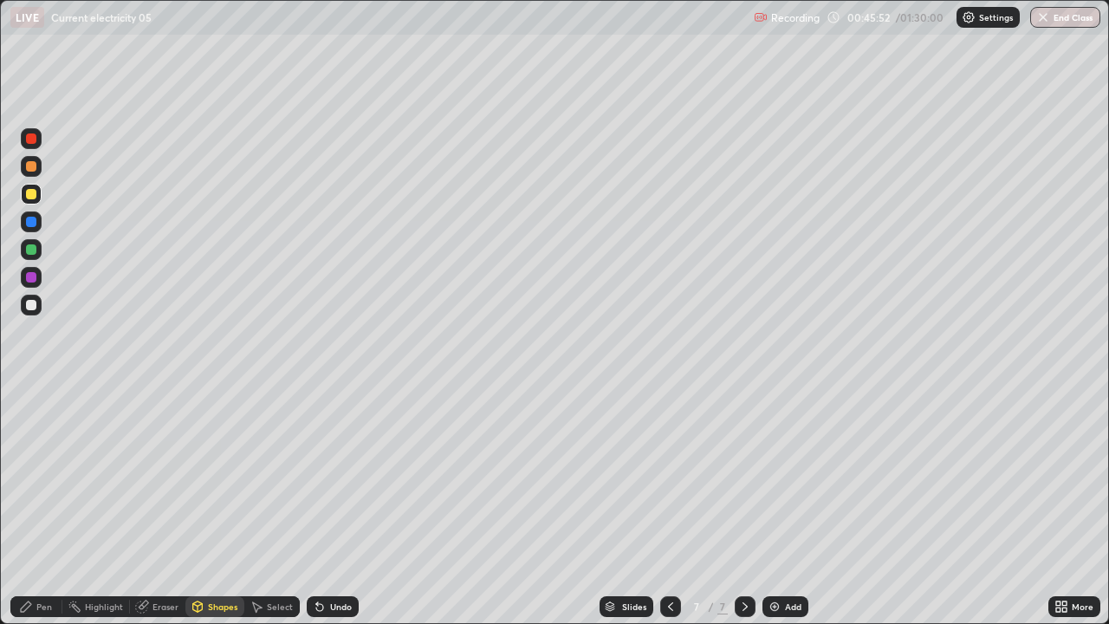
click at [224, 477] on div "Shapes" at bounding box center [222, 606] width 29 height 9
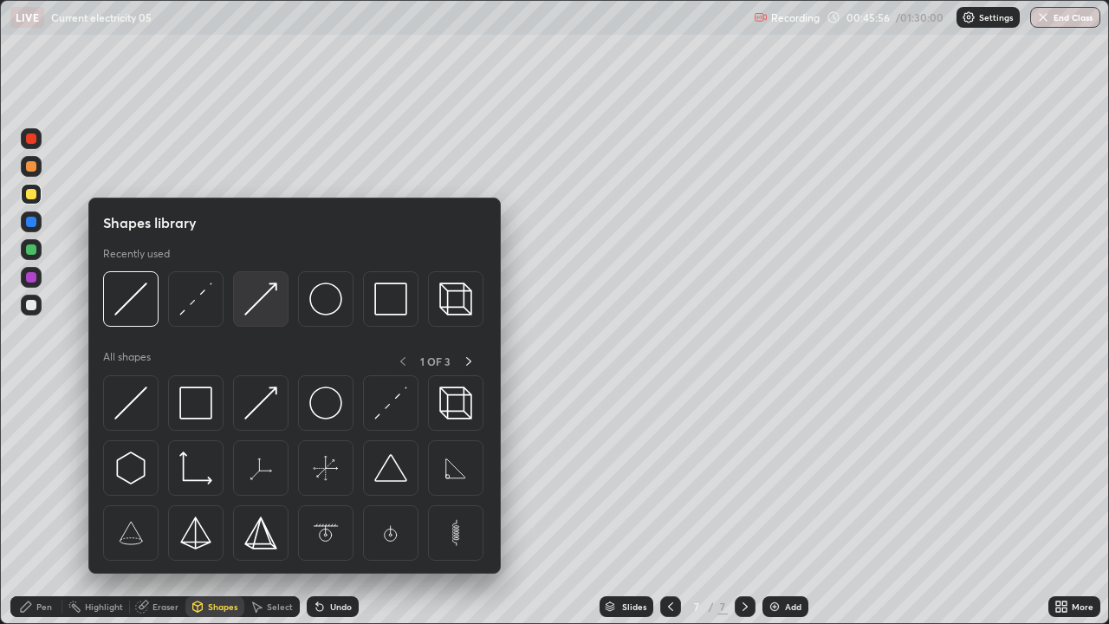
click at [260, 303] on img at bounding box center [260, 299] width 33 height 33
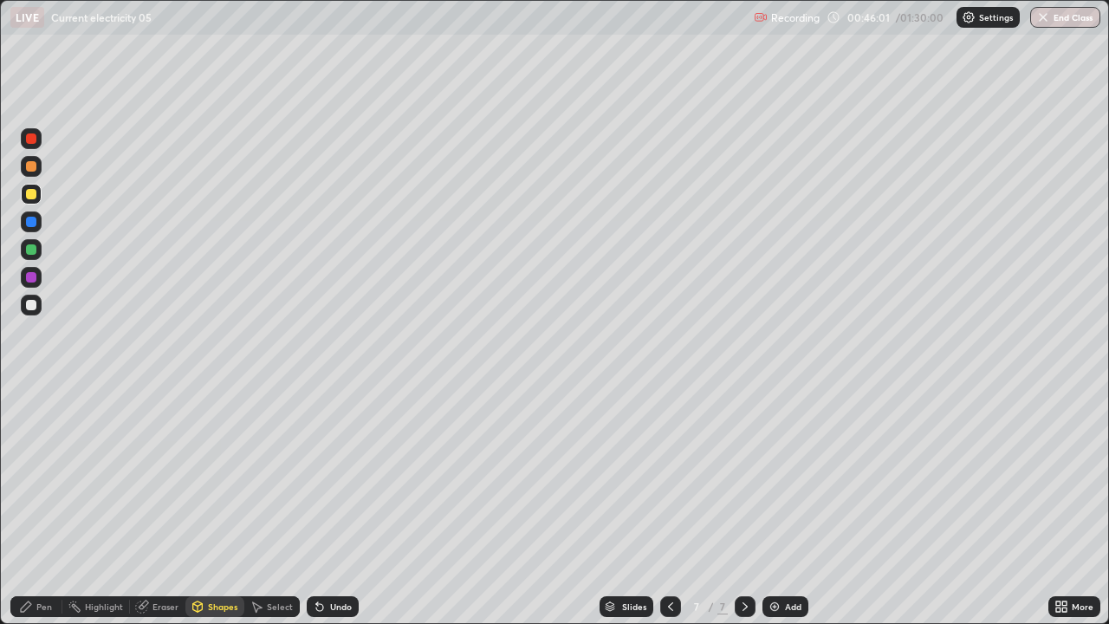
click at [42, 477] on div "Pen" at bounding box center [36, 606] width 52 height 21
click at [31, 297] on div at bounding box center [31, 305] width 21 height 21
click at [319, 477] on icon at bounding box center [319, 607] width 7 height 7
click at [321, 477] on icon at bounding box center [319, 607] width 7 height 7
click at [318, 477] on icon at bounding box center [319, 607] width 7 height 7
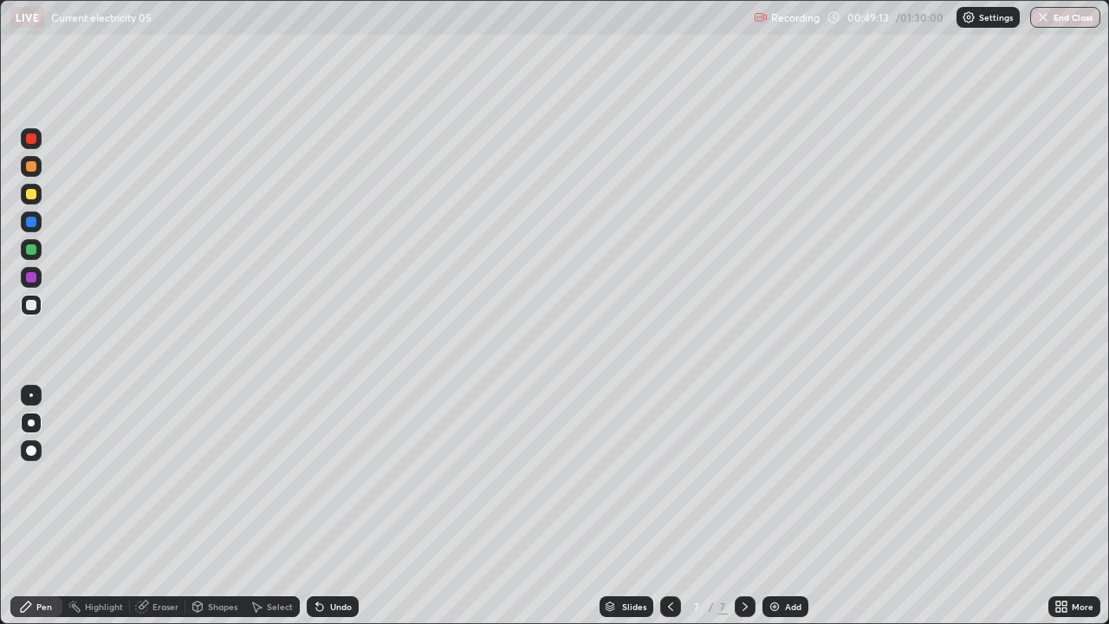
click at [330, 477] on div "Undo" at bounding box center [341, 606] width 22 height 9
click at [24, 193] on div at bounding box center [31, 194] width 21 height 21
click at [203, 477] on icon at bounding box center [198, 607] width 14 height 14
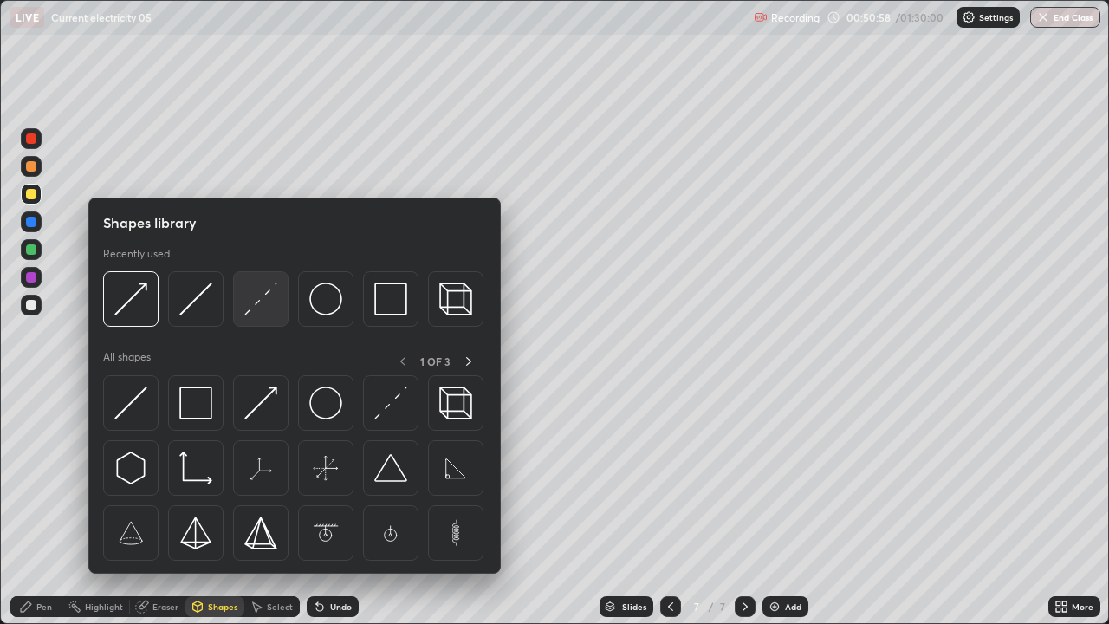
click at [260, 297] on img at bounding box center [260, 299] width 33 height 33
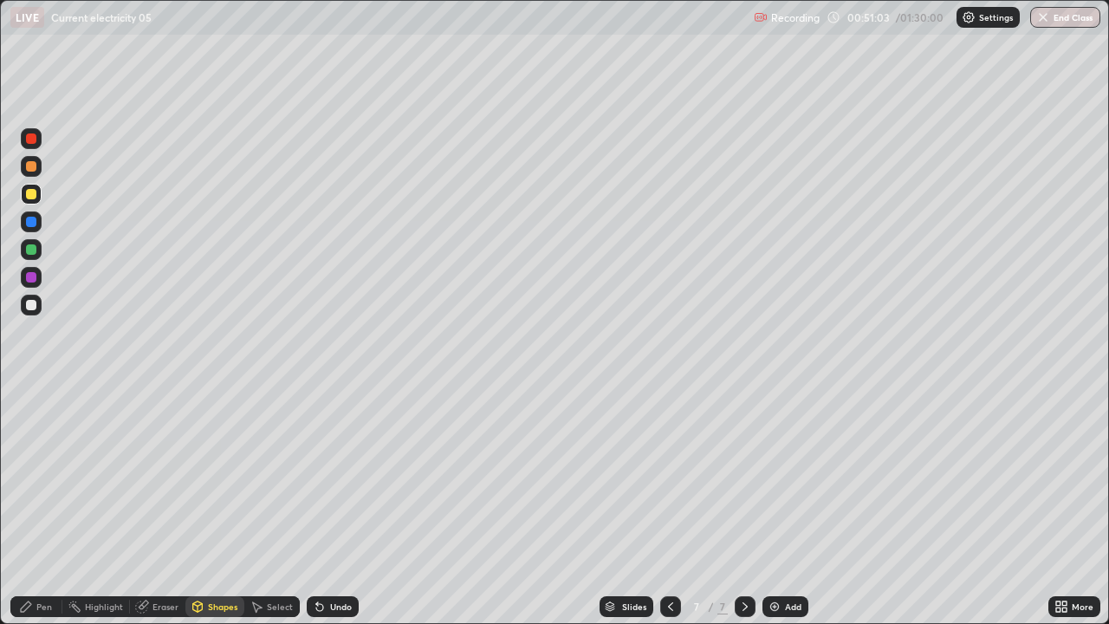
click at [39, 477] on div "Pen" at bounding box center [44, 606] width 16 height 9
click at [296, 477] on div "Select" at bounding box center [271, 606] width 55 height 21
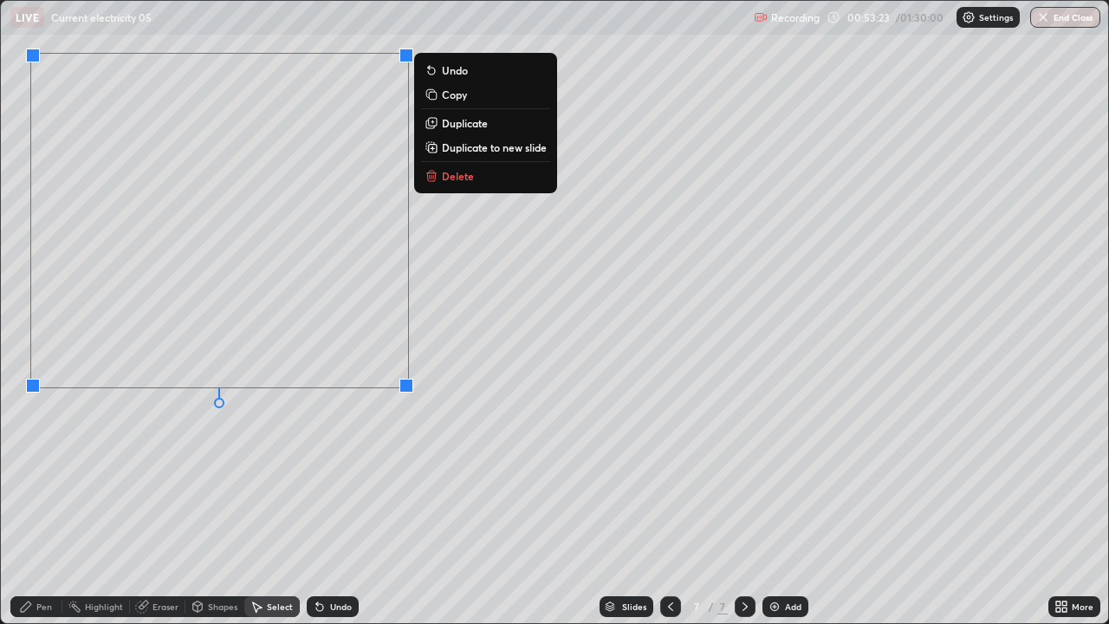
click at [341, 433] on div "0 ° Undo Copy Duplicate Duplicate to new slide Delete" at bounding box center [555, 312] width 1108 height 622
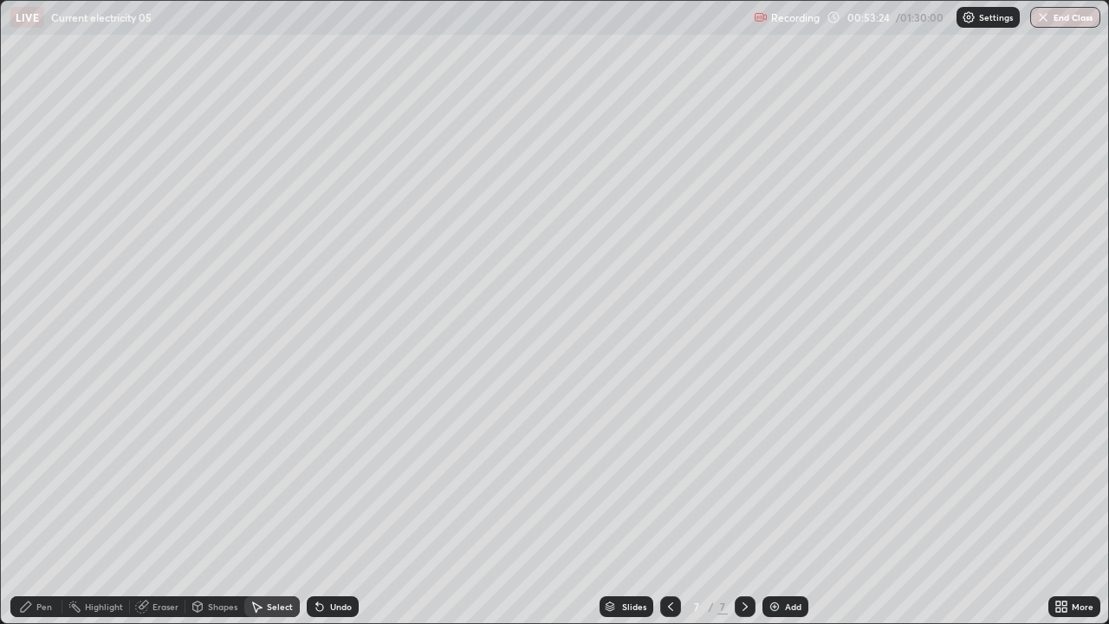
click at [220, 477] on div "Shapes" at bounding box center [222, 606] width 29 height 9
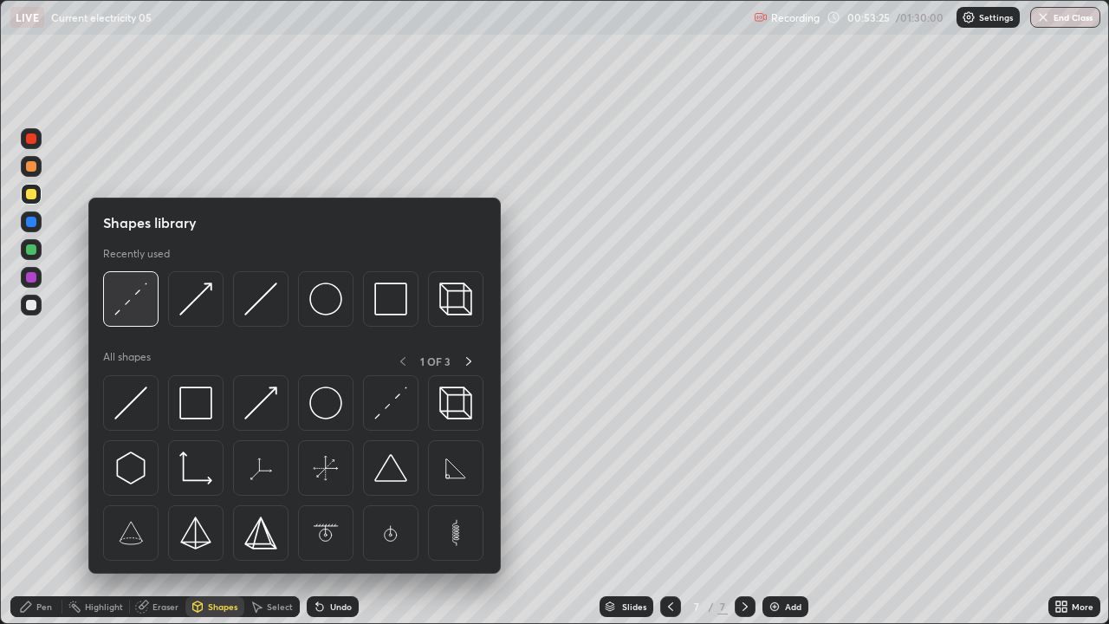
click at [130, 317] on div at bounding box center [130, 298] width 55 height 55
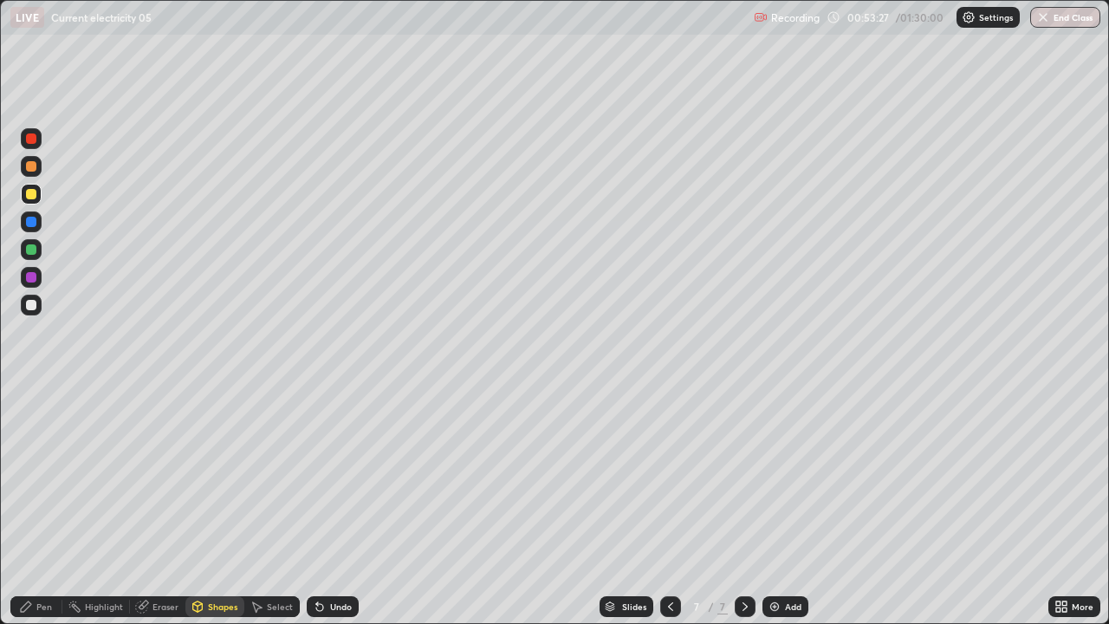
click at [49, 477] on div "Pen" at bounding box center [44, 606] width 16 height 9
click at [30, 306] on div at bounding box center [31, 305] width 10 height 10
click at [23, 305] on div at bounding box center [31, 305] width 21 height 21
click at [744, 477] on icon at bounding box center [745, 607] width 14 height 14
click at [774, 477] on img at bounding box center [775, 607] width 14 height 14
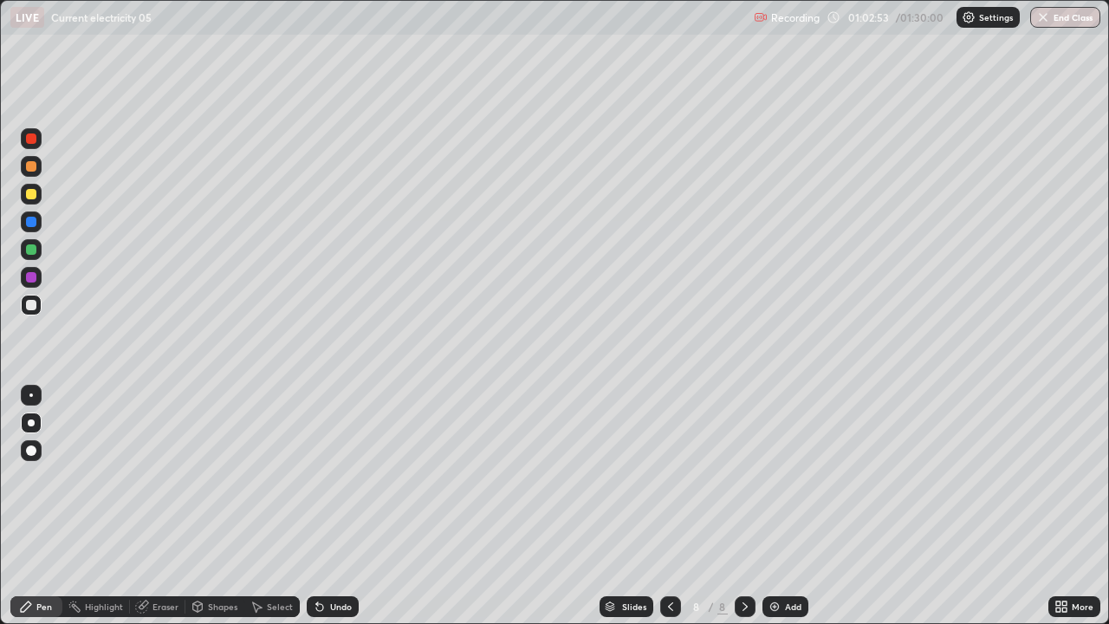
click at [32, 195] on div at bounding box center [31, 194] width 10 height 10
click at [35, 222] on div at bounding box center [31, 222] width 10 height 10
click at [224, 477] on div "Shapes" at bounding box center [222, 606] width 29 height 9
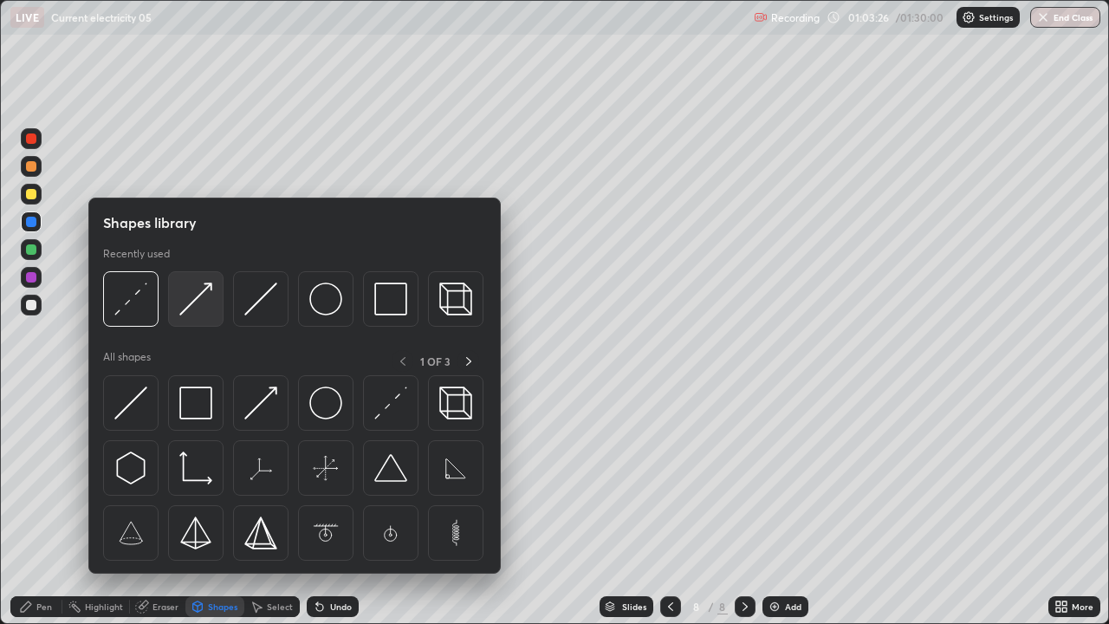
click at [195, 300] on img at bounding box center [195, 299] width 33 height 33
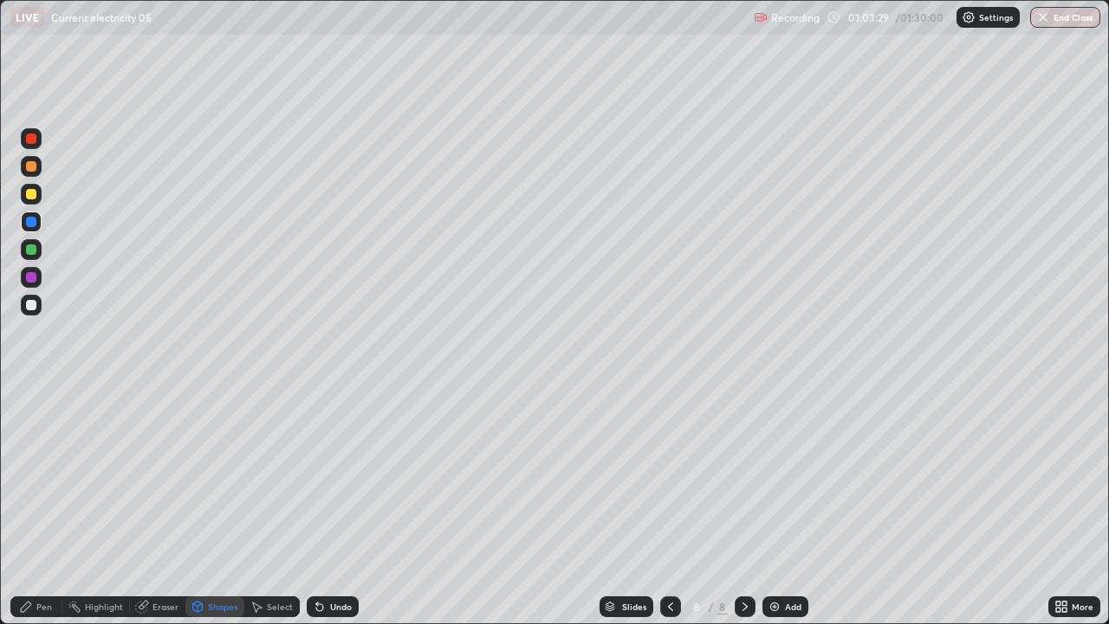
click at [50, 477] on div "Pen" at bounding box center [44, 606] width 16 height 9
click at [32, 305] on div at bounding box center [31, 305] width 10 height 10
click at [26, 193] on div at bounding box center [31, 194] width 10 height 10
click at [32, 308] on div at bounding box center [31, 305] width 10 height 10
click at [321, 477] on icon at bounding box center [319, 607] width 7 height 7
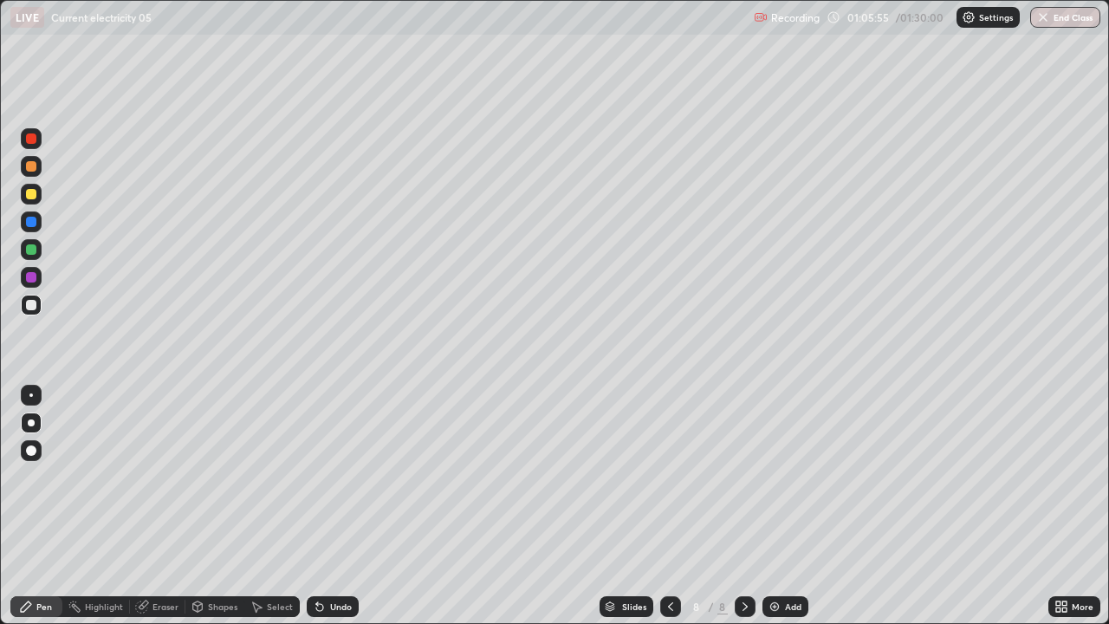
click at [35, 306] on div at bounding box center [31, 305] width 10 height 10
click at [271, 477] on div "Select" at bounding box center [280, 606] width 26 height 9
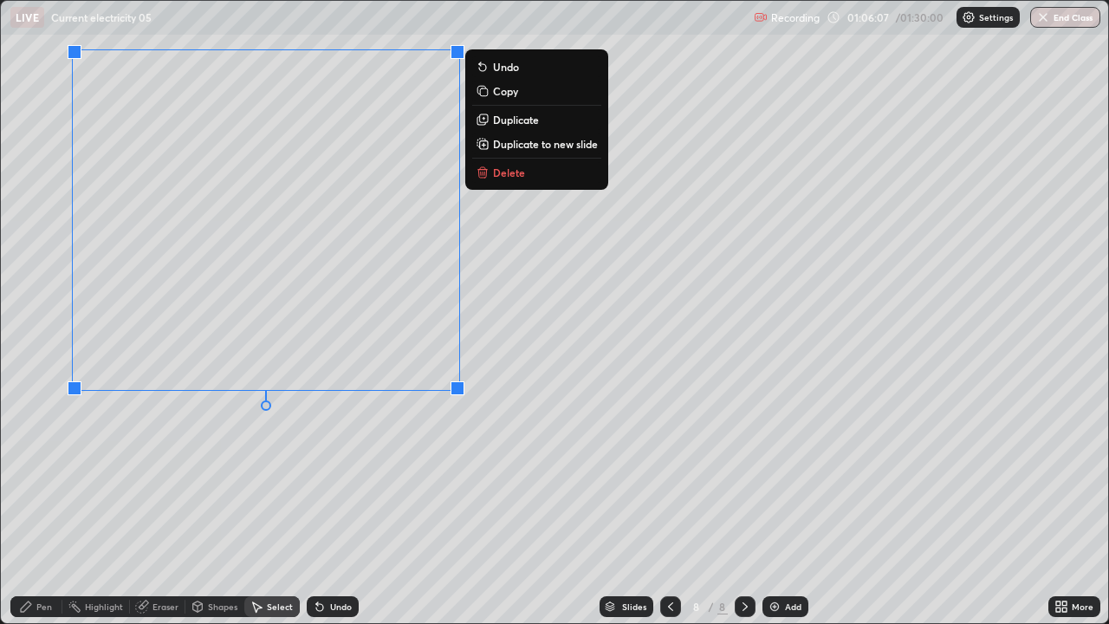
click at [430, 445] on div "0 ° Undo Copy Duplicate Duplicate to new slide Delete" at bounding box center [555, 312] width 1108 height 622
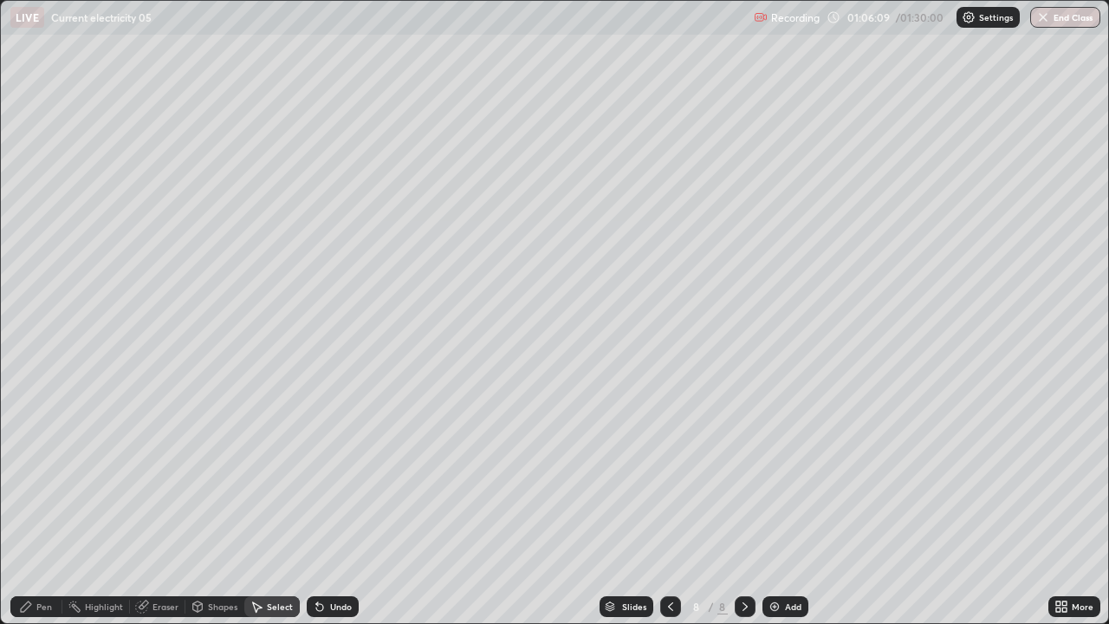
click at [49, 477] on div "Pen" at bounding box center [44, 606] width 16 height 9
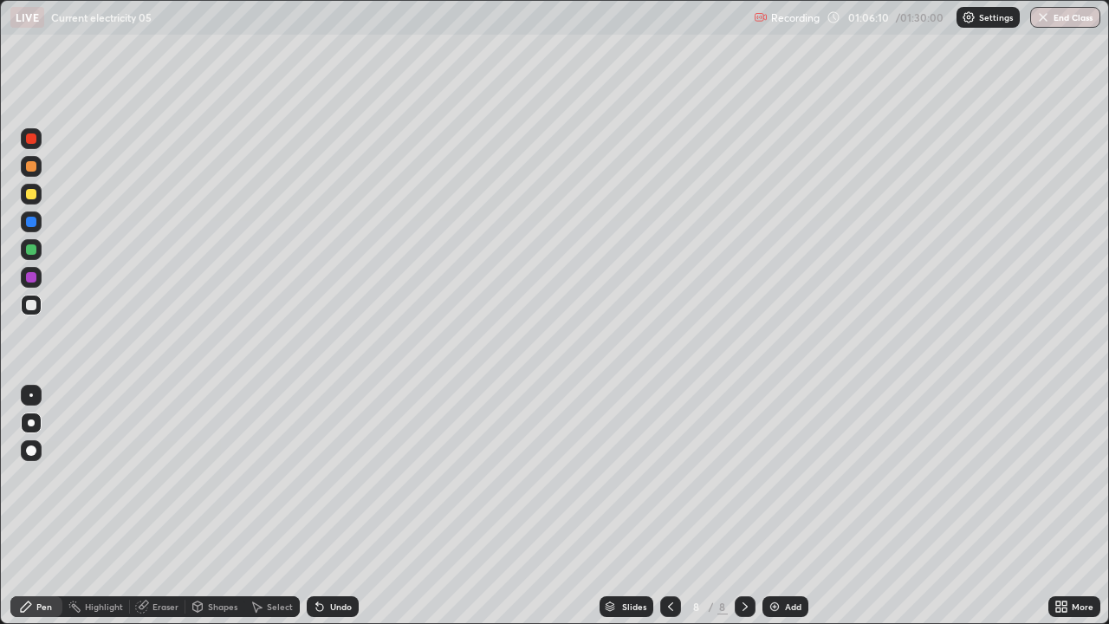
click at [31, 309] on div at bounding box center [31, 305] width 10 height 10
click at [217, 477] on div "Shapes" at bounding box center [222, 606] width 29 height 9
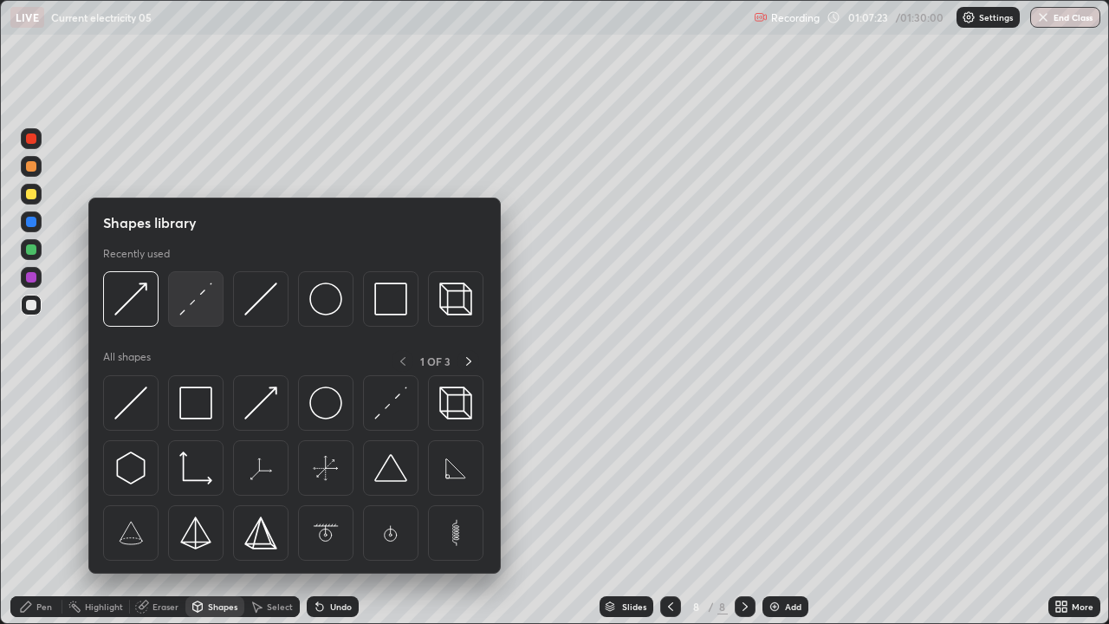
click at [190, 296] on img at bounding box center [195, 299] width 33 height 33
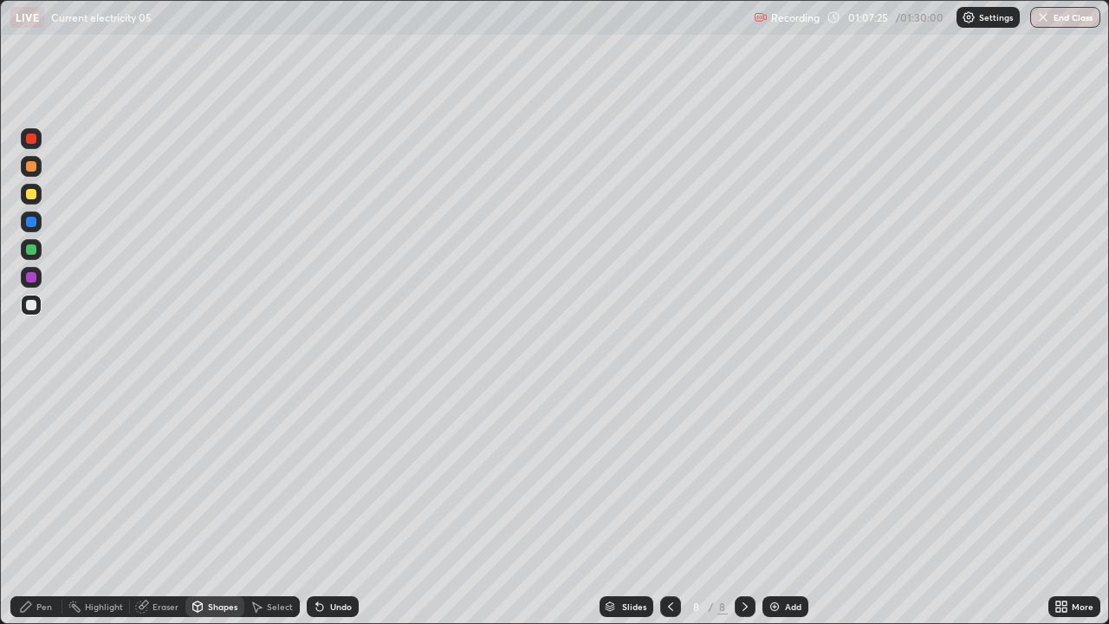
click at [42, 477] on div "Pen" at bounding box center [44, 606] width 16 height 9
click at [35, 303] on div at bounding box center [31, 305] width 10 height 10
click at [215, 477] on div "Shapes" at bounding box center [222, 606] width 29 height 9
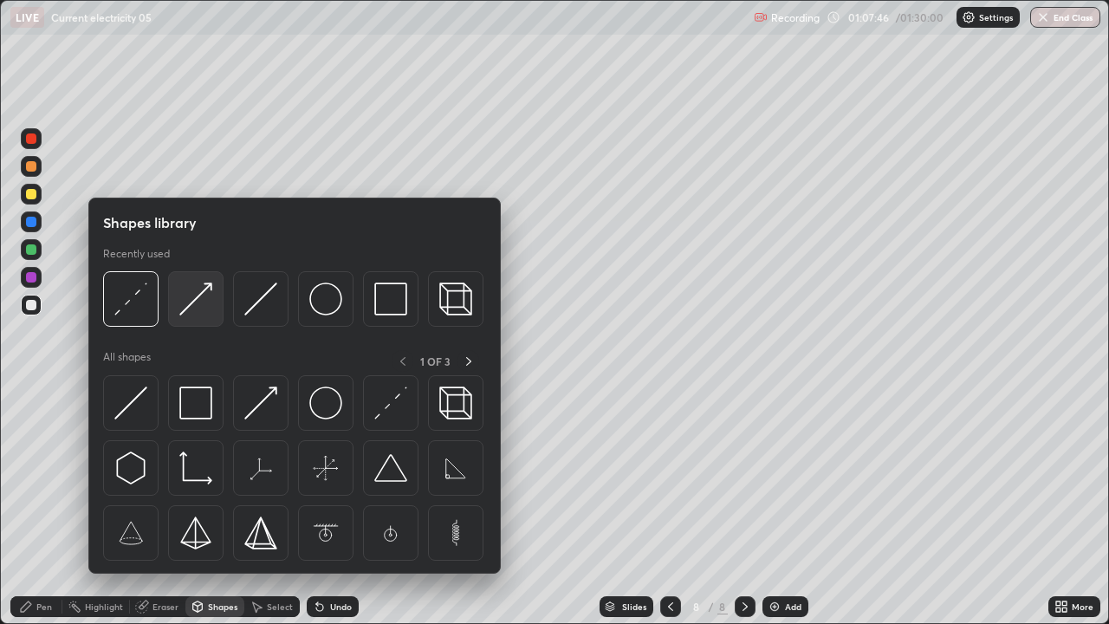
click at [192, 306] on img at bounding box center [195, 299] width 33 height 33
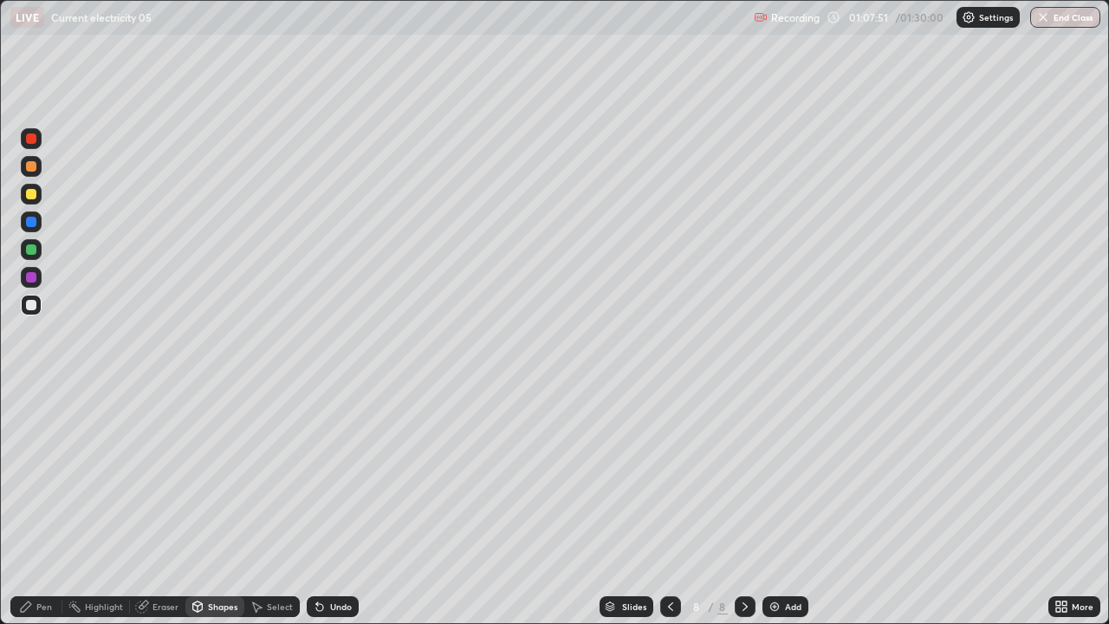
click at [211, 477] on div "Shapes" at bounding box center [222, 606] width 29 height 9
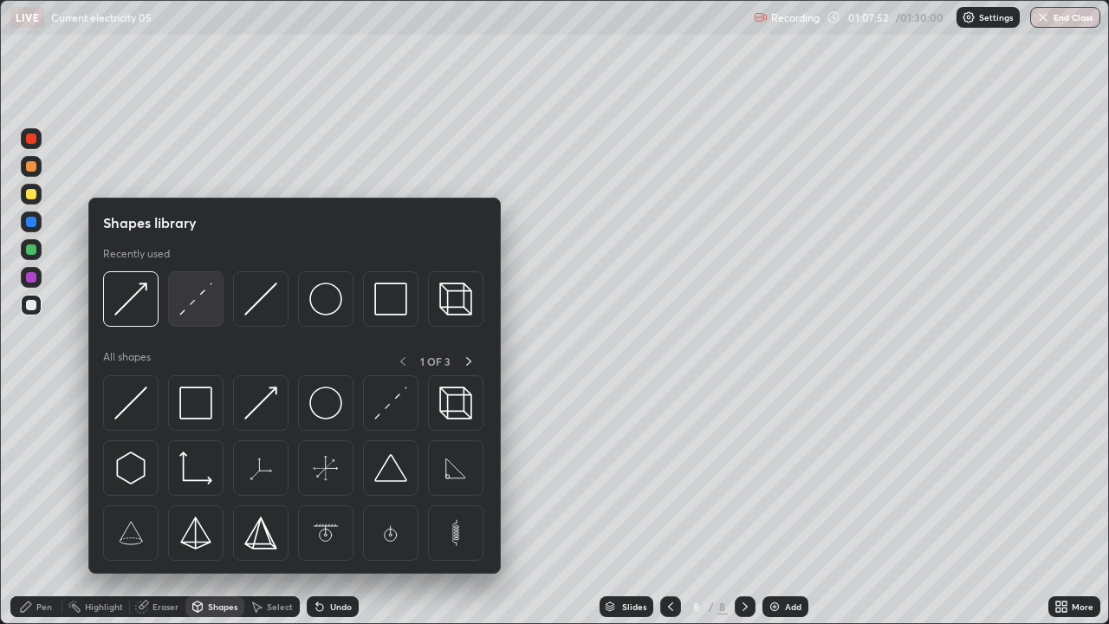
click at [183, 306] on img at bounding box center [195, 299] width 33 height 33
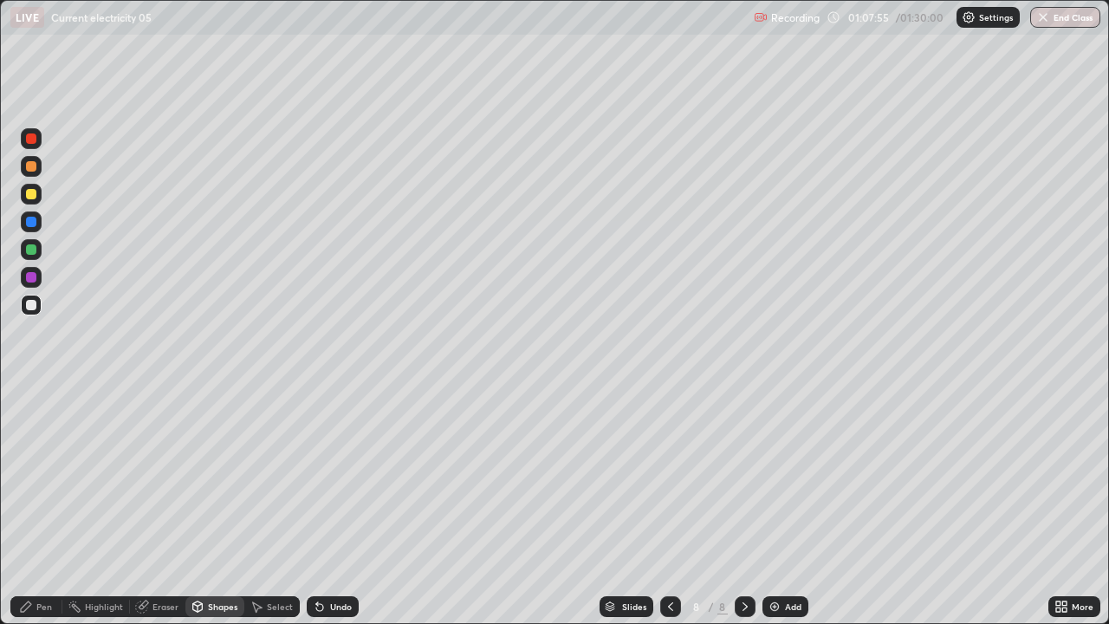
click at [47, 477] on div "Pen" at bounding box center [44, 606] width 16 height 9
click at [35, 306] on div at bounding box center [31, 305] width 10 height 10
click at [30, 194] on div at bounding box center [31, 194] width 10 height 10
click at [51, 477] on div "Pen" at bounding box center [44, 606] width 16 height 9
click at [29, 305] on div at bounding box center [31, 305] width 10 height 10
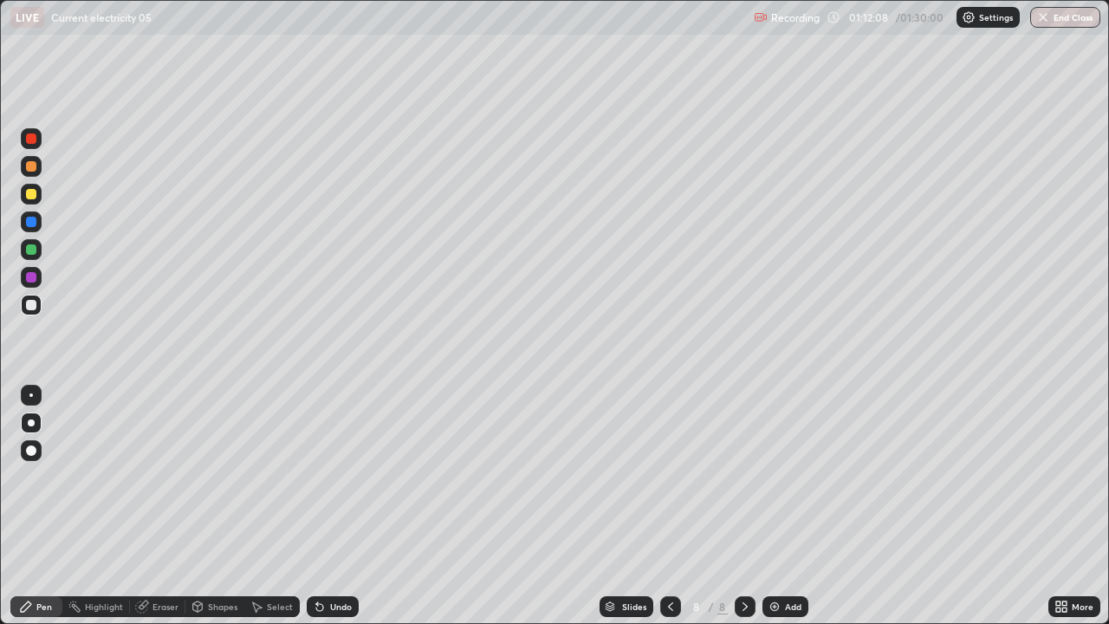
click at [163, 477] on div "Eraser" at bounding box center [166, 606] width 26 height 9
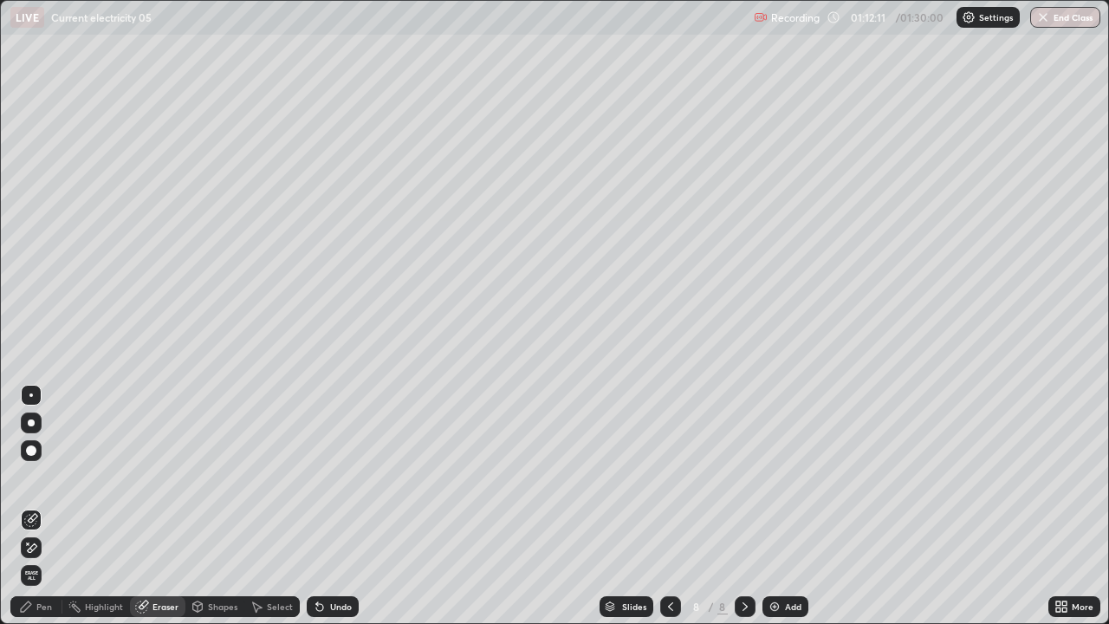
click at [44, 477] on div "Pen" at bounding box center [44, 606] width 16 height 9
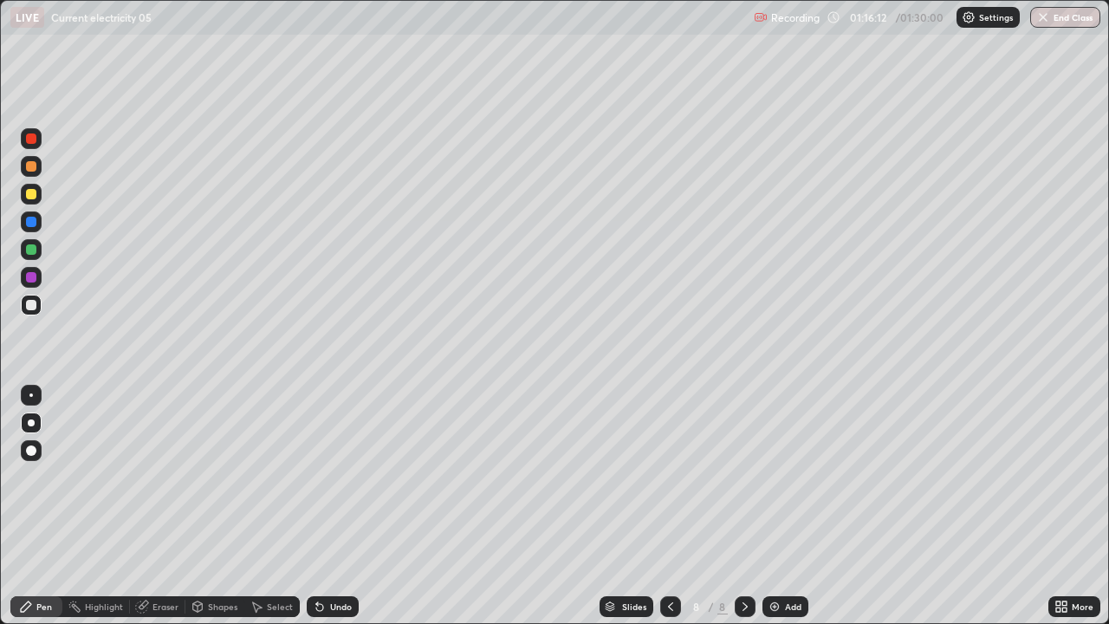
click at [745, 477] on icon at bounding box center [745, 607] width 14 height 14
click at [774, 477] on img at bounding box center [775, 607] width 14 height 14
click at [35, 195] on div at bounding box center [31, 194] width 10 height 10
click at [220, 477] on div "Shapes" at bounding box center [222, 606] width 29 height 9
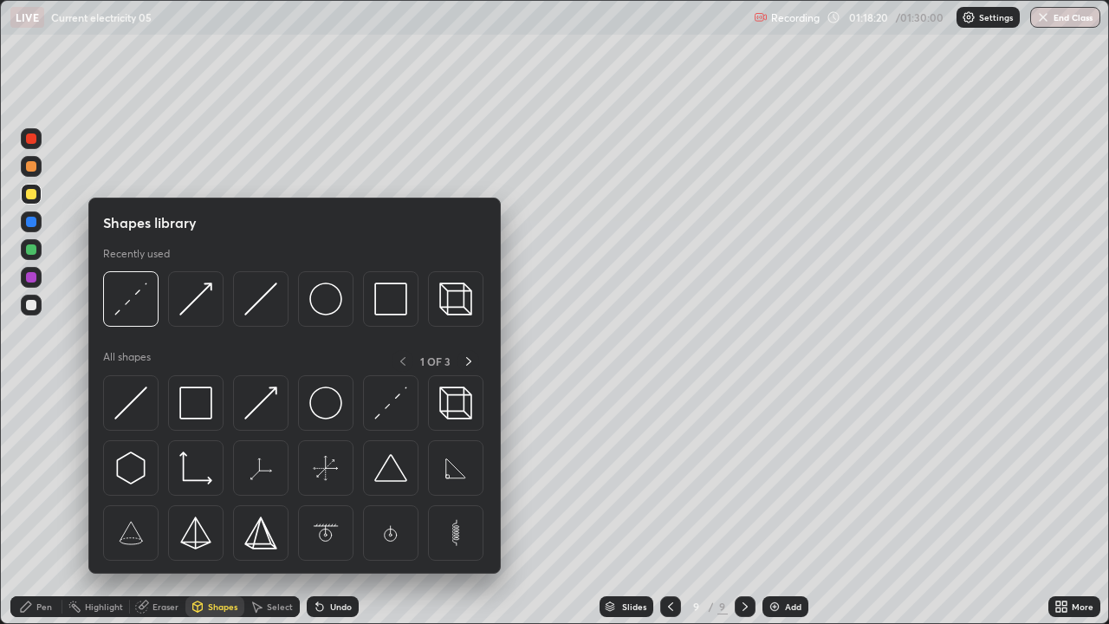
click at [42, 477] on div "Pen" at bounding box center [44, 606] width 16 height 9
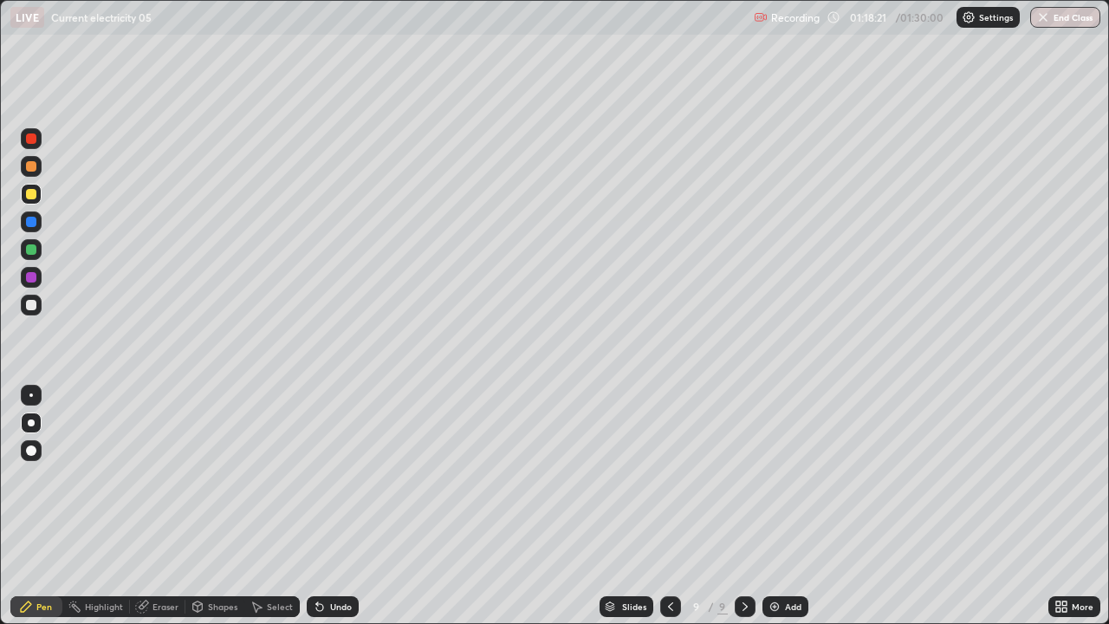
click at [29, 308] on div at bounding box center [31, 305] width 10 height 10
click at [36, 196] on div at bounding box center [31, 194] width 10 height 10
click at [30, 308] on div at bounding box center [31, 305] width 10 height 10
click at [30, 194] on div at bounding box center [31, 194] width 10 height 10
click at [29, 304] on div at bounding box center [31, 305] width 10 height 10
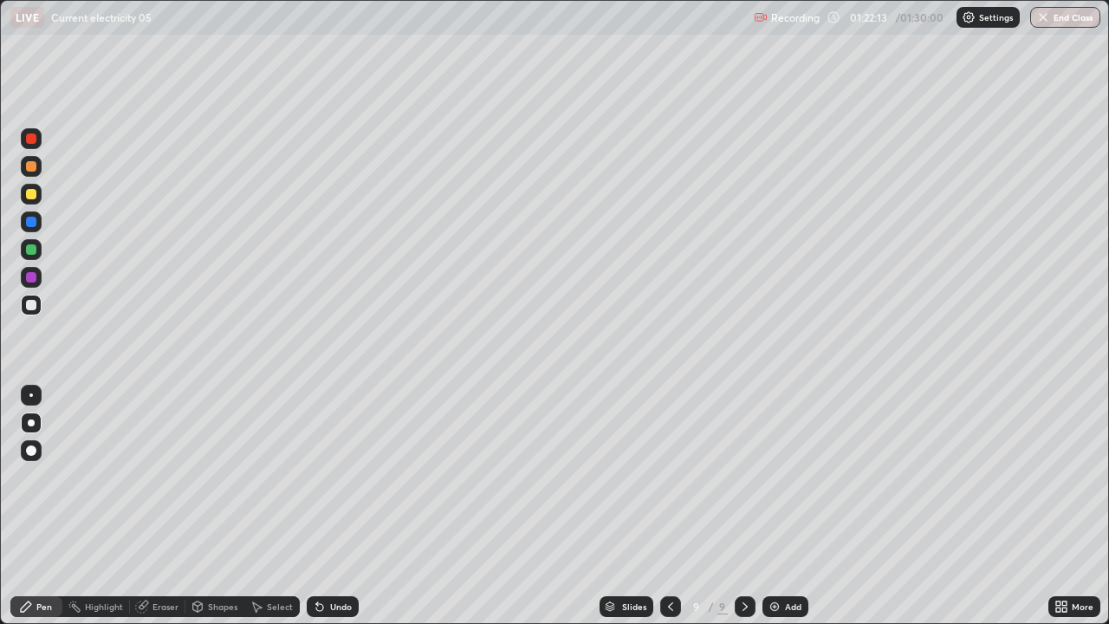
click at [316, 477] on icon at bounding box center [317, 603] width 2 height 2
click at [33, 225] on div at bounding box center [31, 222] width 10 height 10
click at [23, 306] on div at bounding box center [31, 305] width 21 height 21
click at [326, 477] on div "Undo" at bounding box center [333, 606] width 52 height 21
click at [322, 477] on icon at bounding box center [320, 607] width 14 height 14
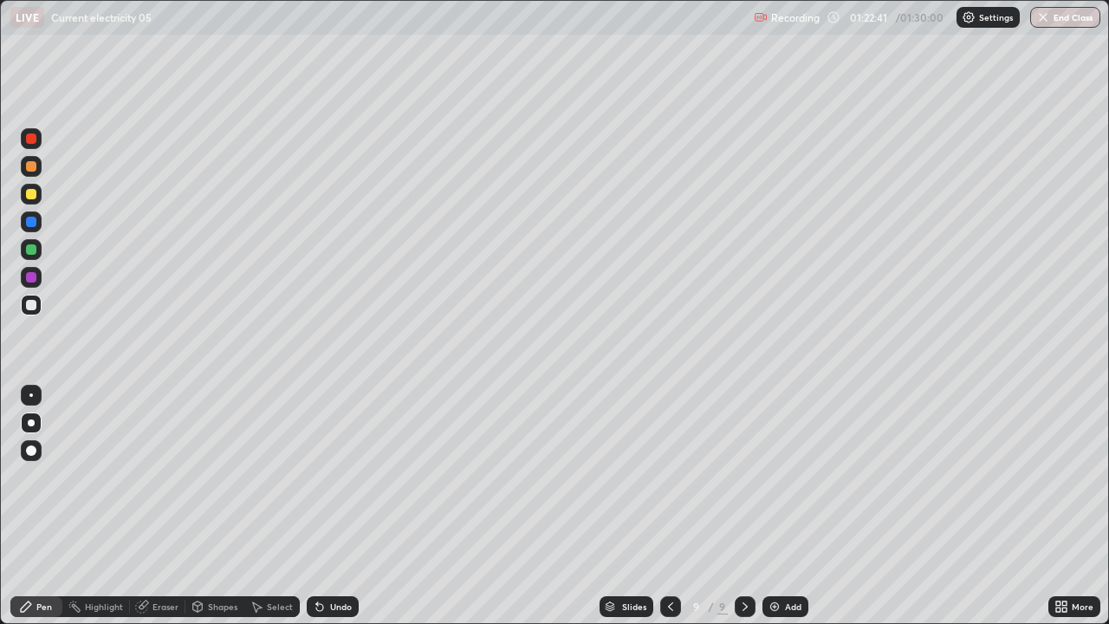
click at [317, 477] on icon at bounding box center [319, 607] width 7 height 7
click at [32, 220] on div at bounding box center [31, 222] width 10 height 10
click at [35, 309] on div at bounding box center [31, 305] width 10 height 10
click at [29, 192] on div at bounding box center [31, 194] width 10 height 10
click at [217, 477] on div "Shapes" at bounding box center [222, 606] width 29 height 9
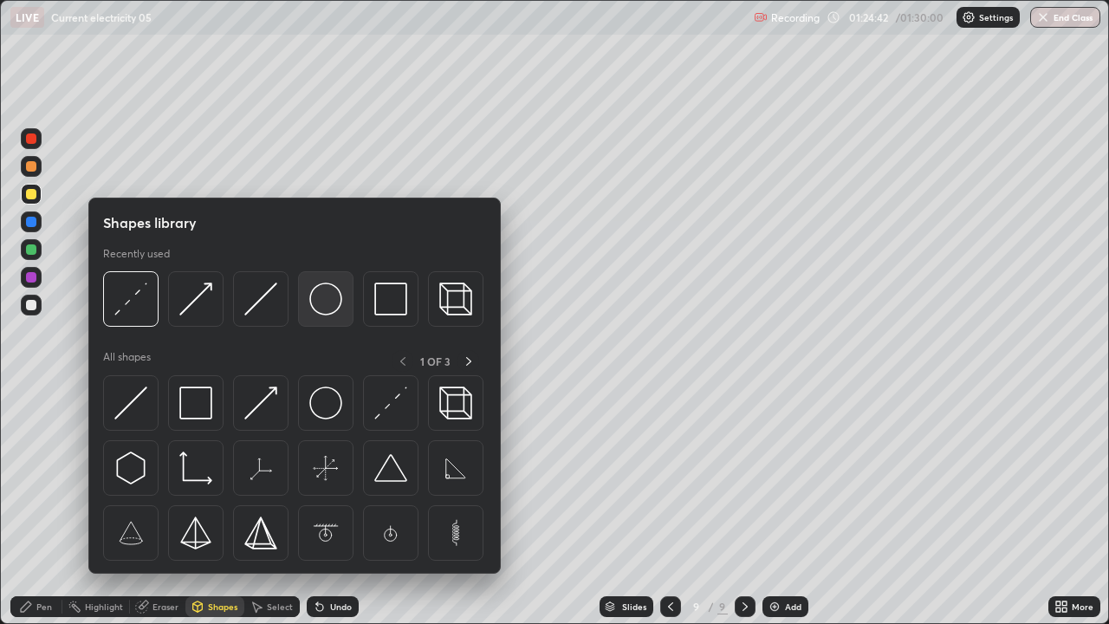
click at [318, 308] on img at bounding box center [325, 299] width 33 height 33
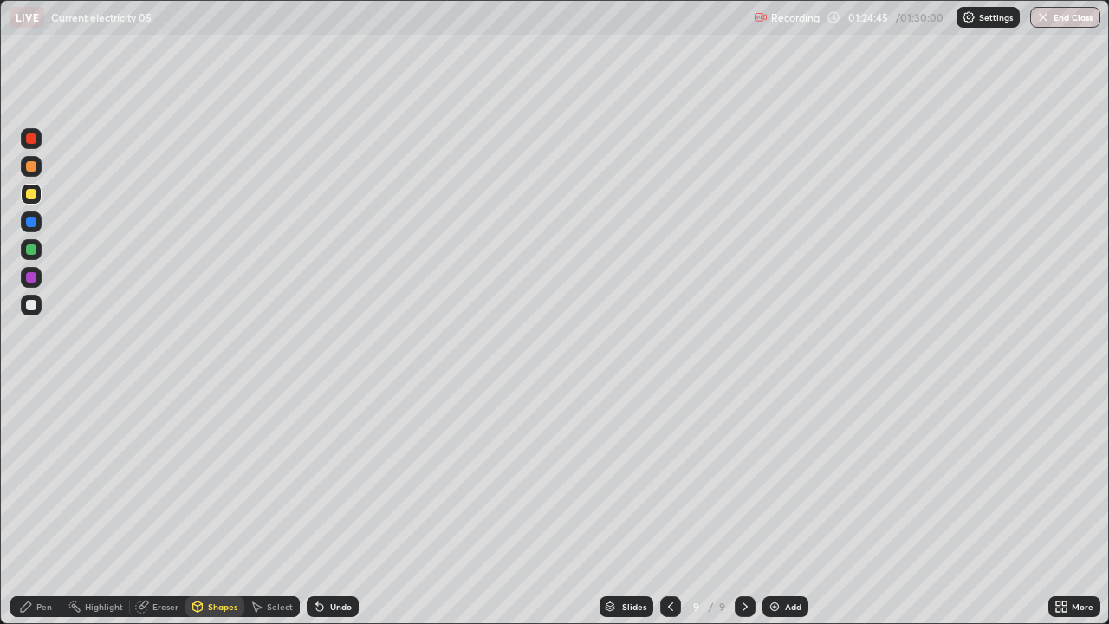
click at [46, 477] on div "Pen" at bounding box center [44, 606] width 16 height 9
click at [26, 309] on div at bounding box center [31, 305] width 21 height 21
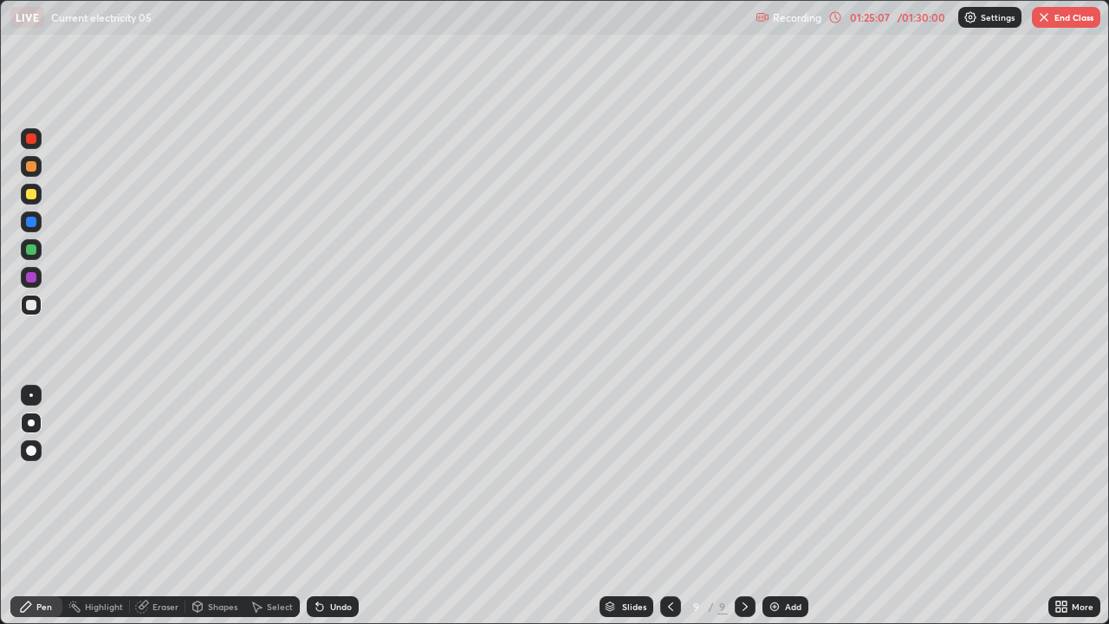
click at [218, 477] on div "Shapes" at bounding box center [222, 606] width 29 height 9
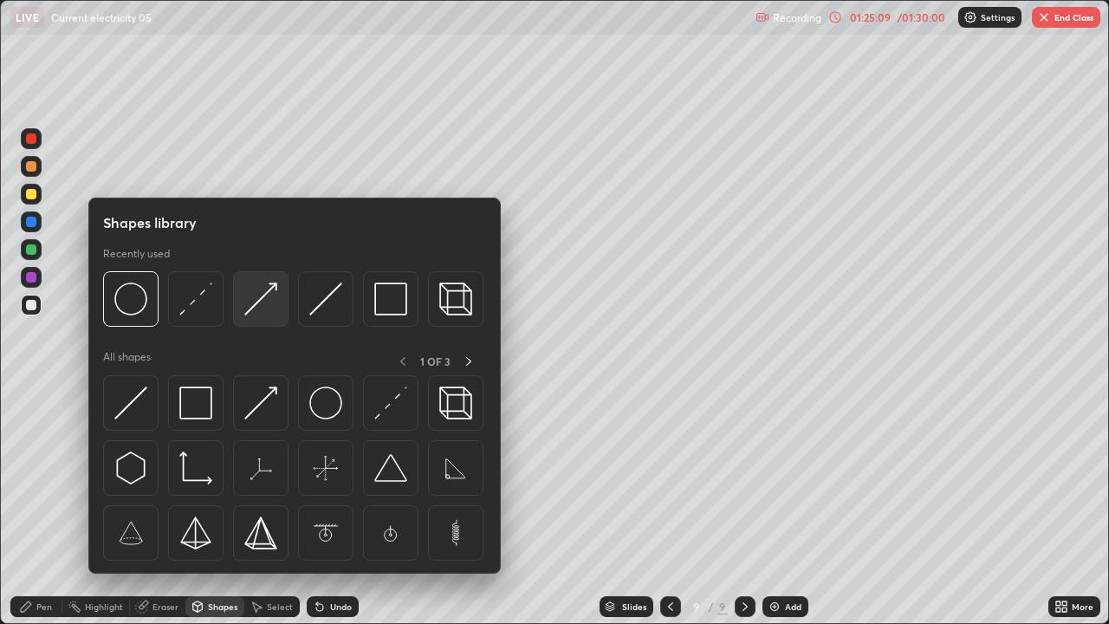
click at [265, 297] on img at bounding box center [260, 299] width 33 height 33
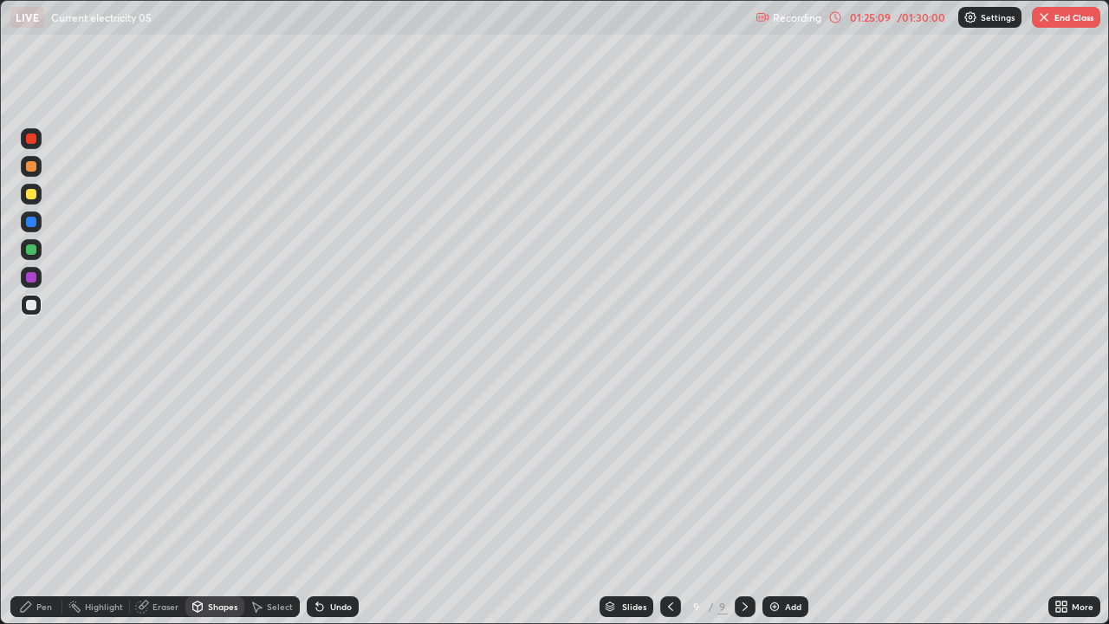
click at [32, 222] on div at bounding box center [31, 222] width 10 height 10
click at [330, 477] on div "Undo" at bounding box center [341, 606] width 22 height 9
click at [323, 477] on icon at bounding box center [320, 607] width 14 height 14
click at [224, 477] on div "Shapes" at bounding box center [222, 606] width 29 height 9
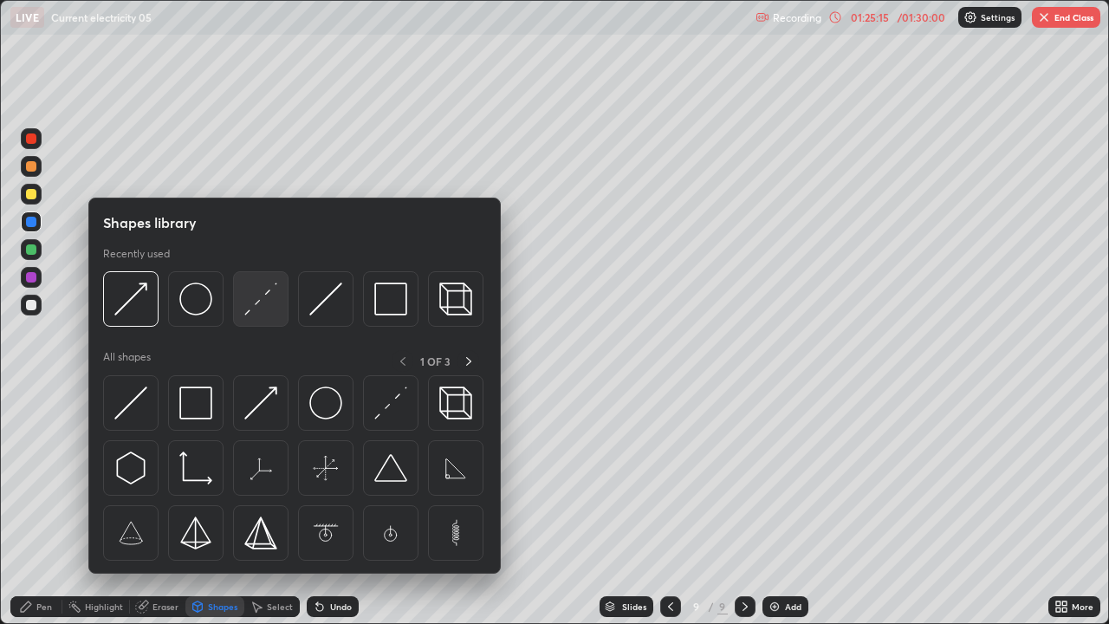
click at [256, 309] on img at bounding box center [260, 299] width 33 height 33
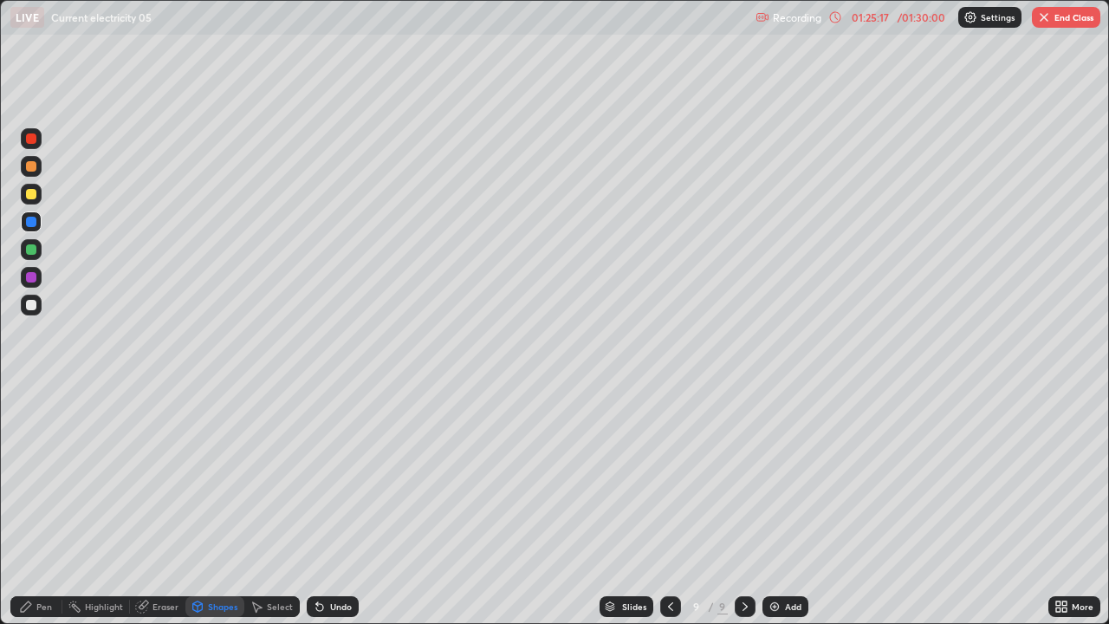
click at [230, 477] on div "Shapes" at bounding box center [222, 606] width 29 height 9
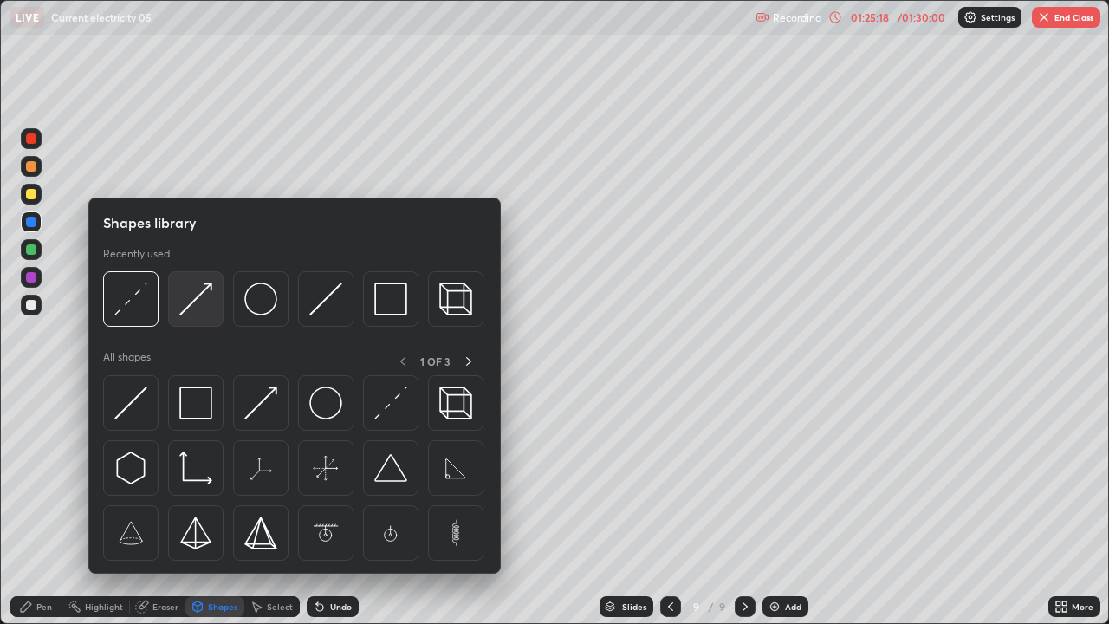
click at [197, 296] on img at bounding box center [195, 299] width 33 height 33
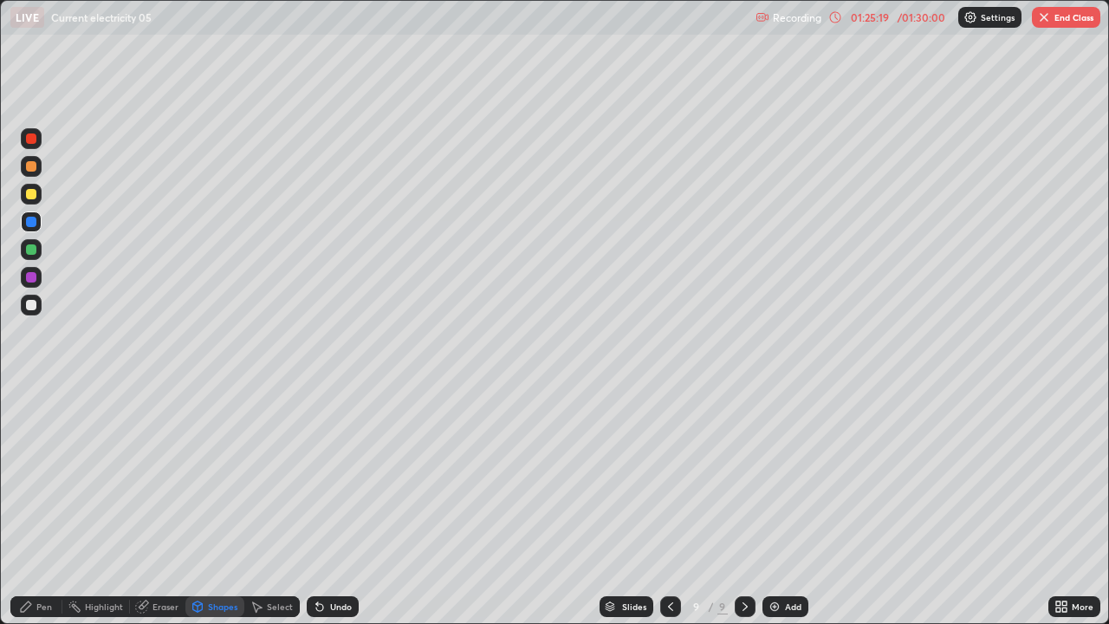
click at [37, 220] on div at bounding box center [31, 221] width 21 height 21
click at [36, 223] on div at bounding box center [31, 222] width 10 height 10
click at [31, 306] on div at bounding box center [31, 305] width 10 height 10
click at [47, 477] on div "Pen" at bounding box center [36, 606] width 52 height 21
click at [31, 306] on div at bounding box center [31, 305] width 10 height 10
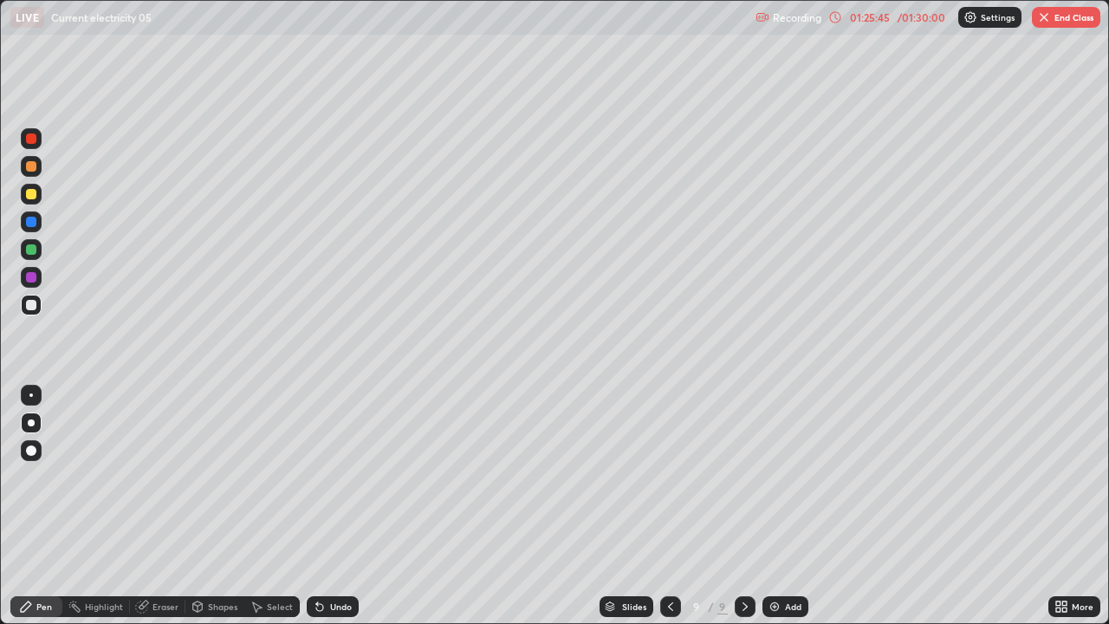
click at [167, 477] on div "Eraser" at bounding box center [166, 606] width 26 height 9
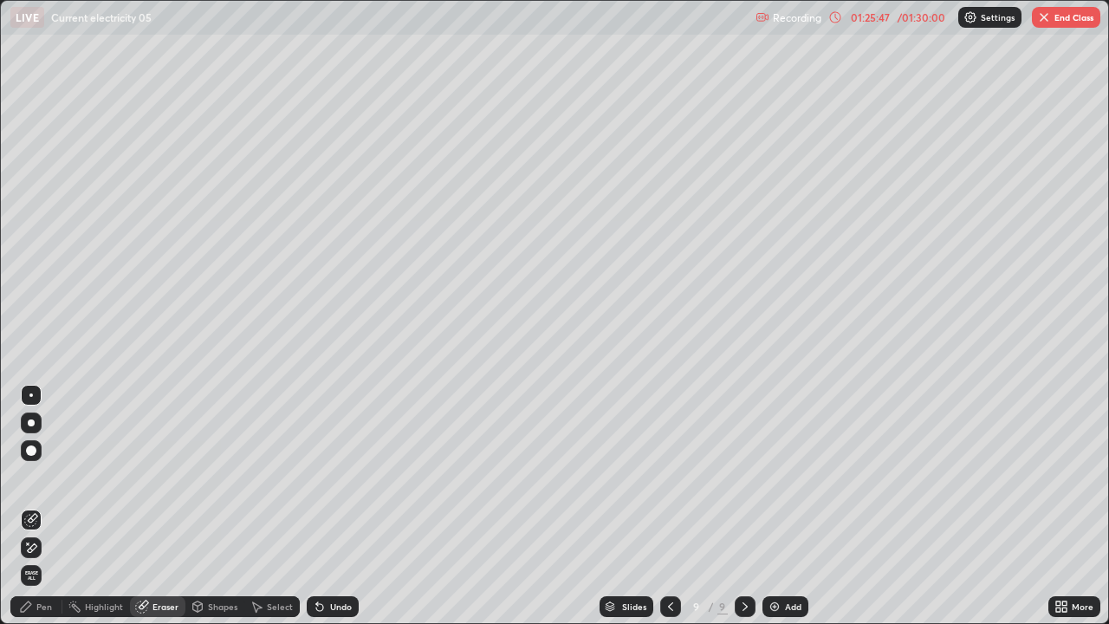
click at [38, 477] on div "Pen" at bounding box center [36, 606] width 52 height 21
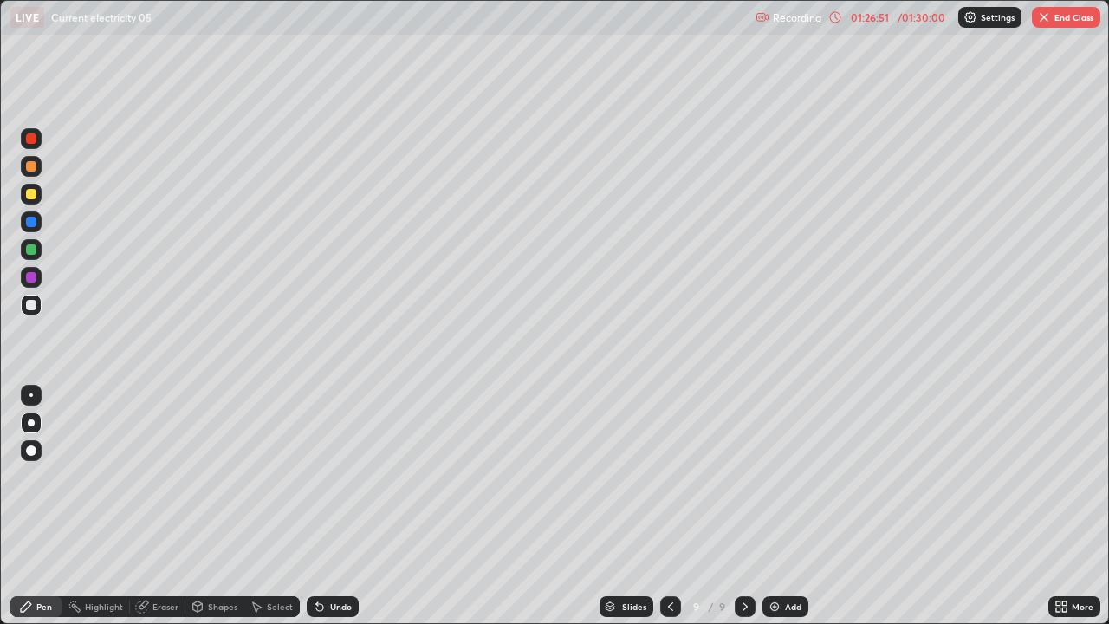
click at [213, 477] on div "Shapes" at bounding box center [222, 606] width 29 height 9
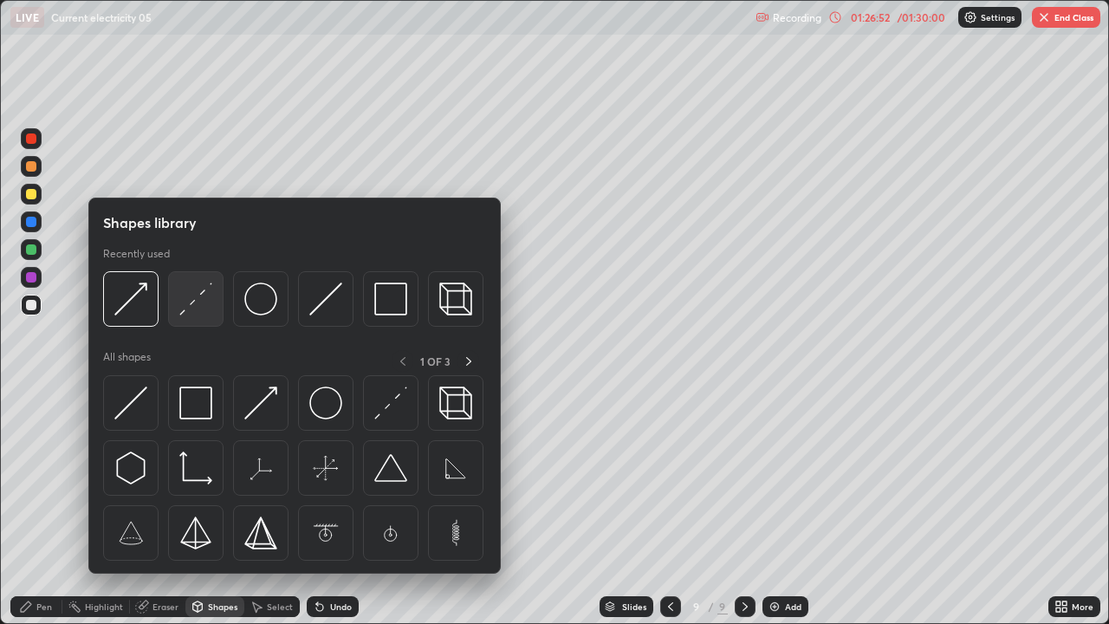
click at [192, 303] on img at bounding box center [195, 299] width 33 height 33
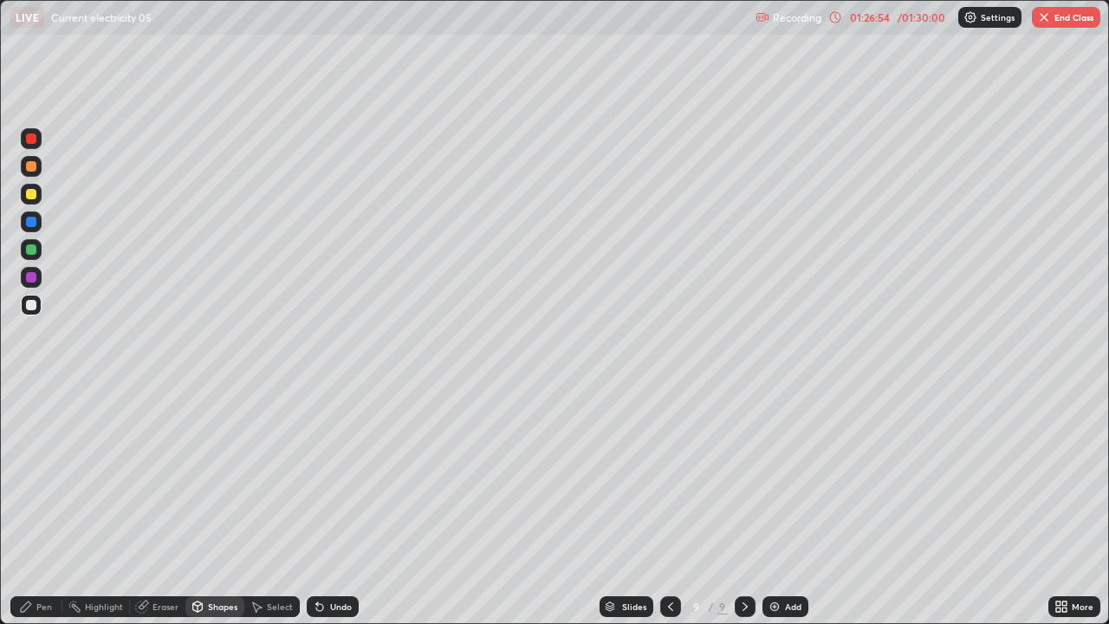
click at [280, 477] on div "Select" at bounding box center [271, 606] width 55 height 21
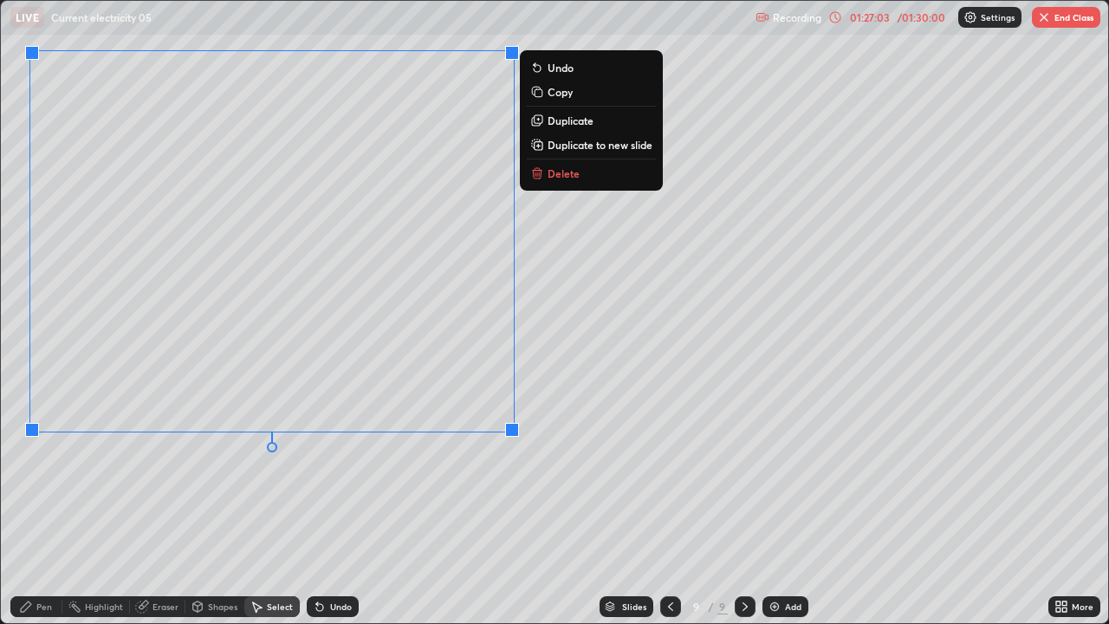
click at [389, 477] on div "0 ° Undo Copy Duplicate Duplicate to new slide Delete" at bounding box center [555, 312] width 1108 height 622
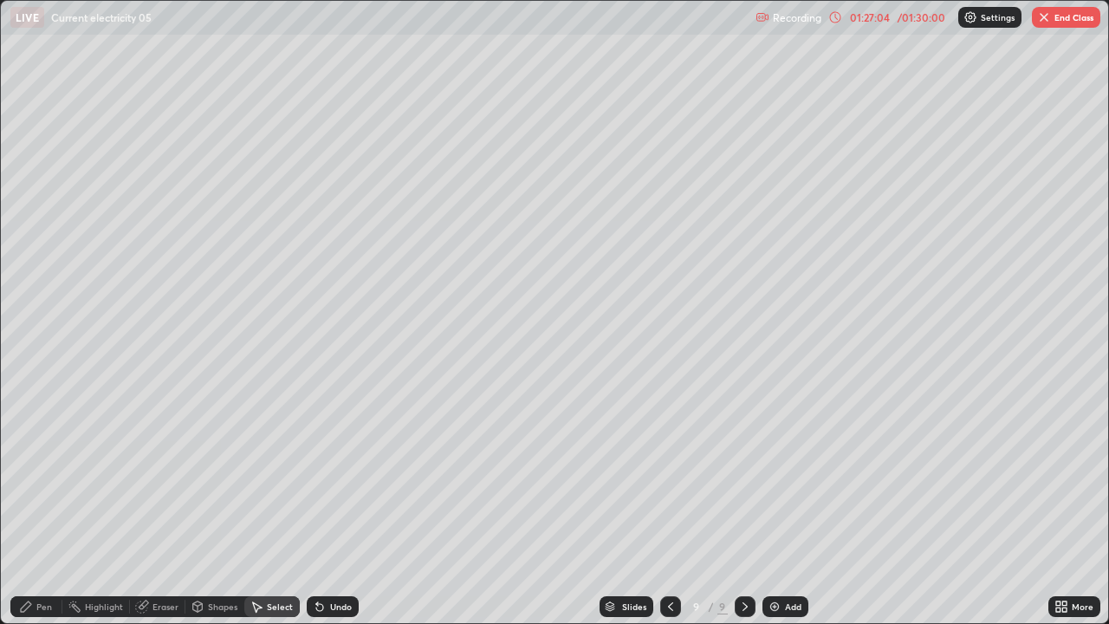
click at [221, 477] on div "Shapes" at bounding box center [214, 606] width 59 height 21
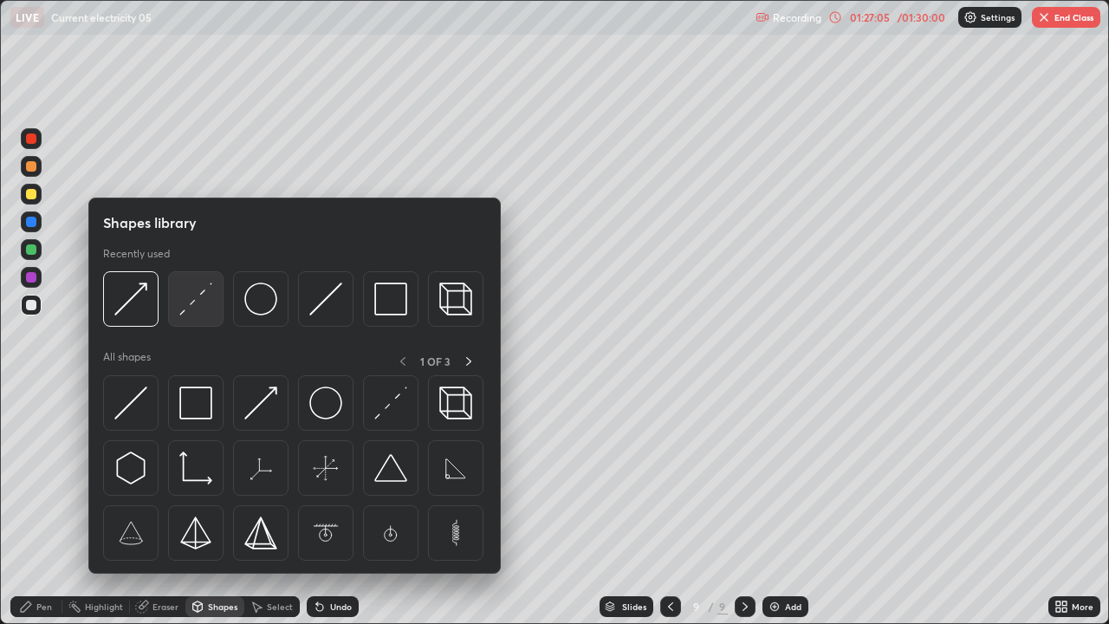
click at [195, 303] on img at bounding box center [195, 299] width 33 height 33
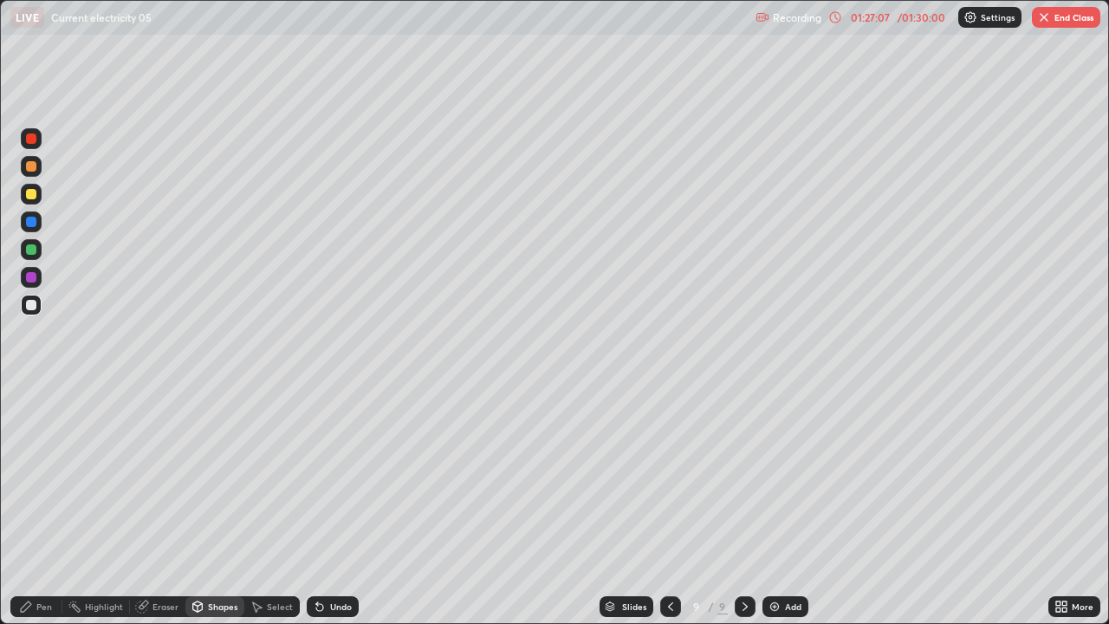
click at [46, 477] on div "Pen" at bounding box center [44, 606] width 16 height 9
click at [23, 304] on div at bounding box center [31, 305] width 21 height 21
click at [1059, 477] on icon at bounding box center [1059, 604] width 4 height 4
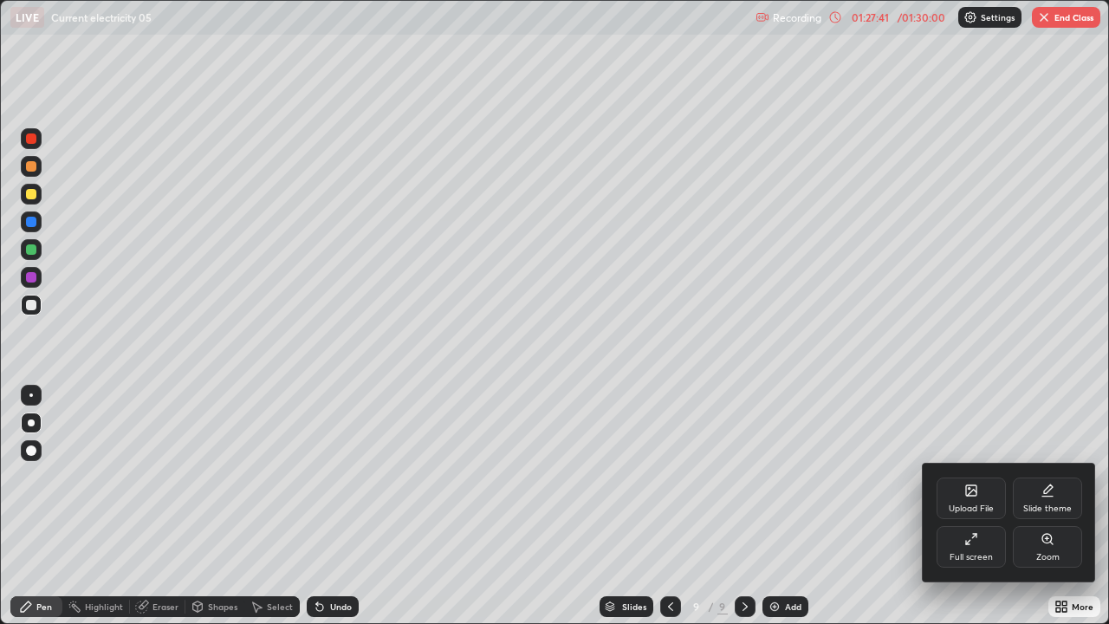
click at [973, 477] on div "Full screen" at bounding box center [971, 547] width 69 height 42
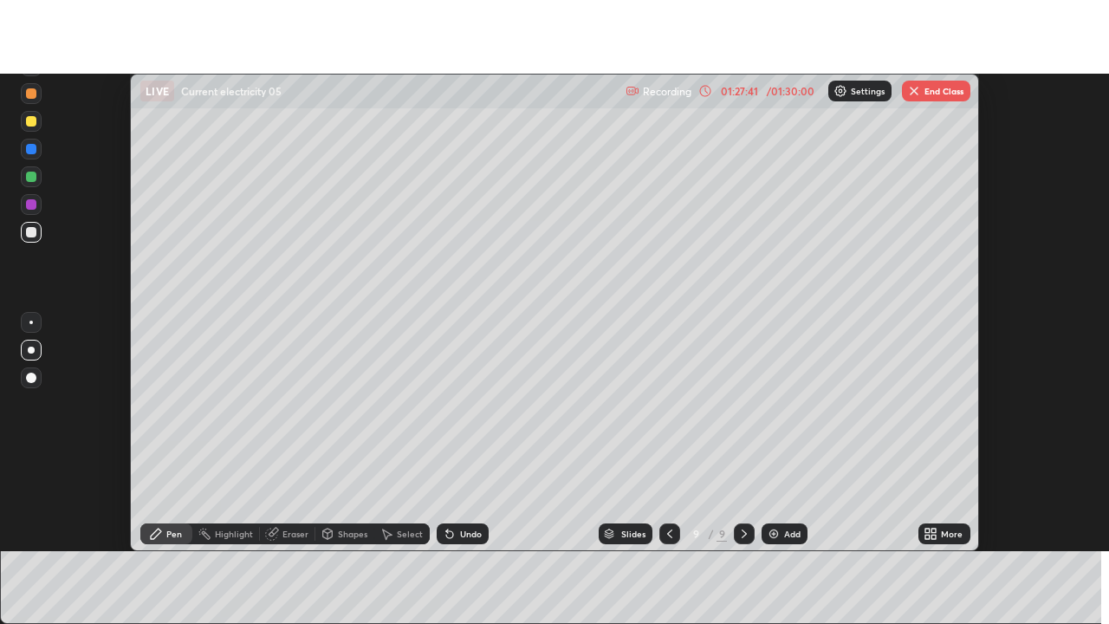
scroll to position [86198, 85566]
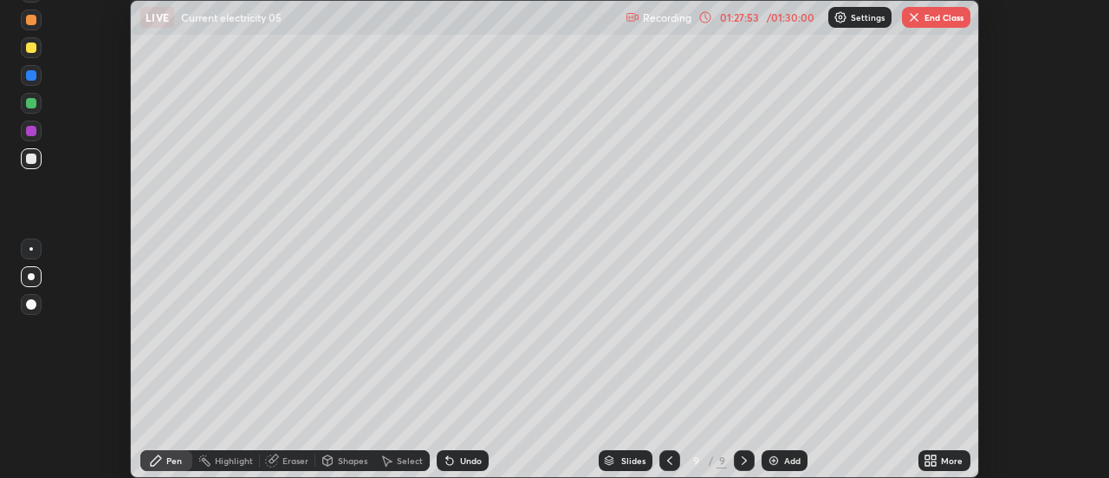
click at [454, 463] on icon at bounding box center [450, 460] width 14 height 14
click at [459, 466] on div "Undo" at bounding box center [463, 460] width 52 height 21
click at [30, 49] on div at bounding box center [31, 47] width 10 height 10
click at [36, 82] on div at bounding box center [31, 75] width 21 height 21
click at [930, 458] on icon at bounding box center [928, 457] width 4 height 4
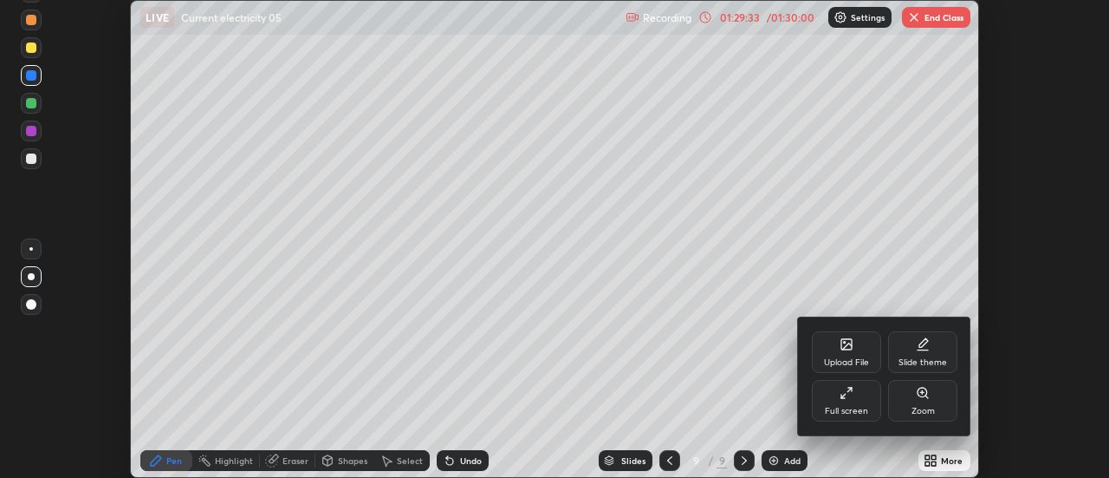
click at [861, 390] on div "Full screen" at bounding box center [846, 401] width 69 height 42
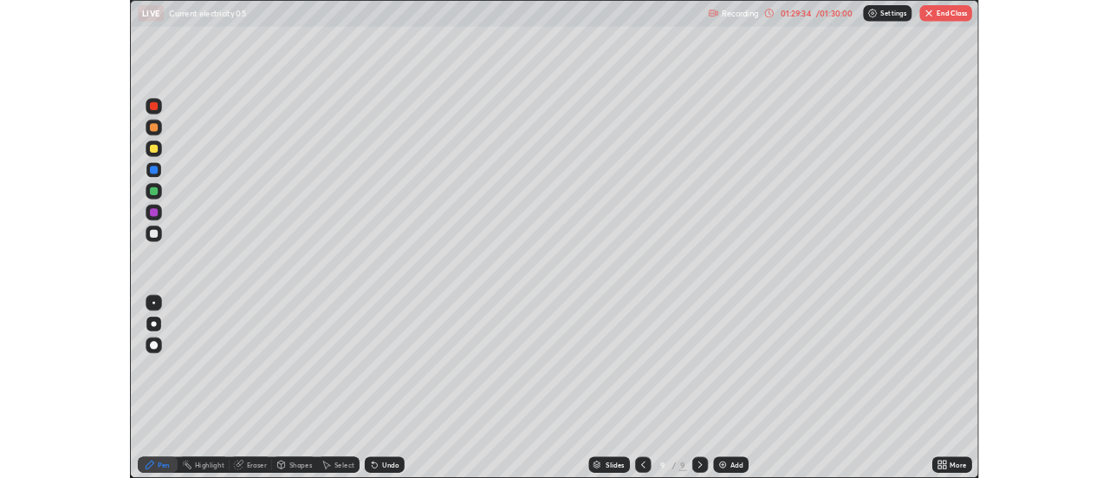
scroll to position [624, 1109]
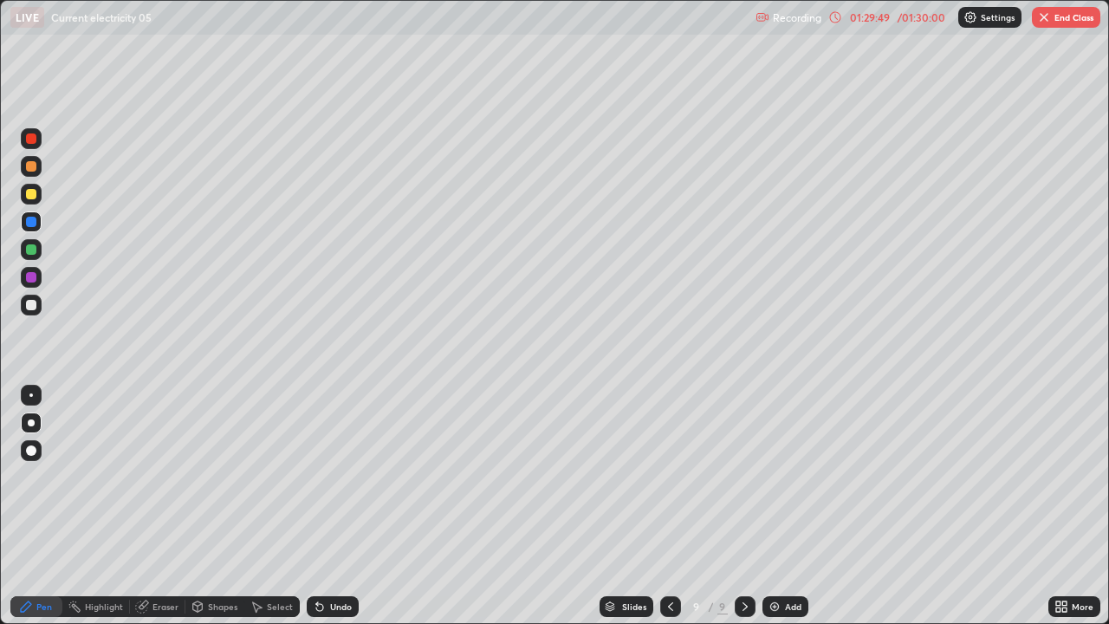
click at [23, 308] on div at bounding box center [31, 305] width 21 height 21
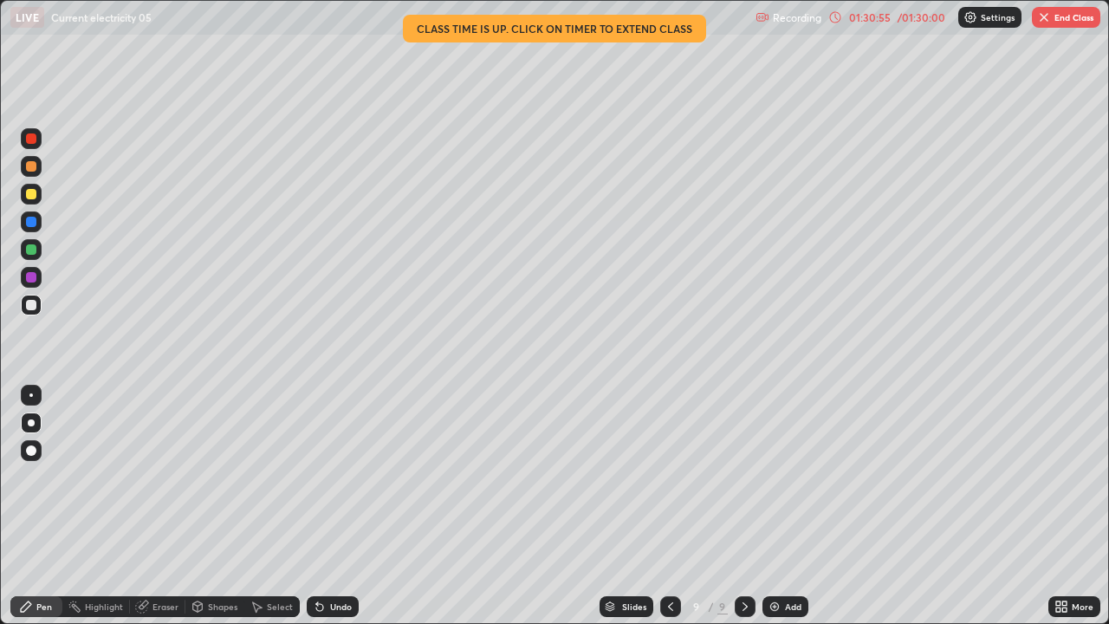
click at [872, 18] on div "01:30:55" at bounding box center [870, 17] width 49 height 10
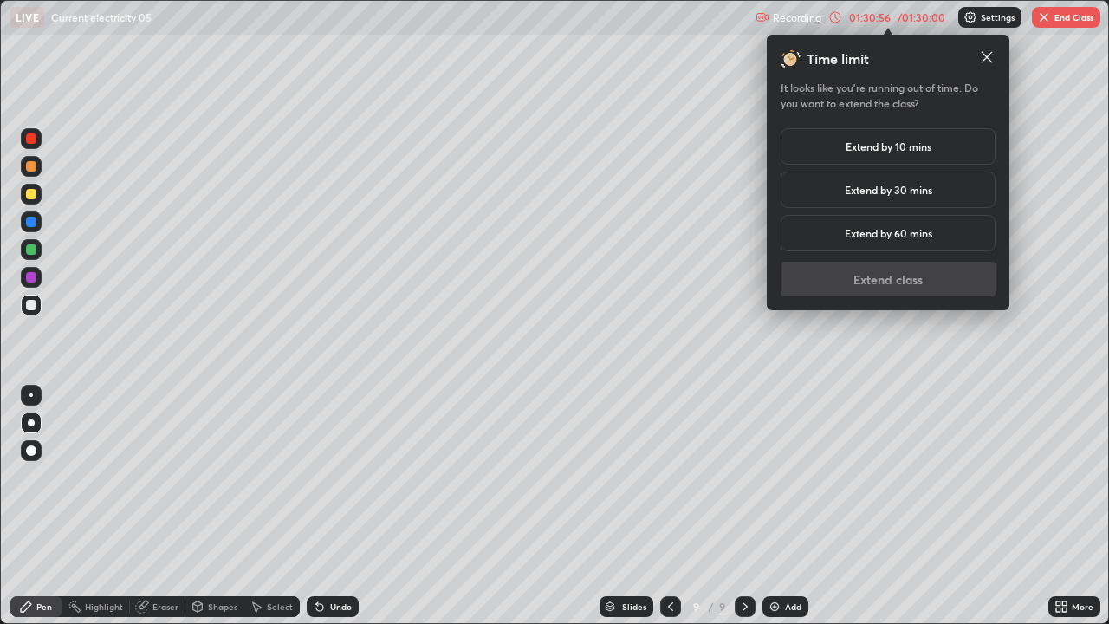
click at [862, 195] on h5 "Extend by 30 mins" at bounding box center [889, 190] width 88 height 16
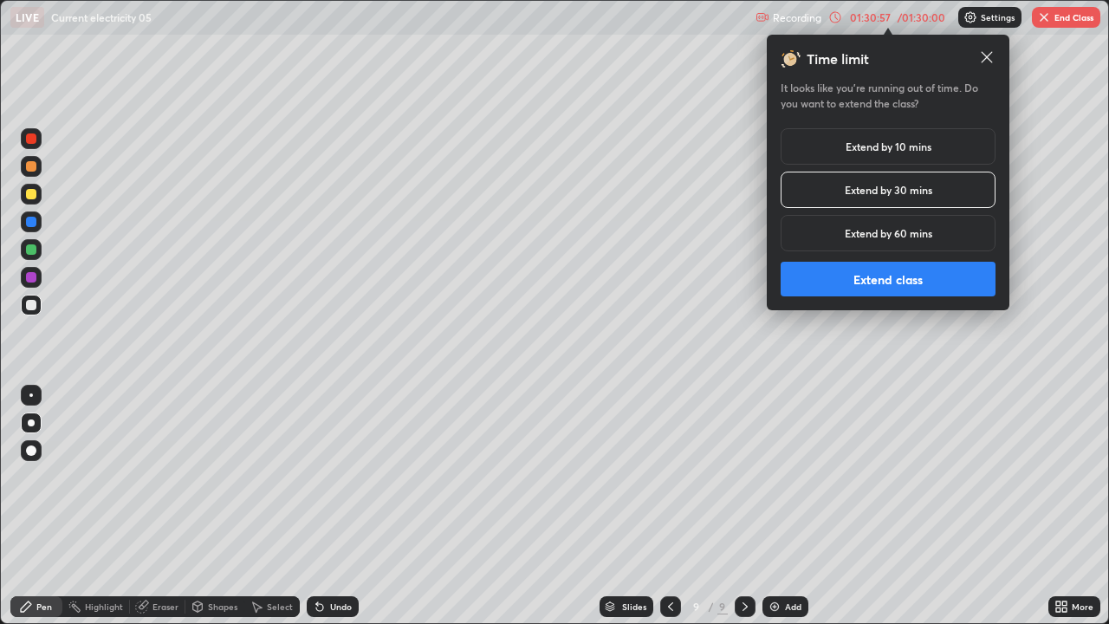
click at [865, 280] on button "Extend class" at bounding box center [888, 279] width 215 height 35
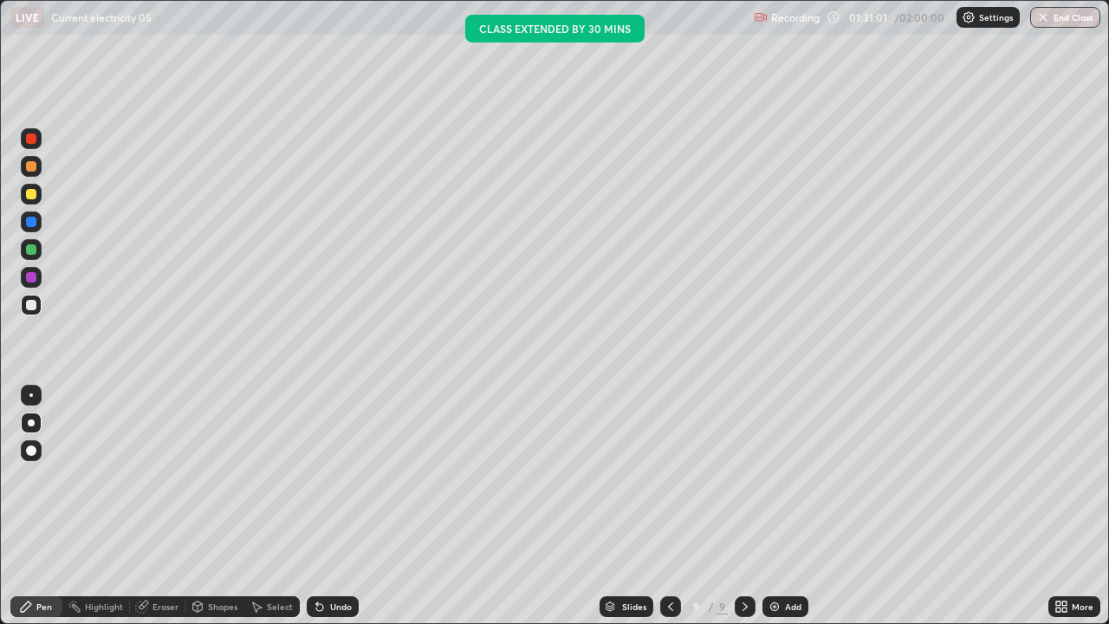
click at [745, 477] on icon at bounding box center [745, 606] width 5 height 9
click at [776, 477] on img at bounding box center [775, 607] width 14 height 14
click at [36, 304] on div at bounding box center [31, 305] width 10 height 10
click at [222, 477] on div "Shapes" at bounding box center [214, 606] width 59 height 21
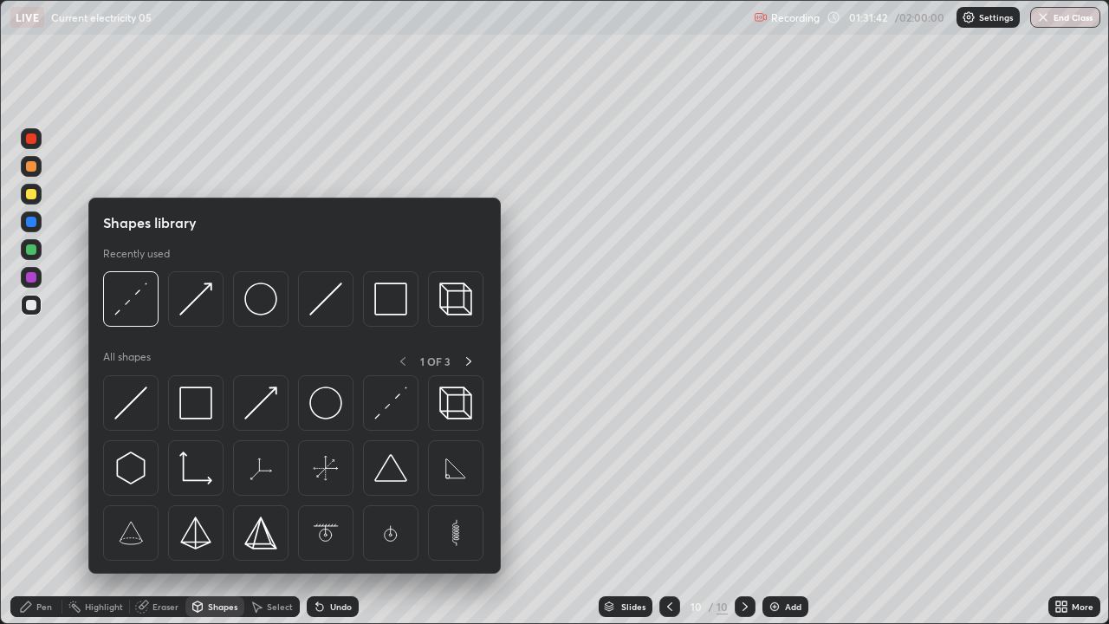
click at [45, 477] on div "Pen" at bounding box center [44, 606] width 16 height 9
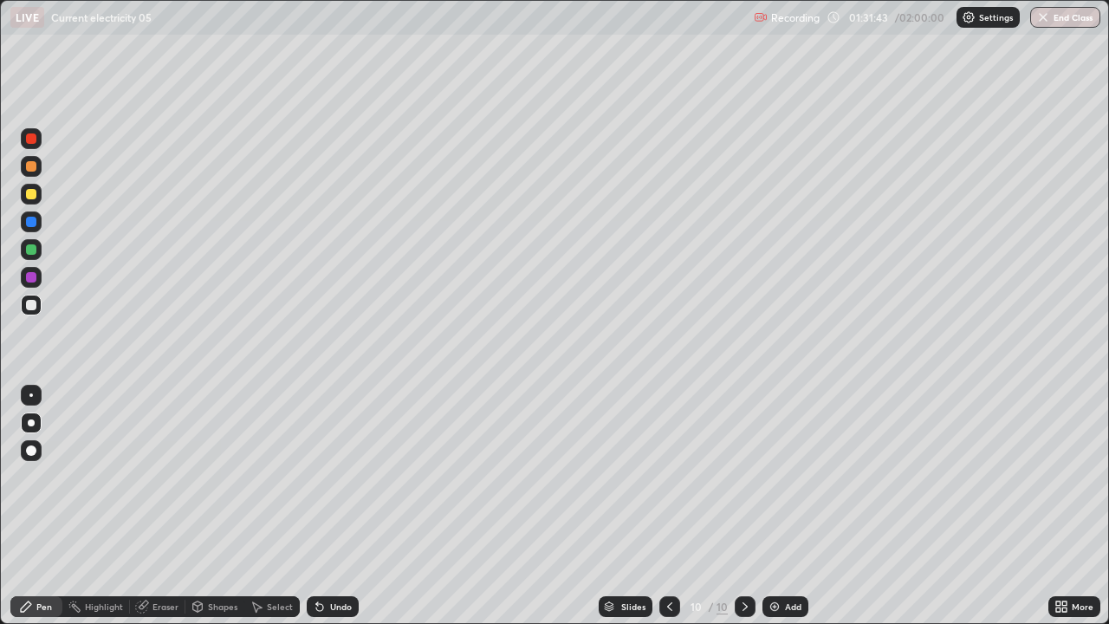
click at [31, 196] on div at bounding box center [31, 194] width 10 height 10
click at [36, 303] on div at bounding box center [31, 305] width 10 height 10
click at [30, 308] on div at bounding box center [31, 305] width 10 height 10
click at [31, 224] on div at bounding box center [31, 222] width 10 height 10
click at [31, 306] on div at bounding box center [31, 305] width 10 height 10
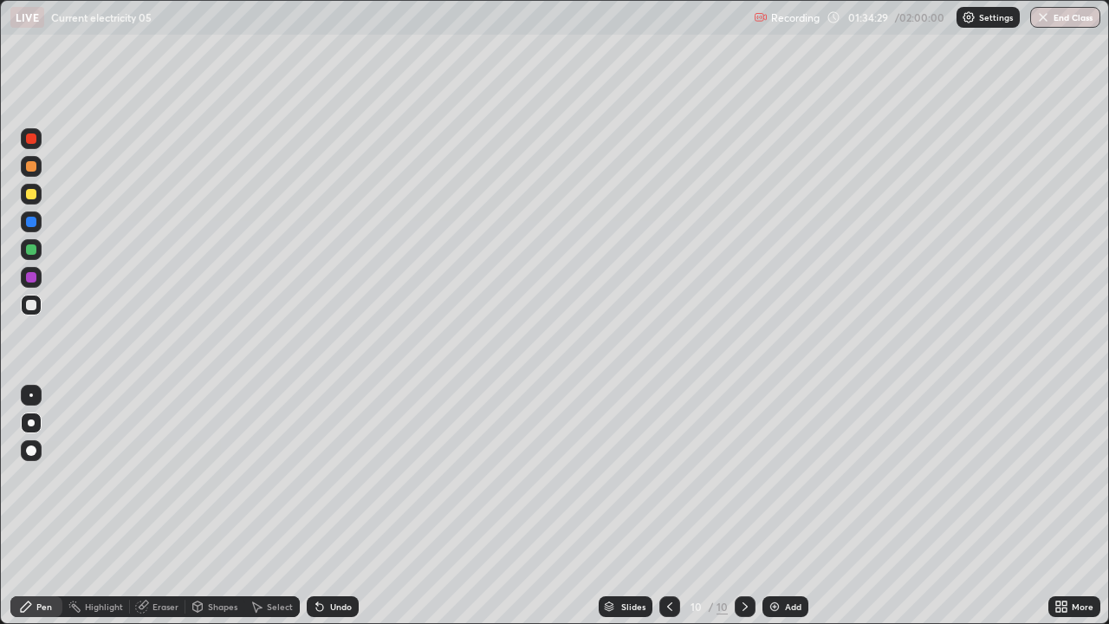
click at [225, 477] on div "Shapes" at bounding box center [222, 606] width 29 height 9
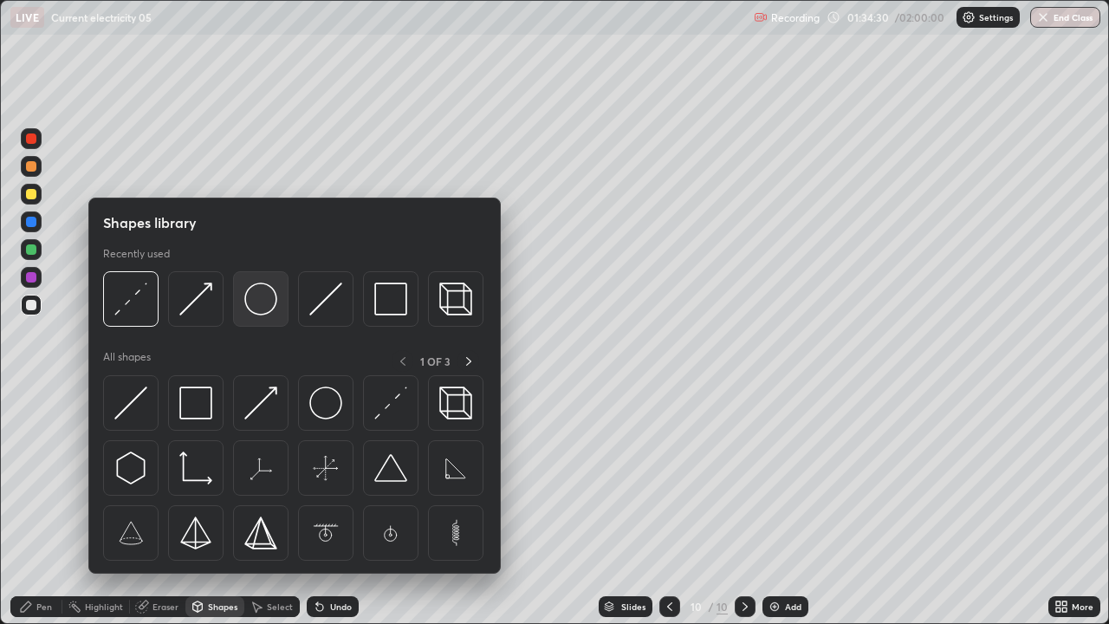
click at [266, 299] on img at bounding box center [260, 299] width 33 height 33
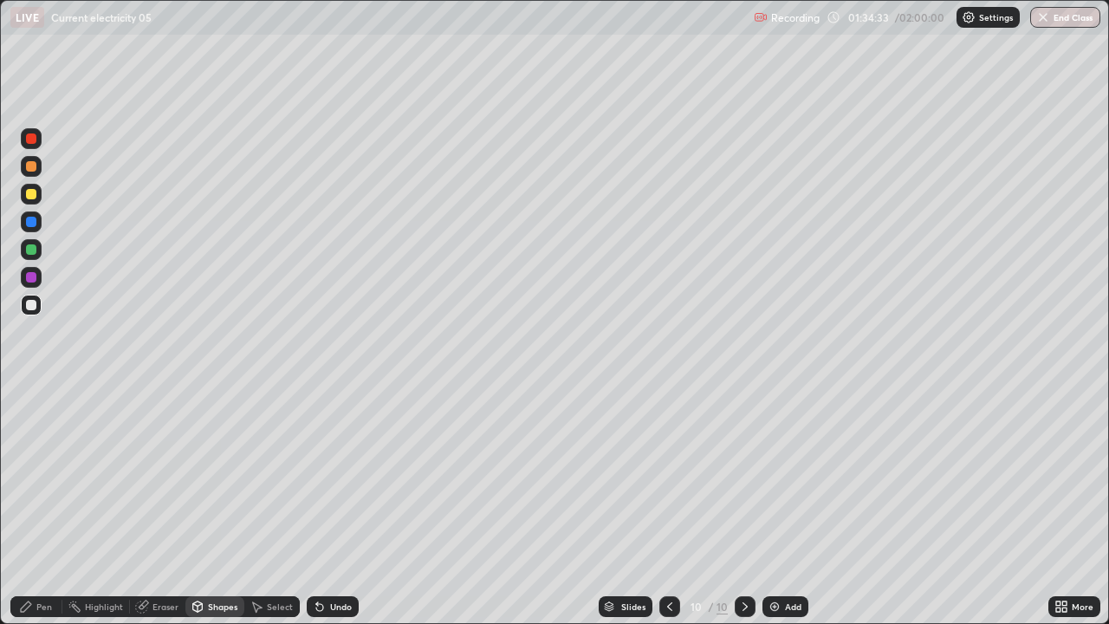
click at [202, 477] on icon at bounding box center [198, 607] width 14 height 14
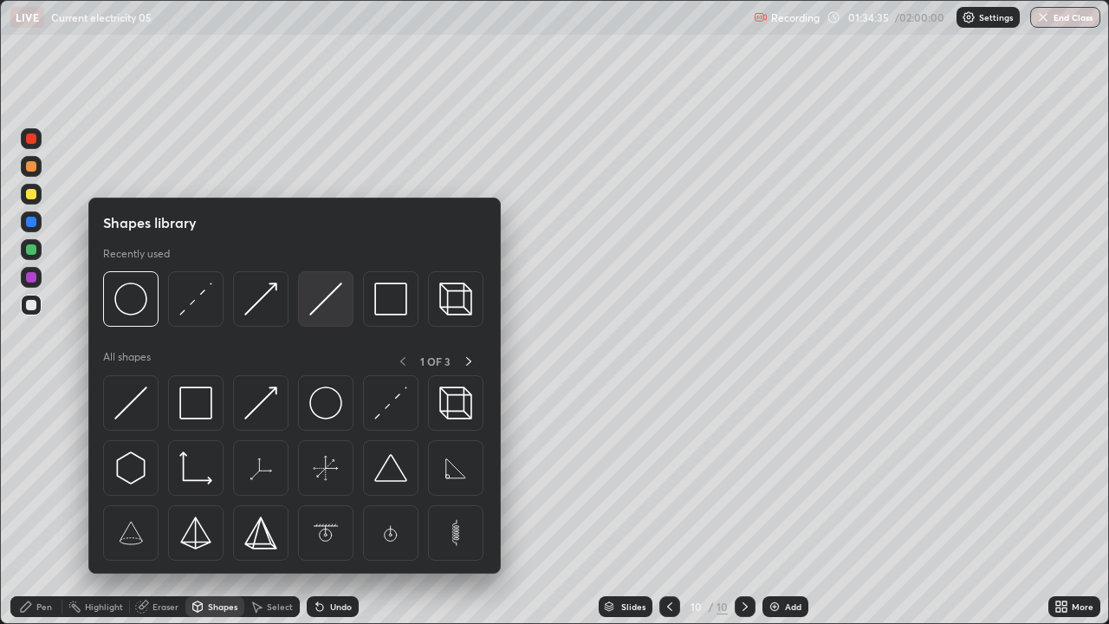
click at [312, 308] on img at bounding box center [325, 299] width 33 height 33
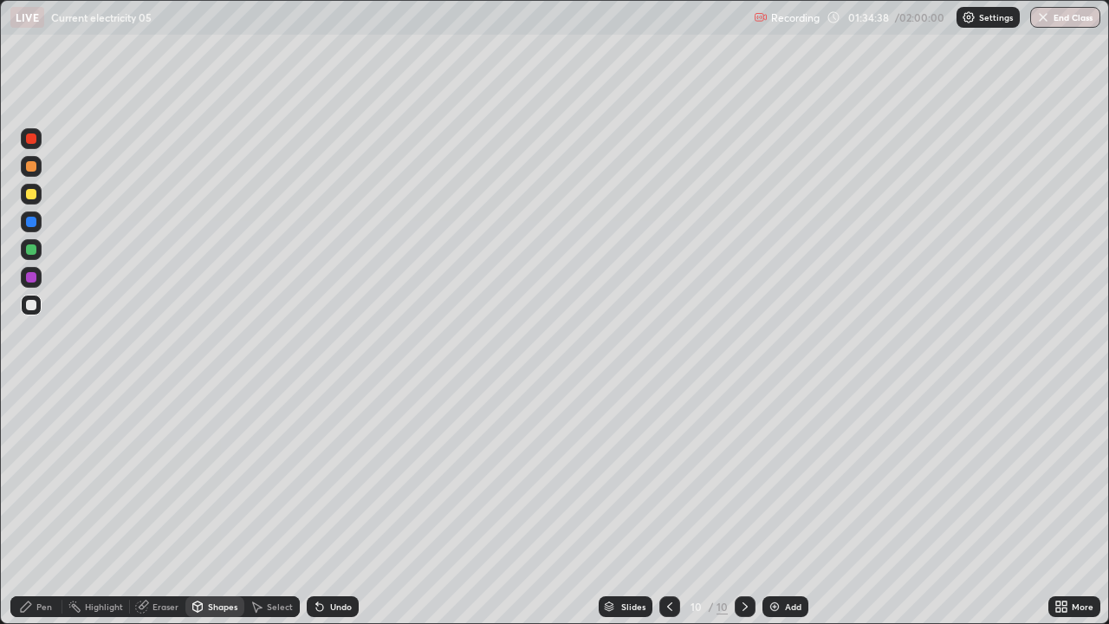
click at [316, 477] on icon at bounding box center [319, 607] width 7 height 7
click at [47, 477] on div "Pen" at bounding box center [44, 606] width 16 height 9
click at [35, 305] on div at bounding box center [31, 305] width 10 height 10
click at [29, 221] on div at bounding box center [31, 222] width 10 height 10
click at [276, 477] on div "Select" at bounding box center [280, 606] width 26 height 9
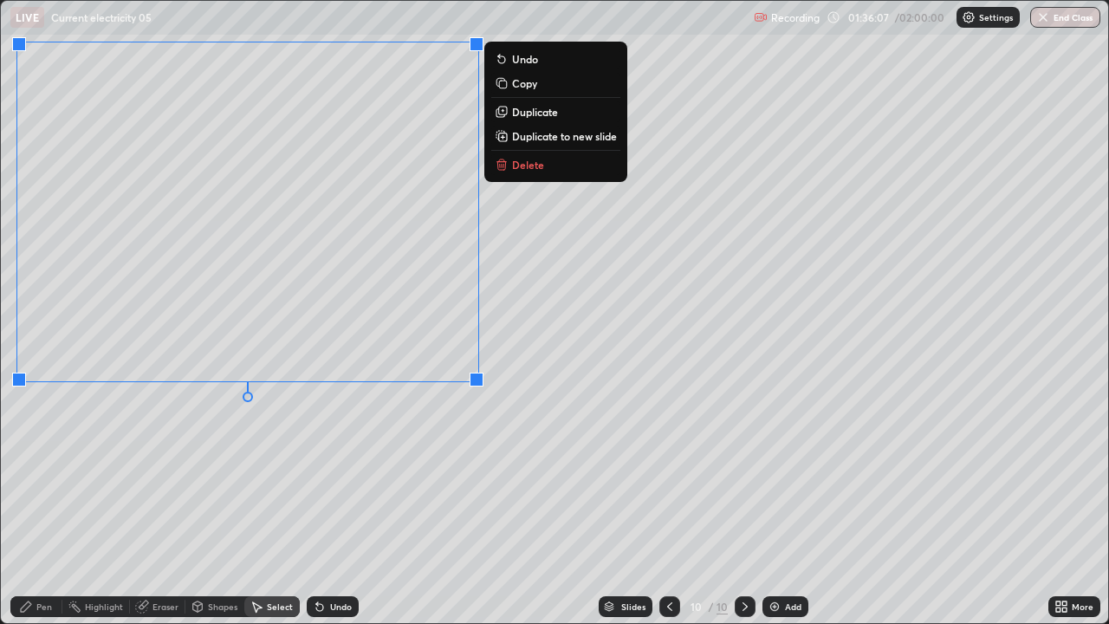
click at [408, 438] on div "0 ° Undo Copy Duplicate Duplicate to new slide Delete" at bounding box center [555, 312] width 1108 height 622
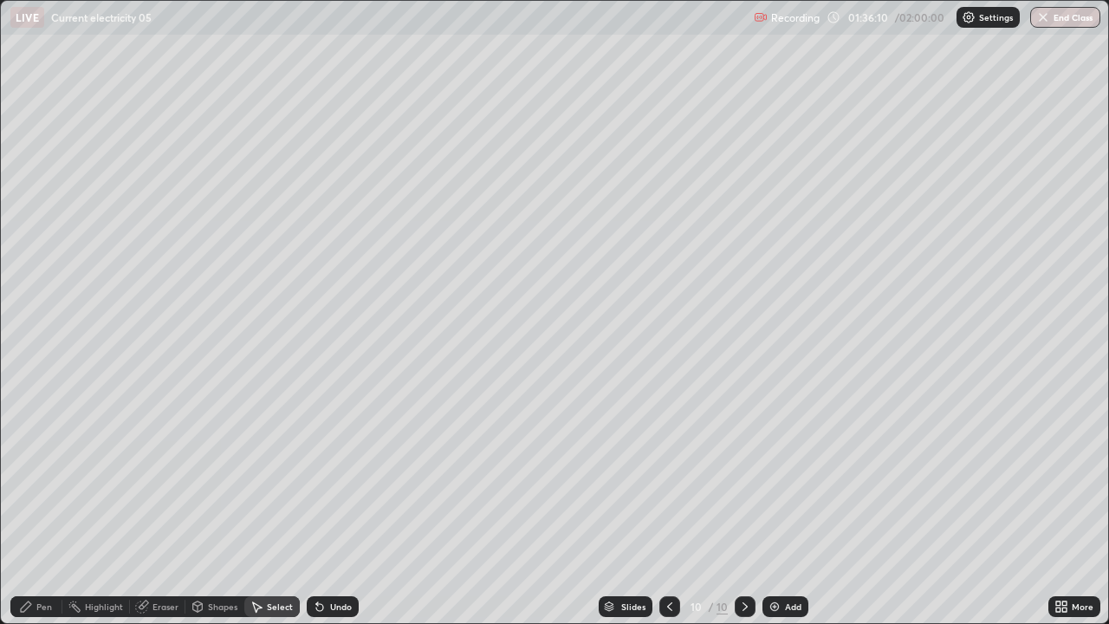
click at [214, 477] on div "Shapes" at bounding box center [214, 606] width 59 height 21
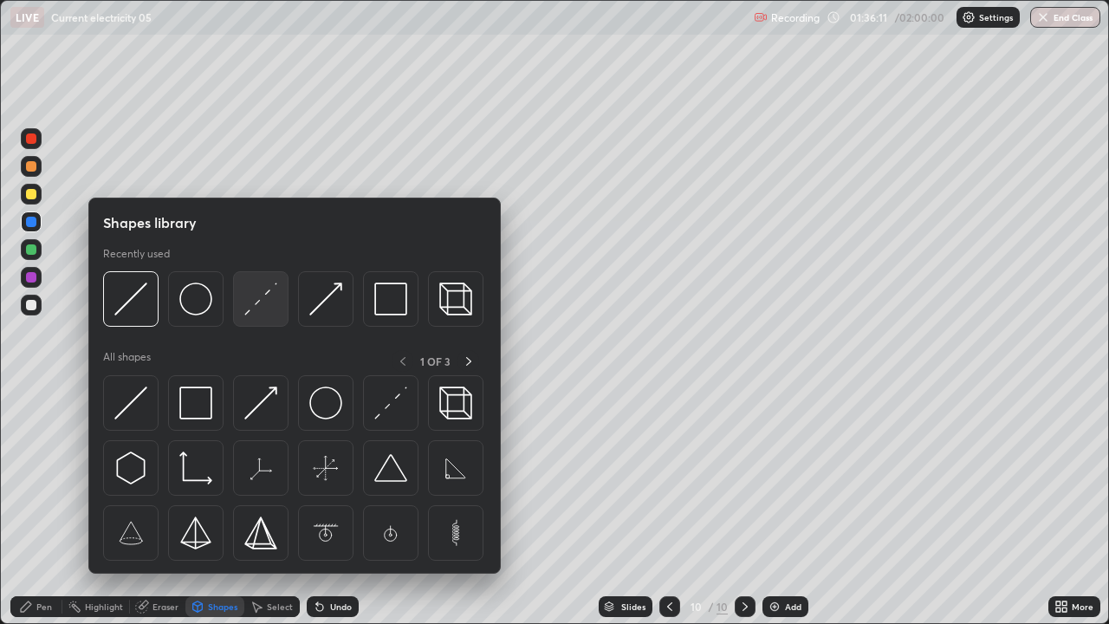
click at [253, 313] on img at bounding box center [260, 299] width 33 height 33
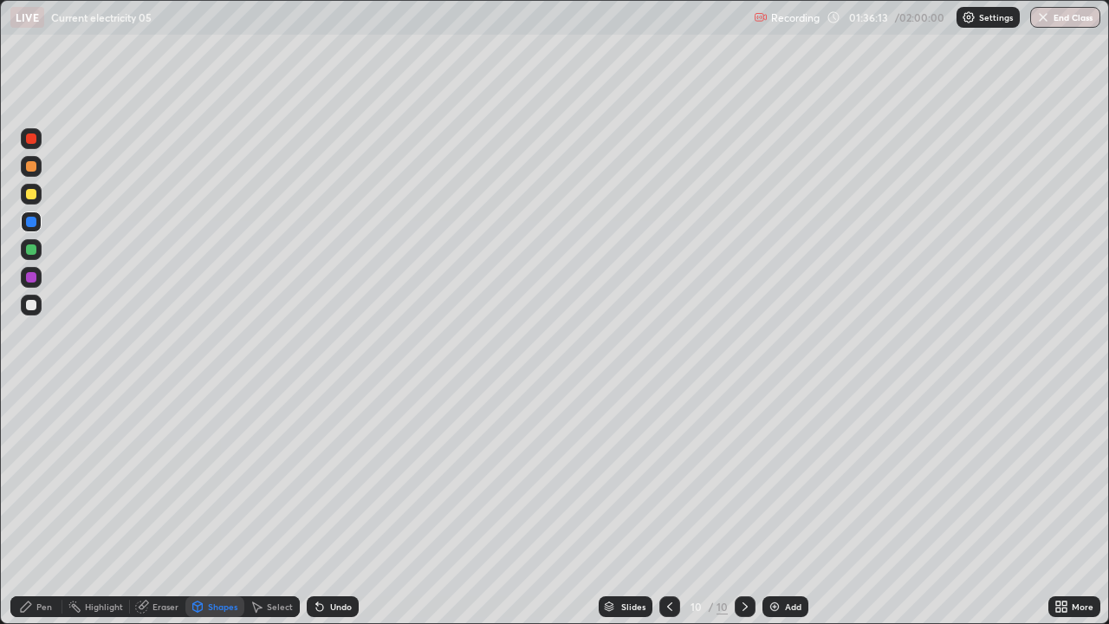
click at [224, 477] on div "Shapes" at bounding box center [214, 606] width 59 height 21
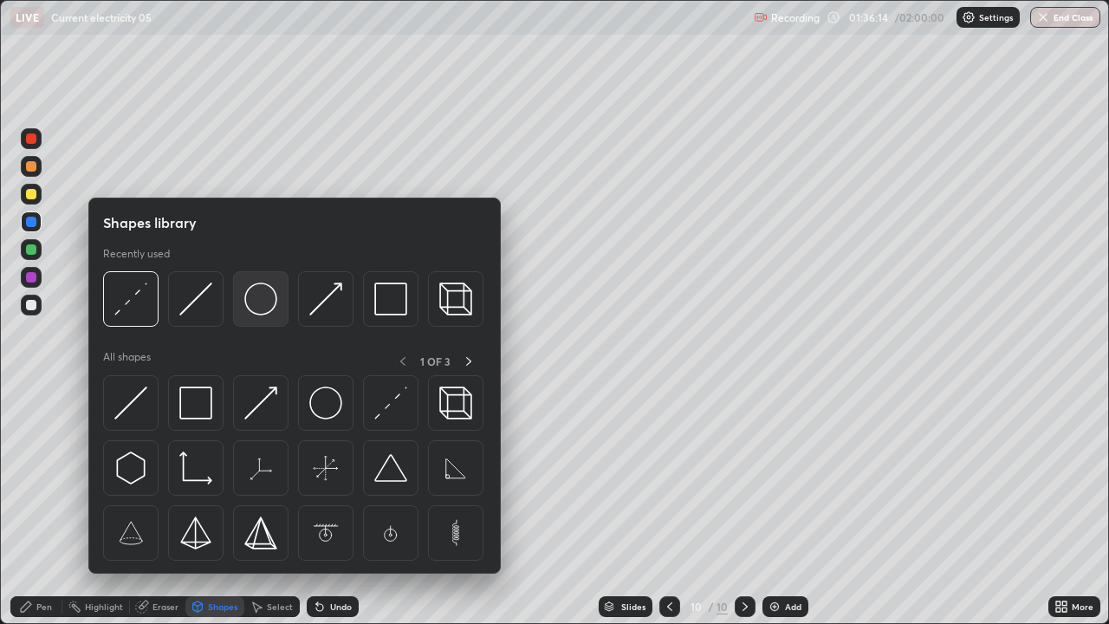
click at [263, 312] on img at bounding box center [260, 299] width 33 height 33
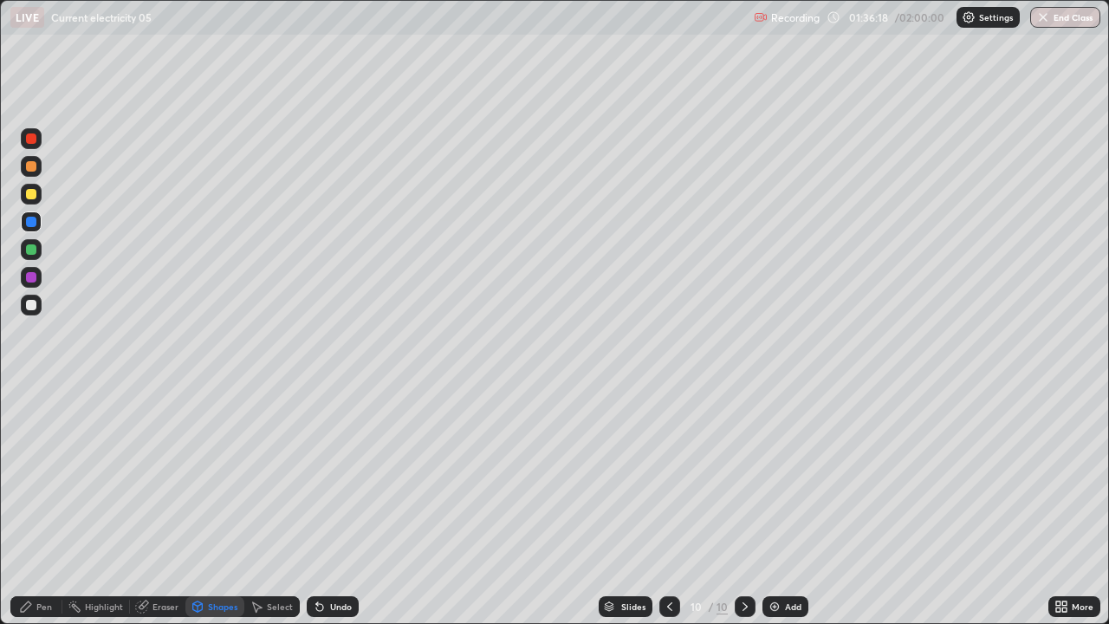
click at [45, 477] on div "Pen" at bounding box center [44, 606] width 16 height 9
click at [224, 477] on div "Shapes" at bounding box center [222, 606] width 29 height 9
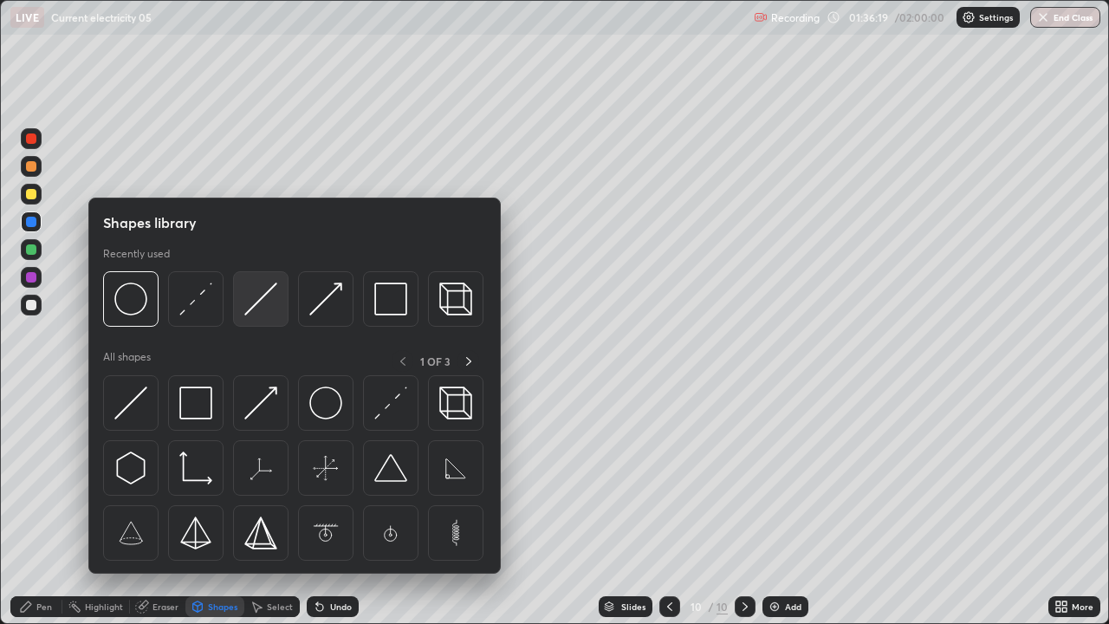
click at [253, 315] on div at bounding box center [260, 298] width 55 height 55
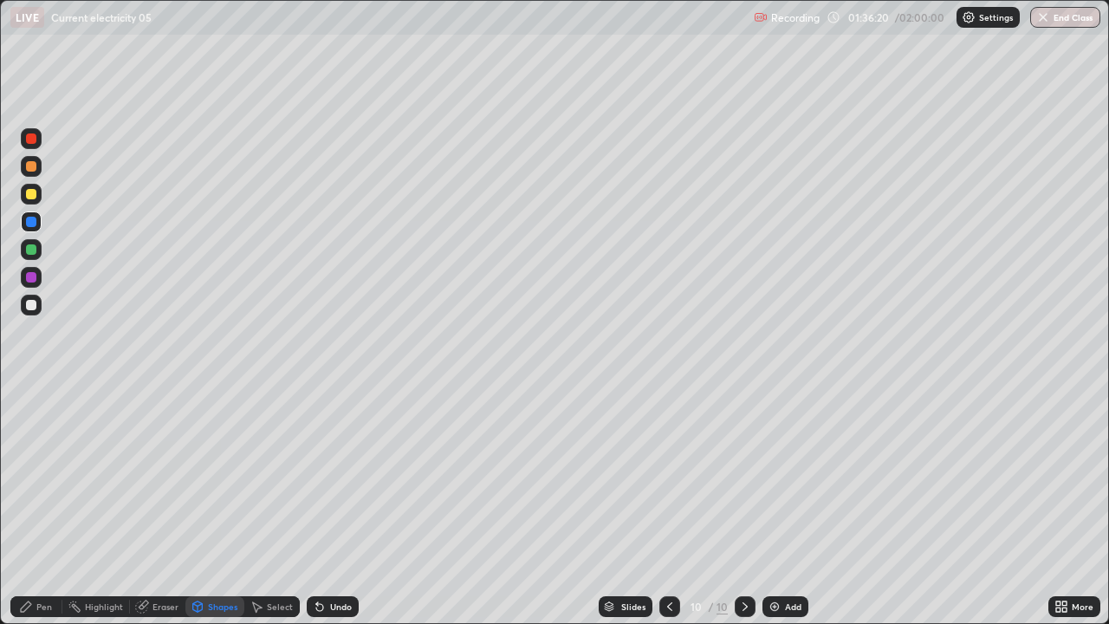
click at [32, 305] on div at bounding box center [31, 305] width 10 height 10
click at [51, 477] on div "Pen" at bounding box center [44, 606] width 16 height 9
click at [1057, 477] on icon at bounding box center [1059, 604] width 4 height 4
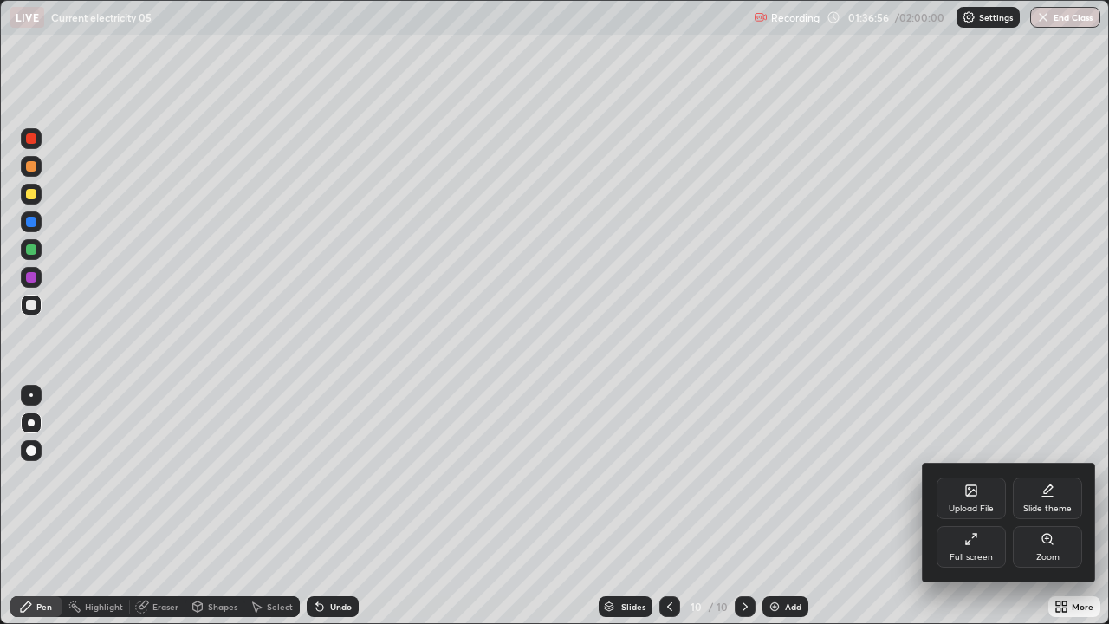
click at [977, 477] on div "Full screen" at bounding box center [971, 547] width 69 height 42
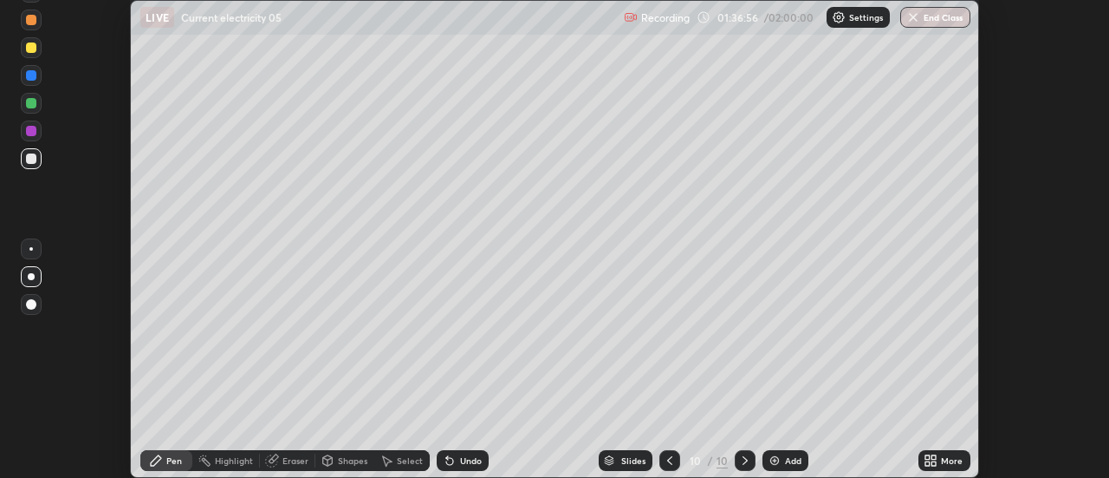
scroll to position [86198, 85566]
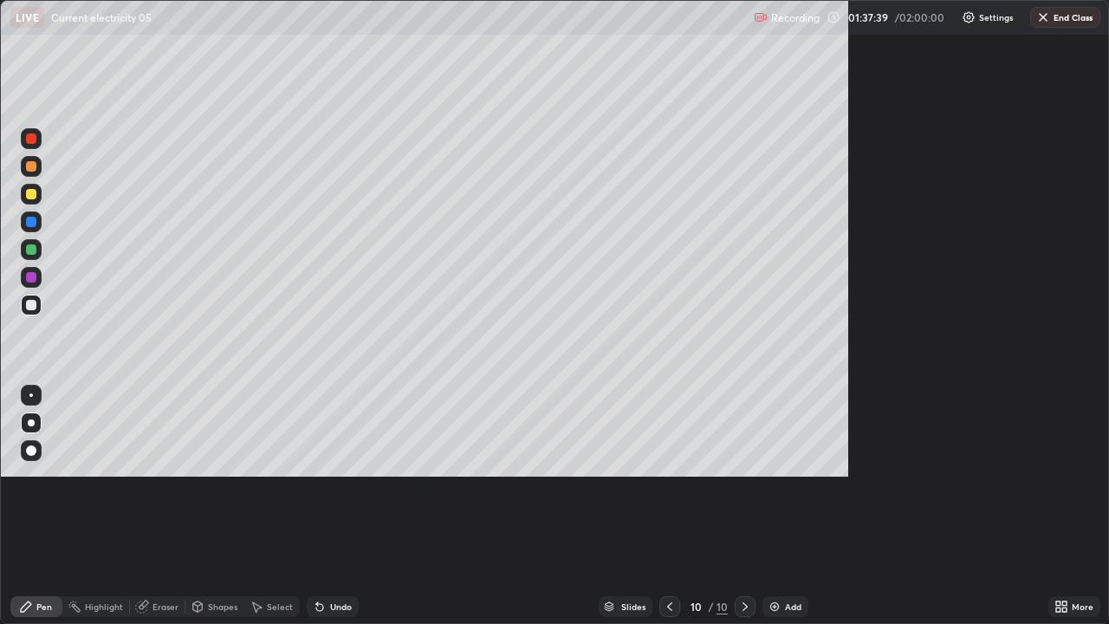
scroll to position [624, 1109]
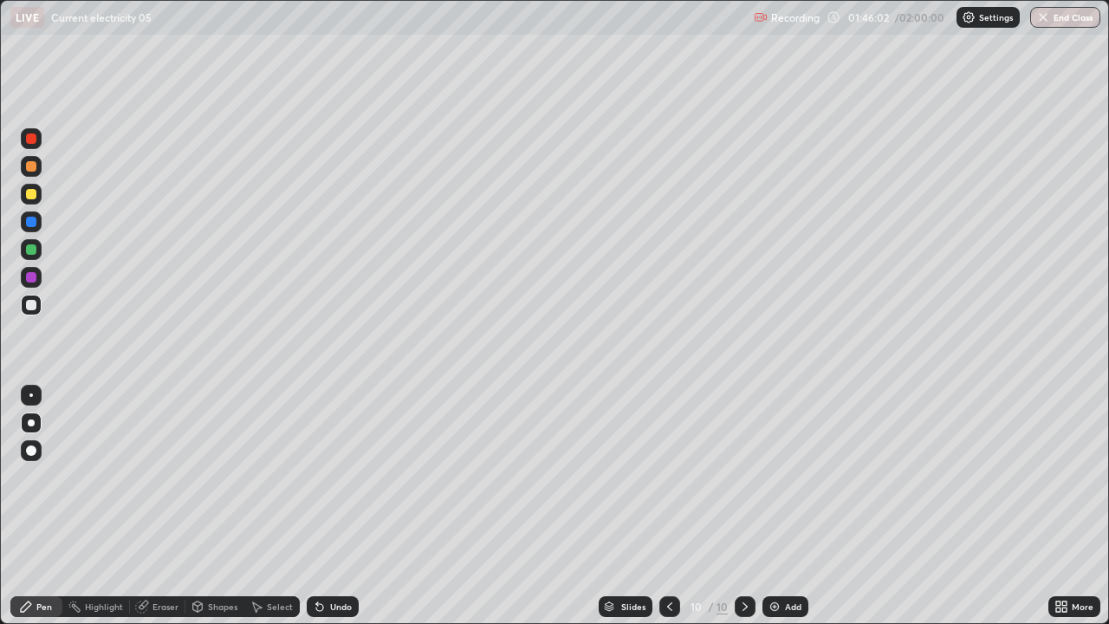
click at [31, 198] on div at bounding box center [31, 194] width 10 height 10
click at [744, 477] on icon at bounding box center [745, 607] width 14 height 14
click at [778, 477] on img at bounding box center [775, 607] width 14 height 14
click at [326, 477] on div "Undo" at bounding box center [333, 606] width 52 height 21
click at [324, 477] on icon at bounding box center [320, 607] width 14 height 14
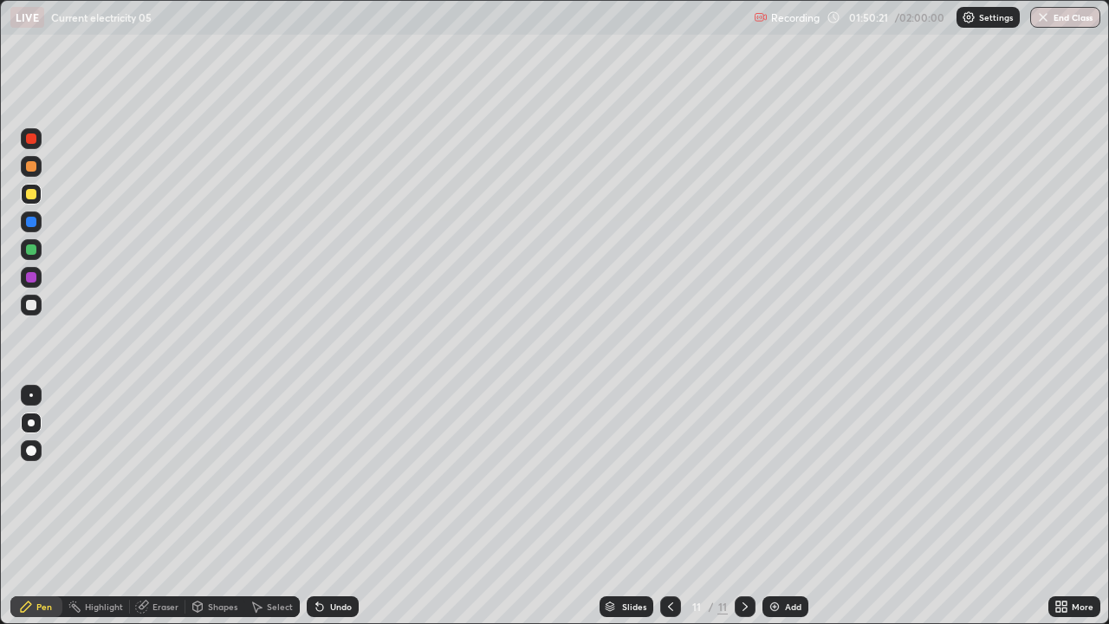
click at [669, 477] on icon at bounding box center [671, 607] width 14 height 14
click at [1047, 16] on img "button" at bounding box center [1044, 17] width 14 height 14
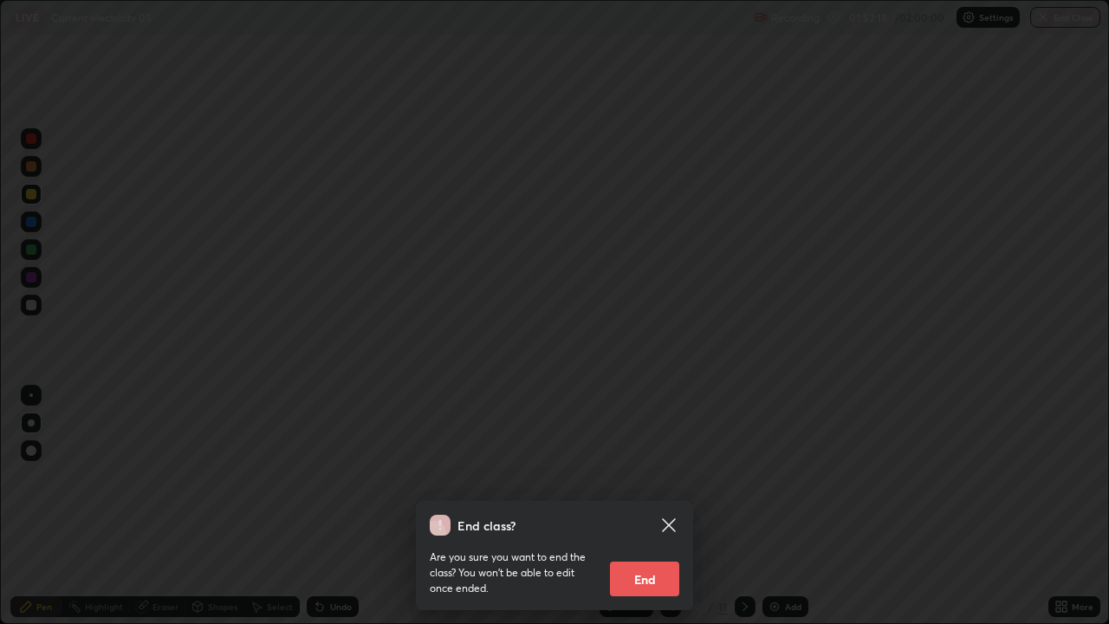
click at [636, 477] on button "End" at bounding box center [644, 579] width 69 height 35
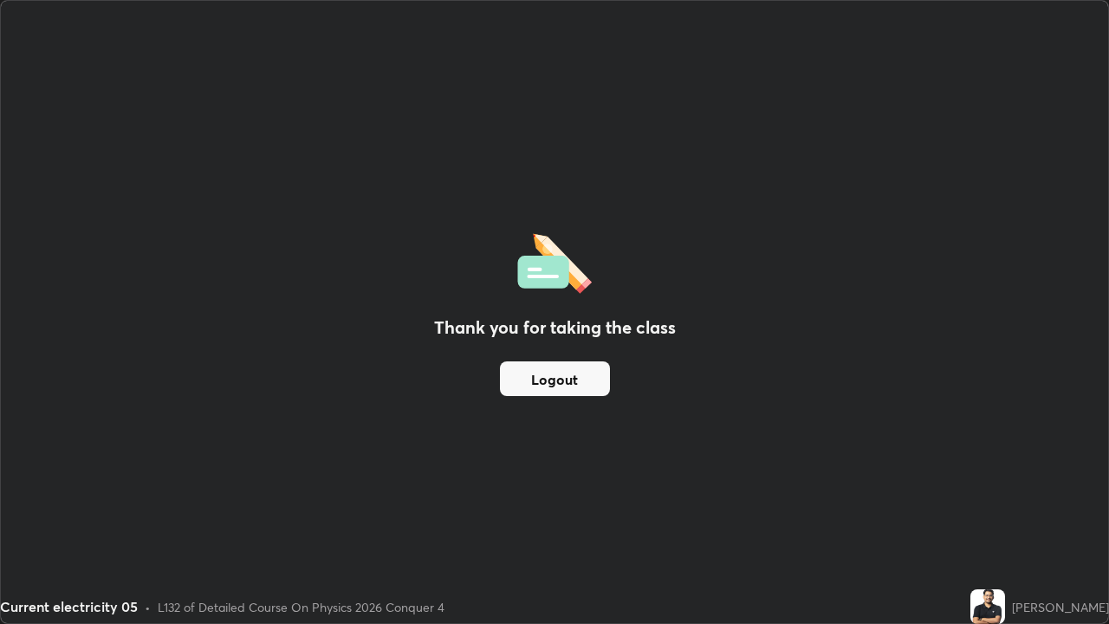
click at [589, 379] on button "Logout" at bounding box center [555, 378] width 110 height 35
click at [594, 385] on button "Logout" at bounding box center [555, 378] width 110 height 35
